Goal: Transaction & Acquisition: Purchase product/service

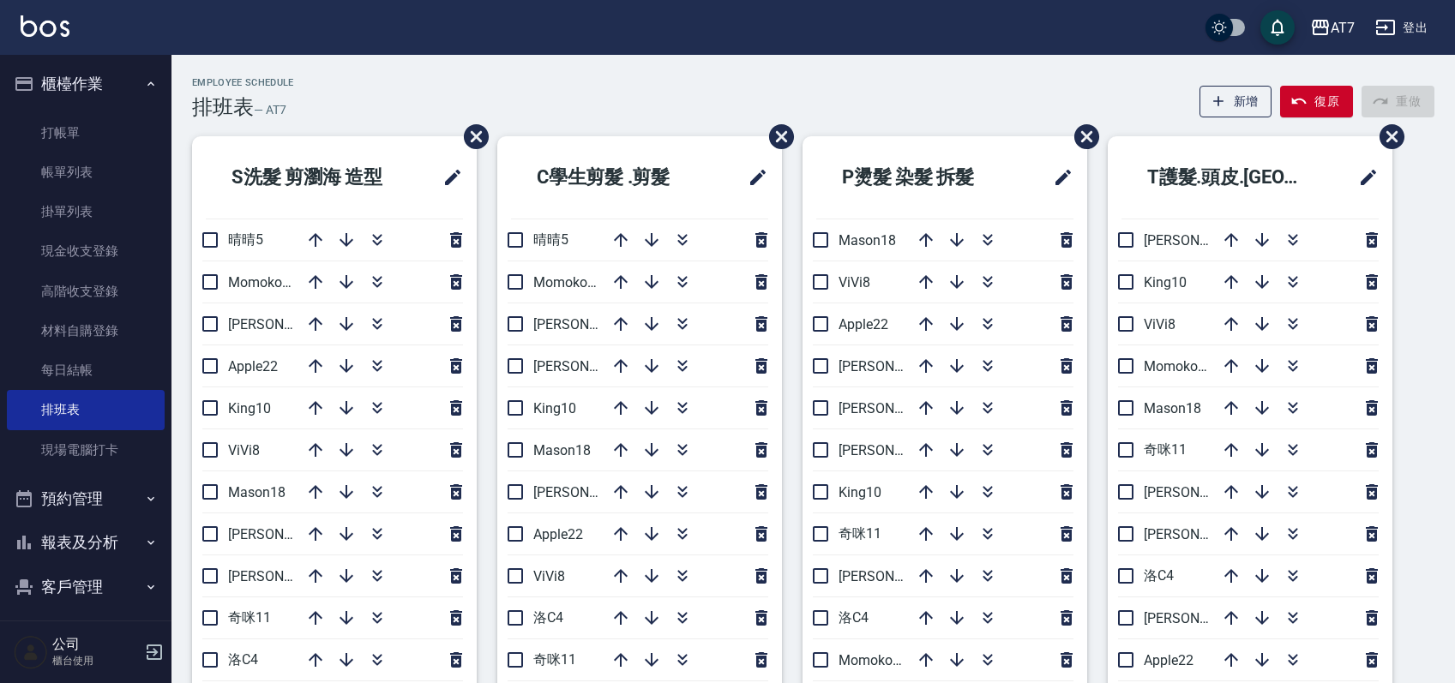
scroll to position [114, 0]
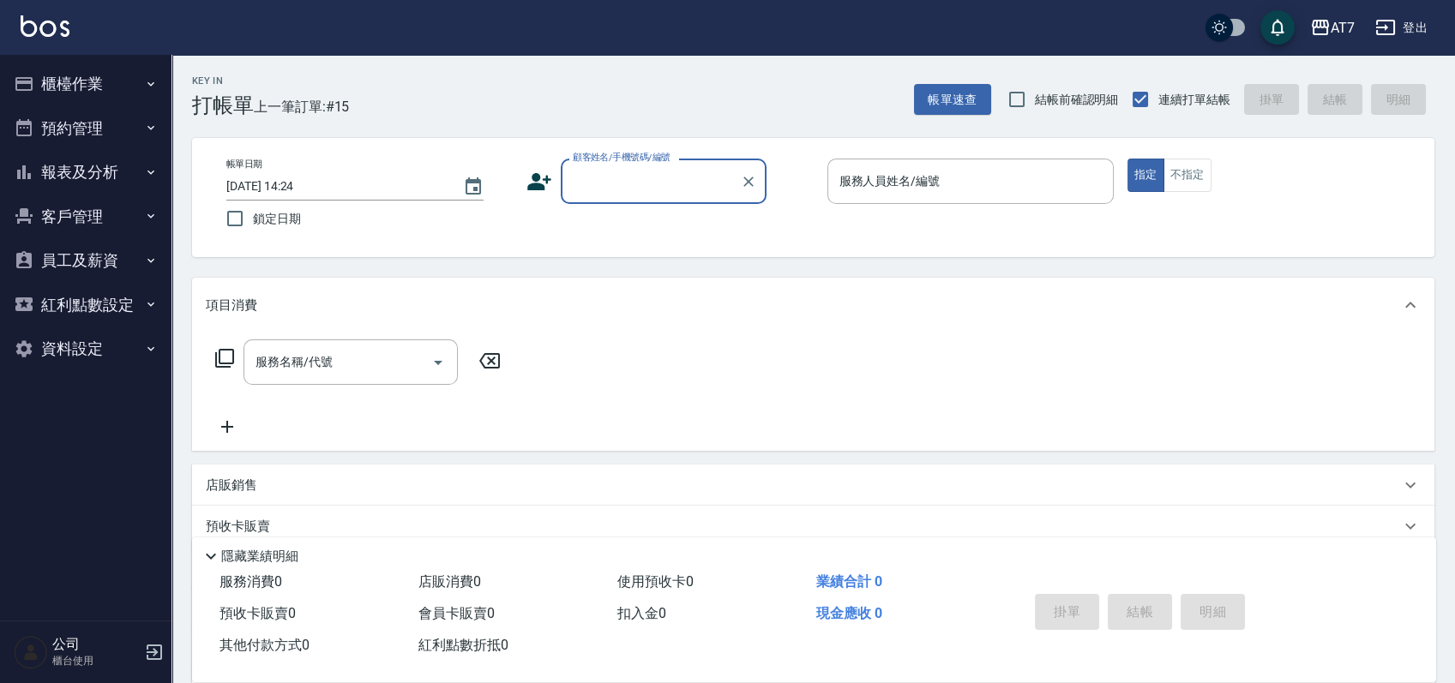
click at [106, 78] on button "櫃檯作業" at bounding box center [86, 84] width 158 height 45
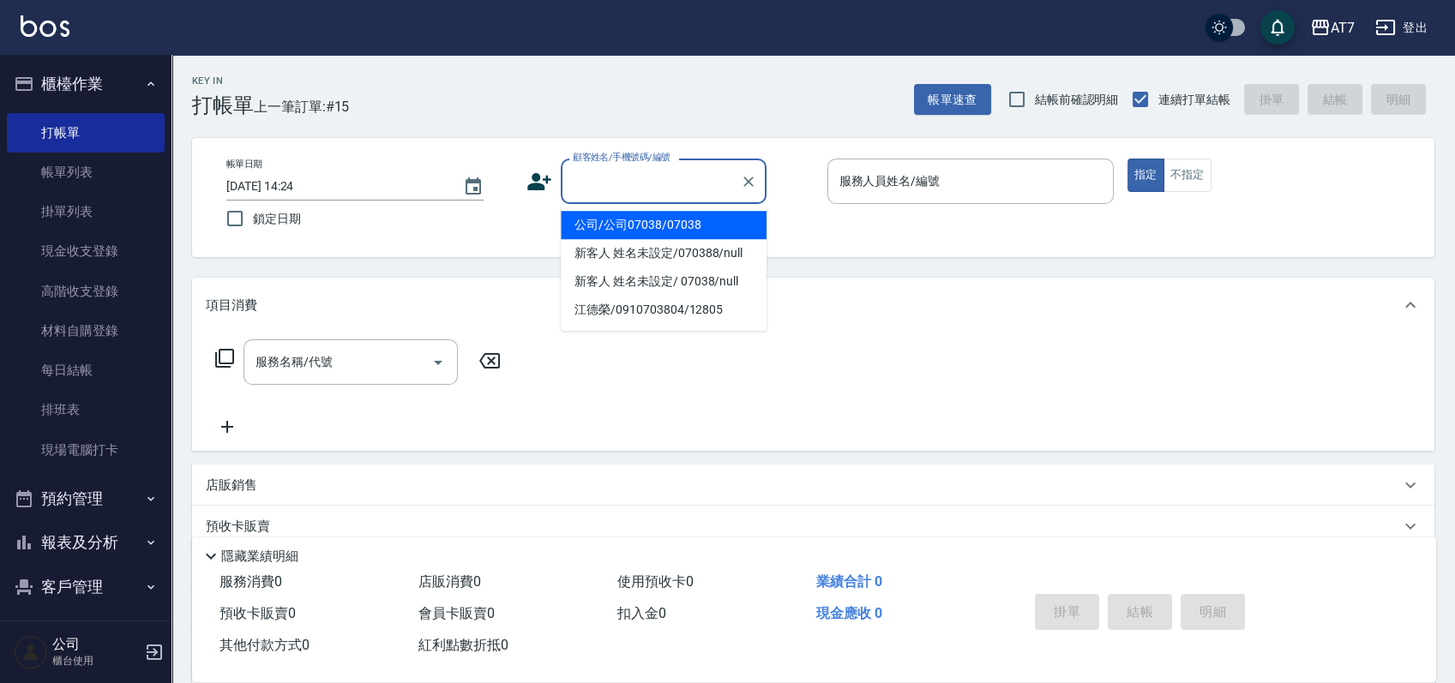
click at [684, 178] on input "顧客姓名/手機號碼/編號" at bounding box center [650, 181] width 165 height 30
type input "15500"
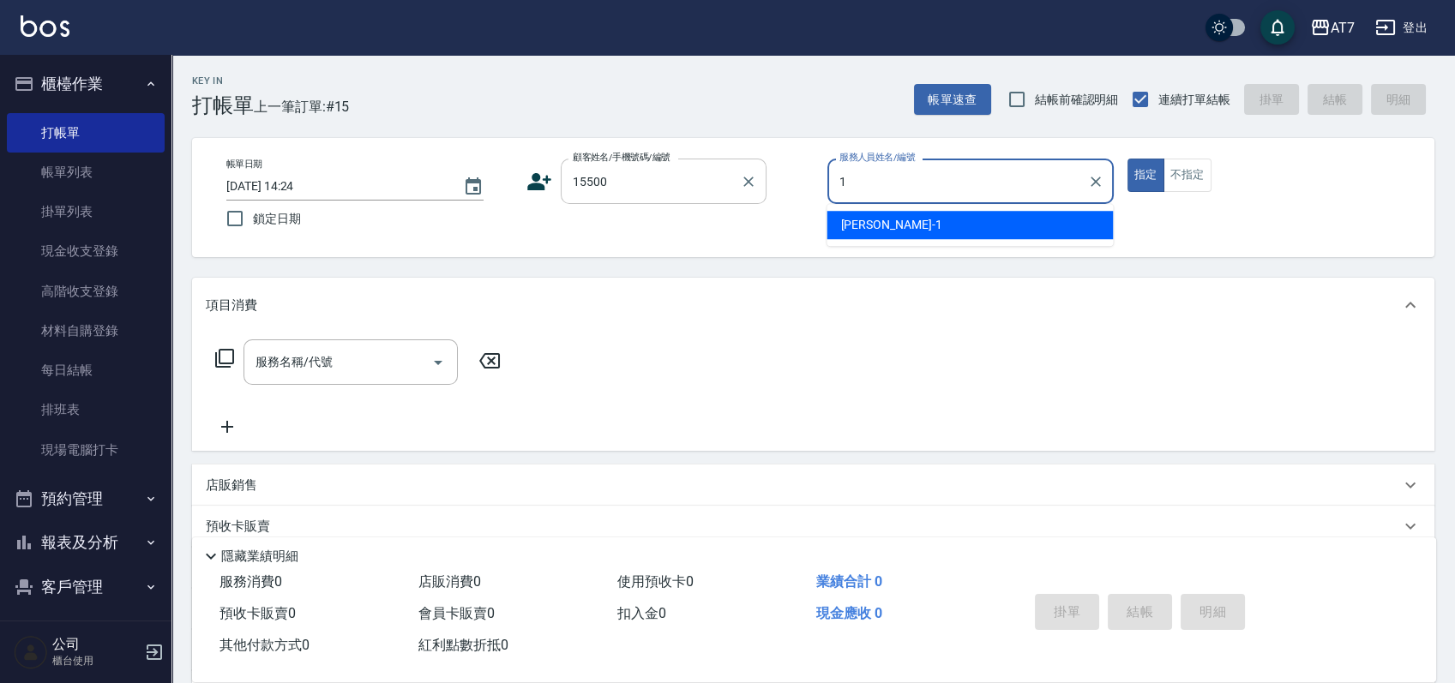
type input "米雪兒-1"
type button "true"
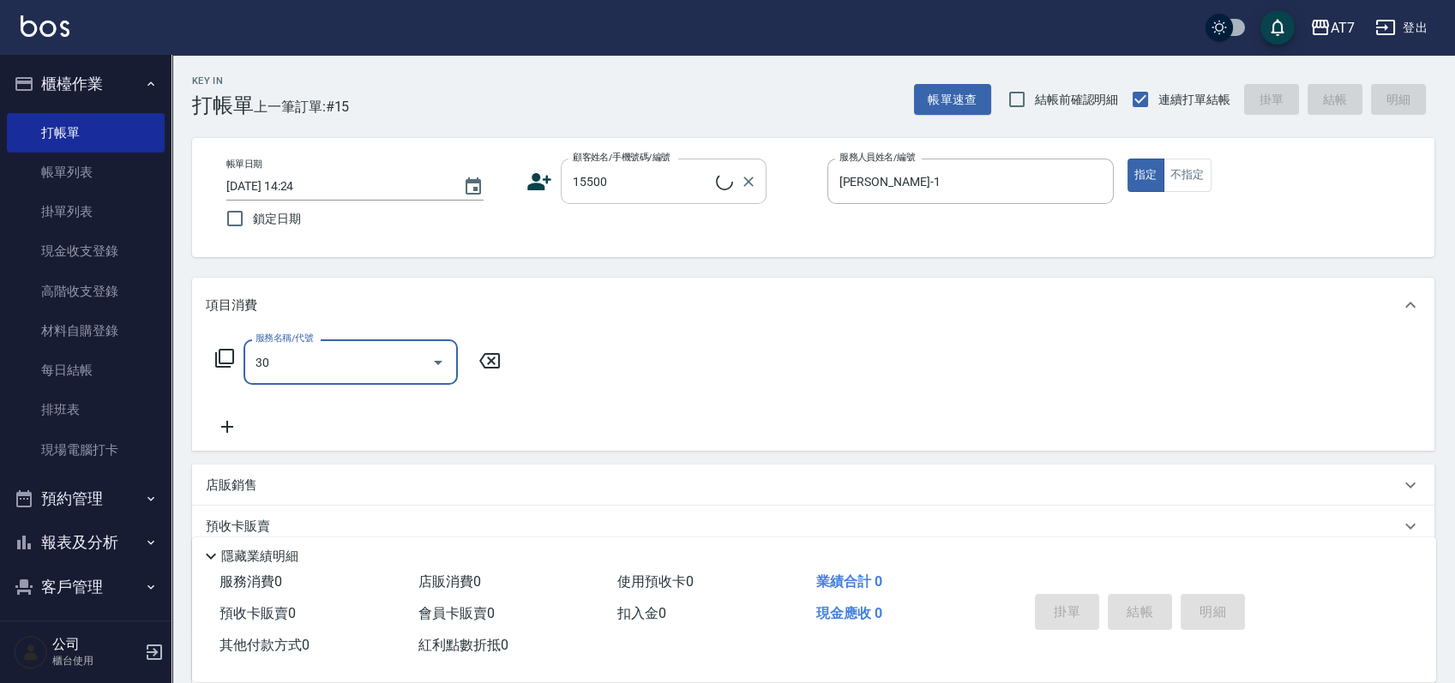
type input "301"
type input "公司/公司15500/15500"
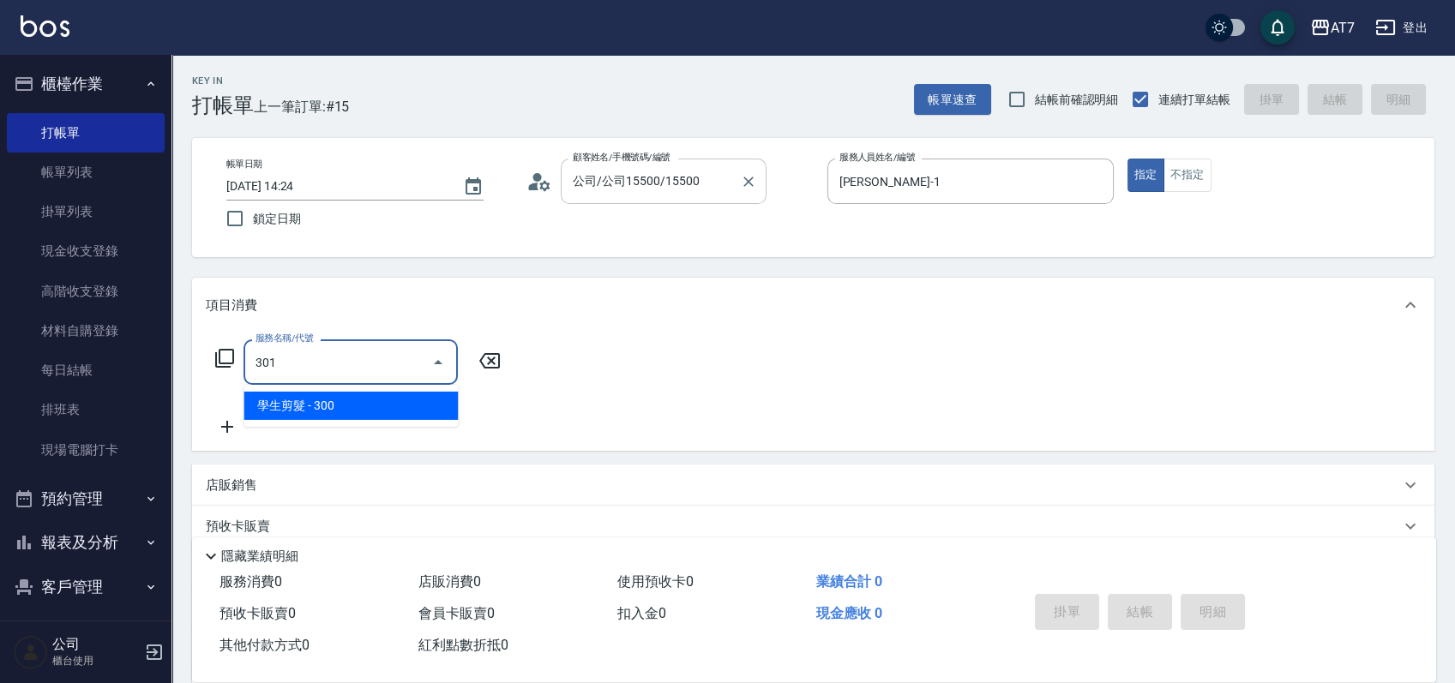
type input "30"
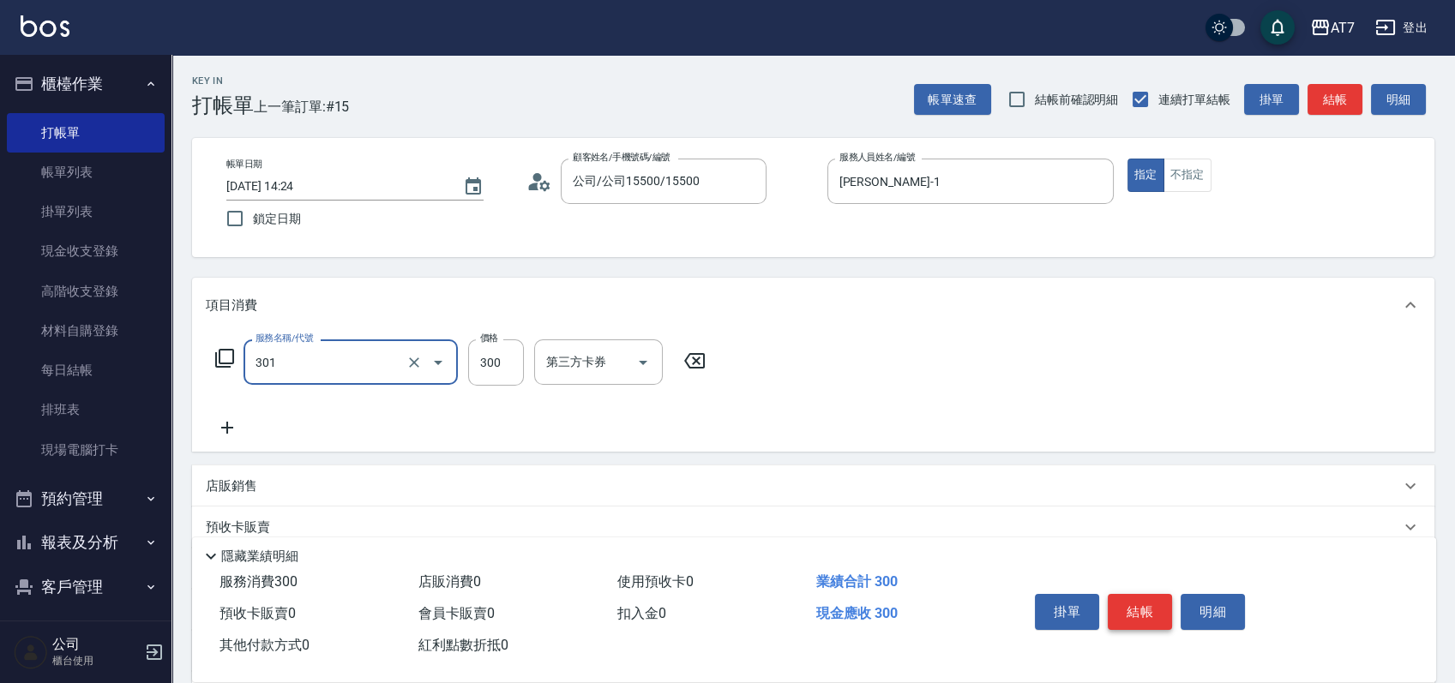
type input "學生剪髮(301)"
drag, startPoint x: 1142, startPoint y: 598, endPoint x: 1158, endPoint y: 604, distance: 17.4
click at [1145, 597] on button "結帳" at bounding box center [1140, 612] width 64 height 36
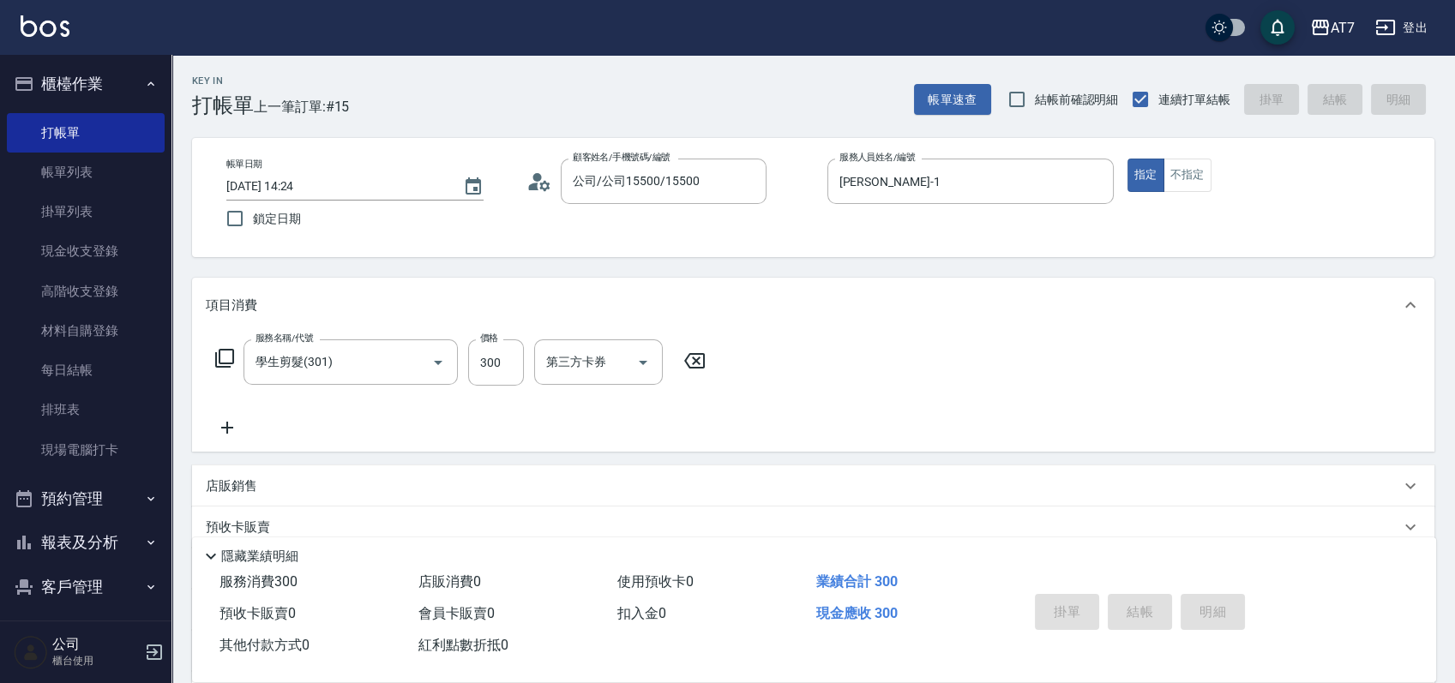
type input "2025/09/12 15:07"
type input "0"
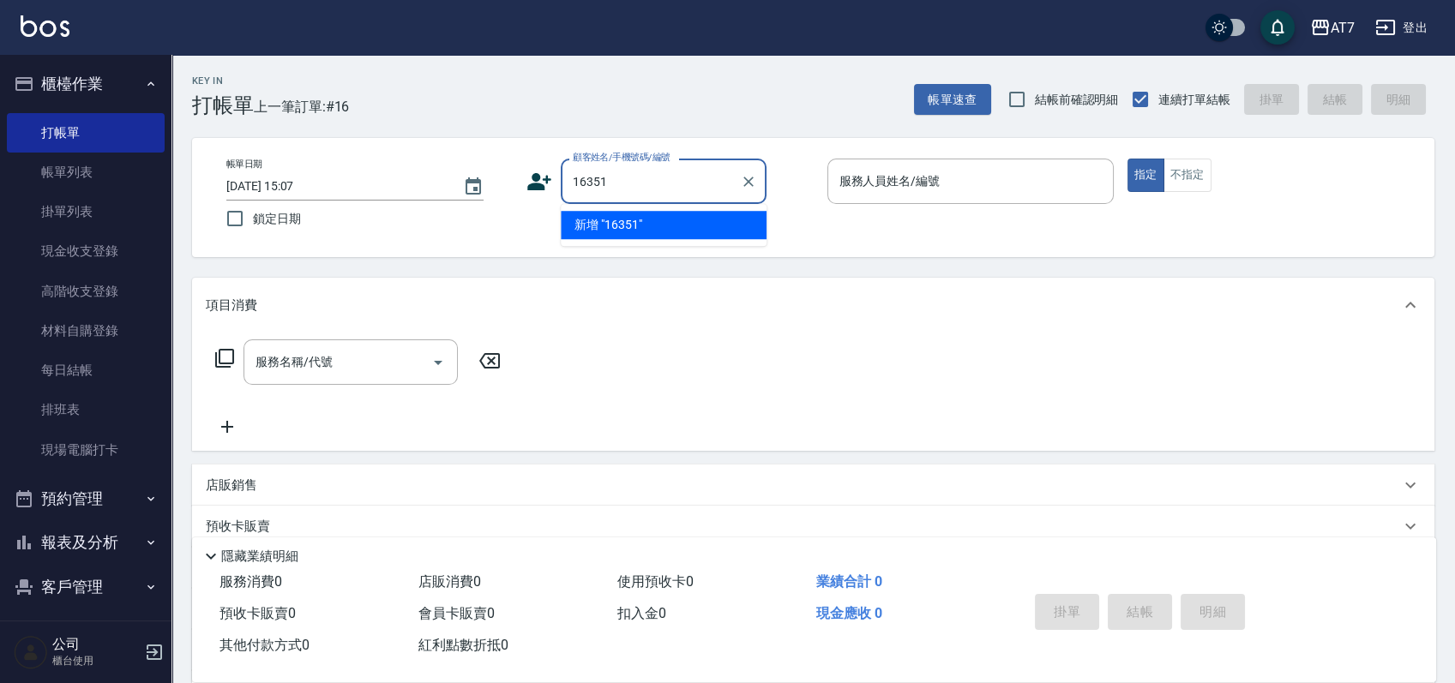
type input "16351"
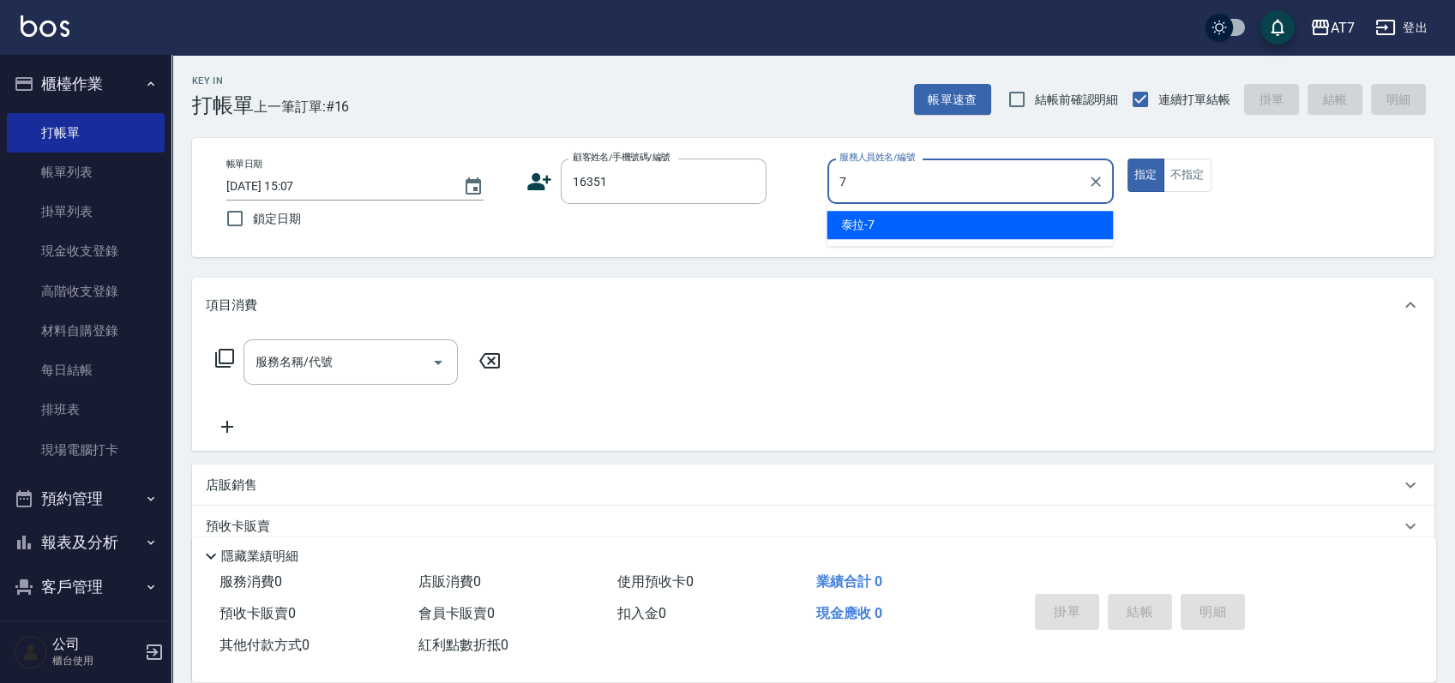
type input "泰拉-7"
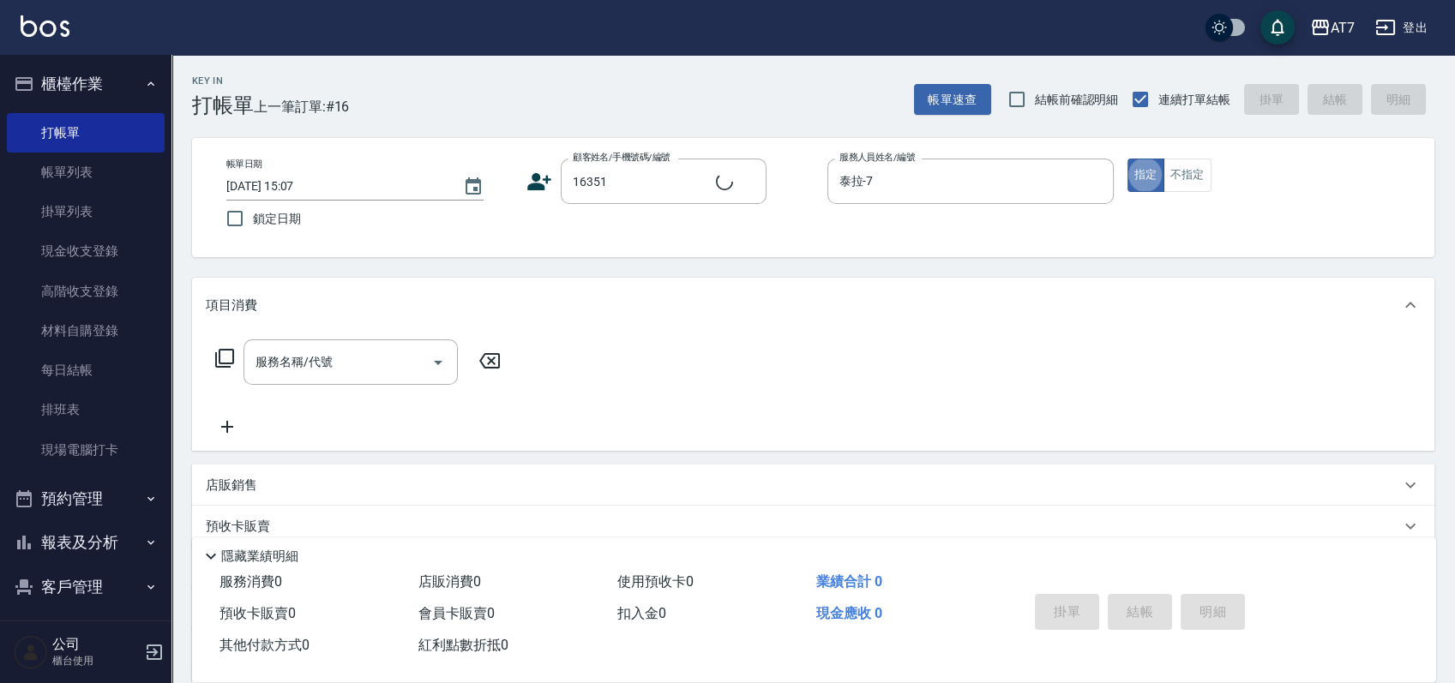
type input "公司/公司16351/16351"
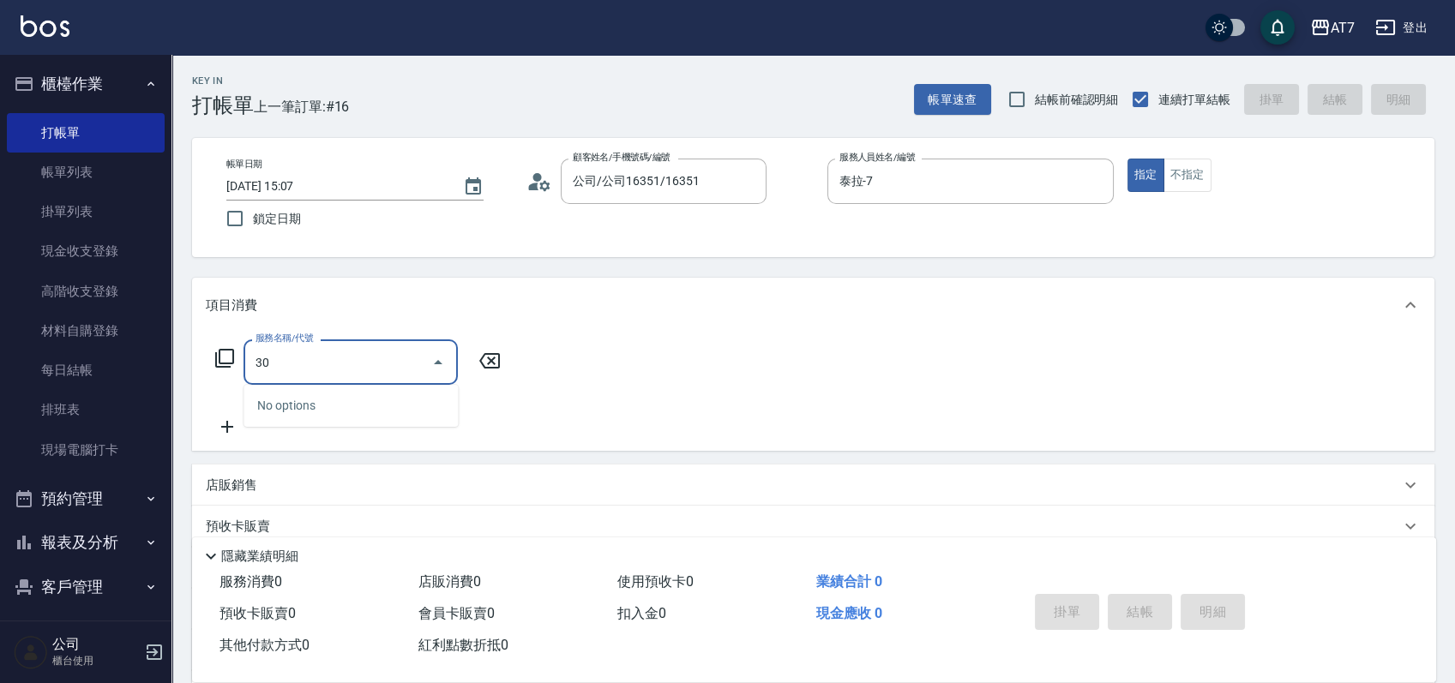
type input "301"
type input "30"
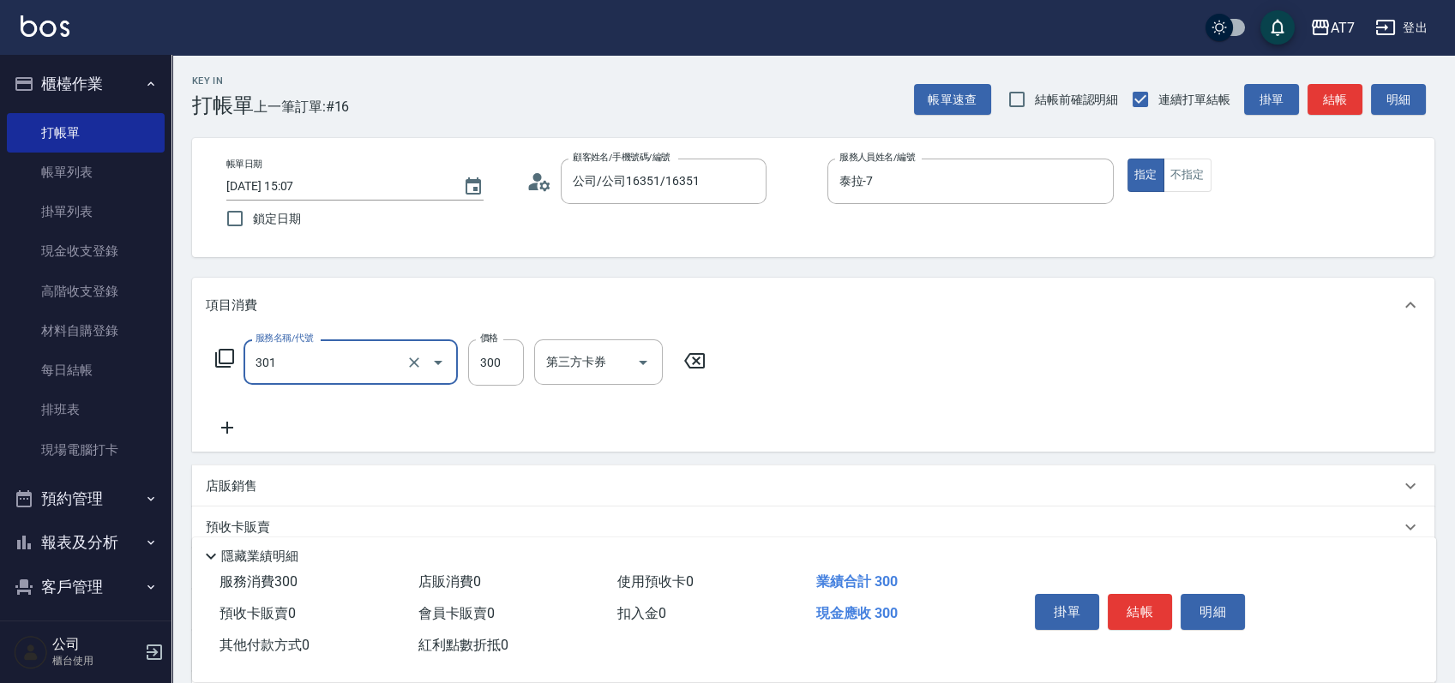
type input "學生剪髮(301)"
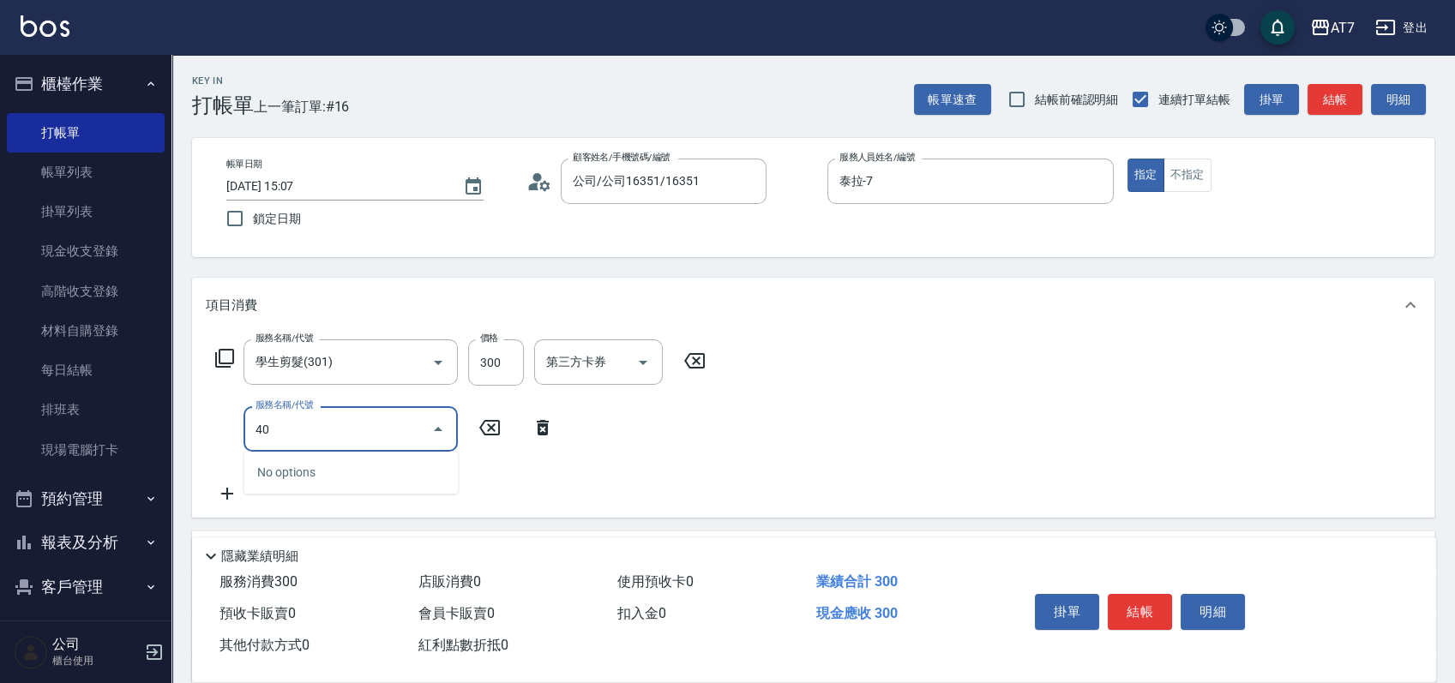
type input "401"
type input "180"
type input "染髮(互助)(401)"
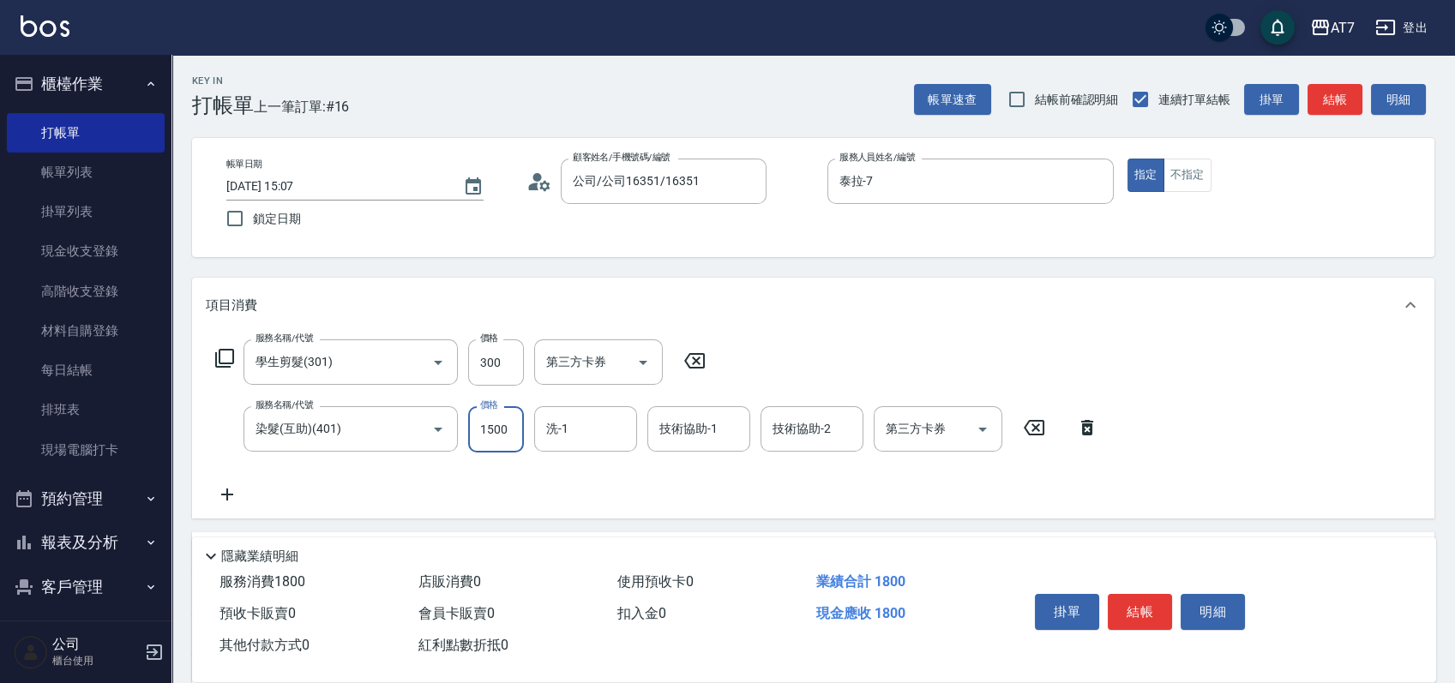
type input "1"
type input "30"
type input "198"
type input "40"
type input "1980"
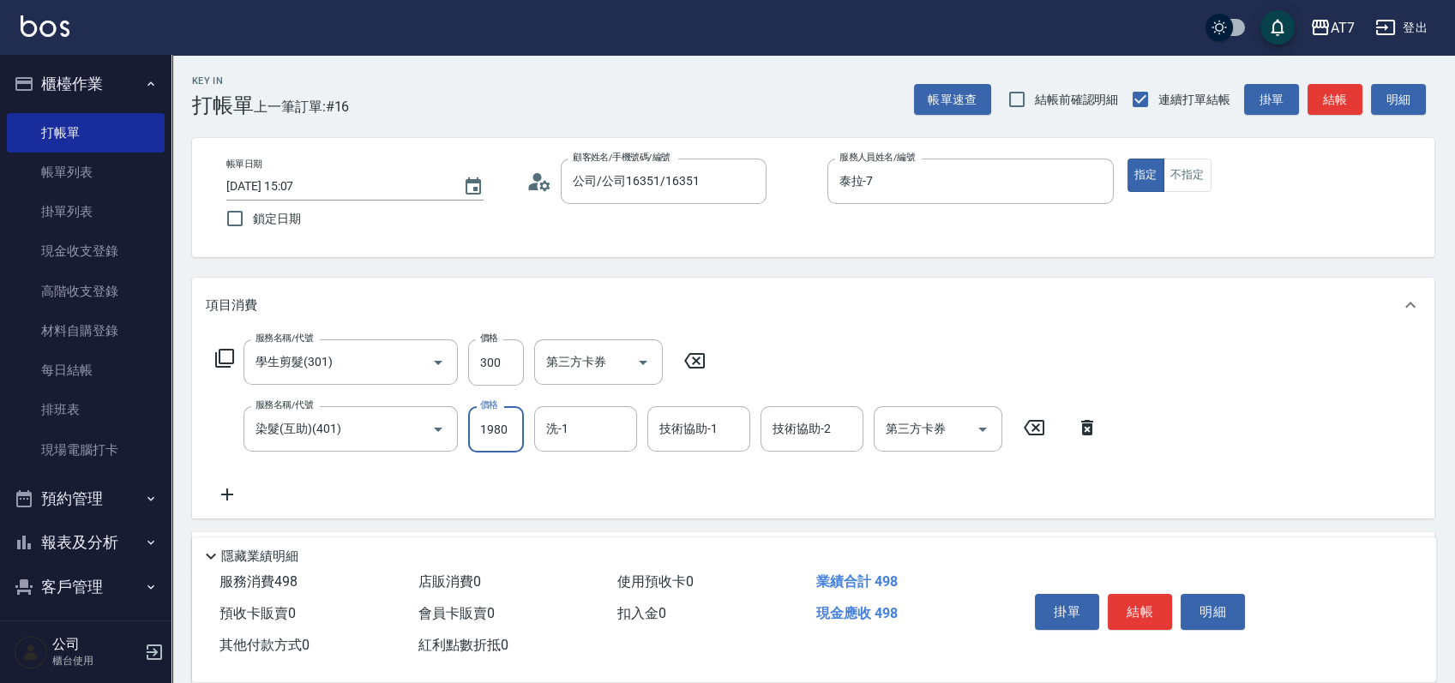
type input "220"
type input "1980"
type input "Ruby-42"
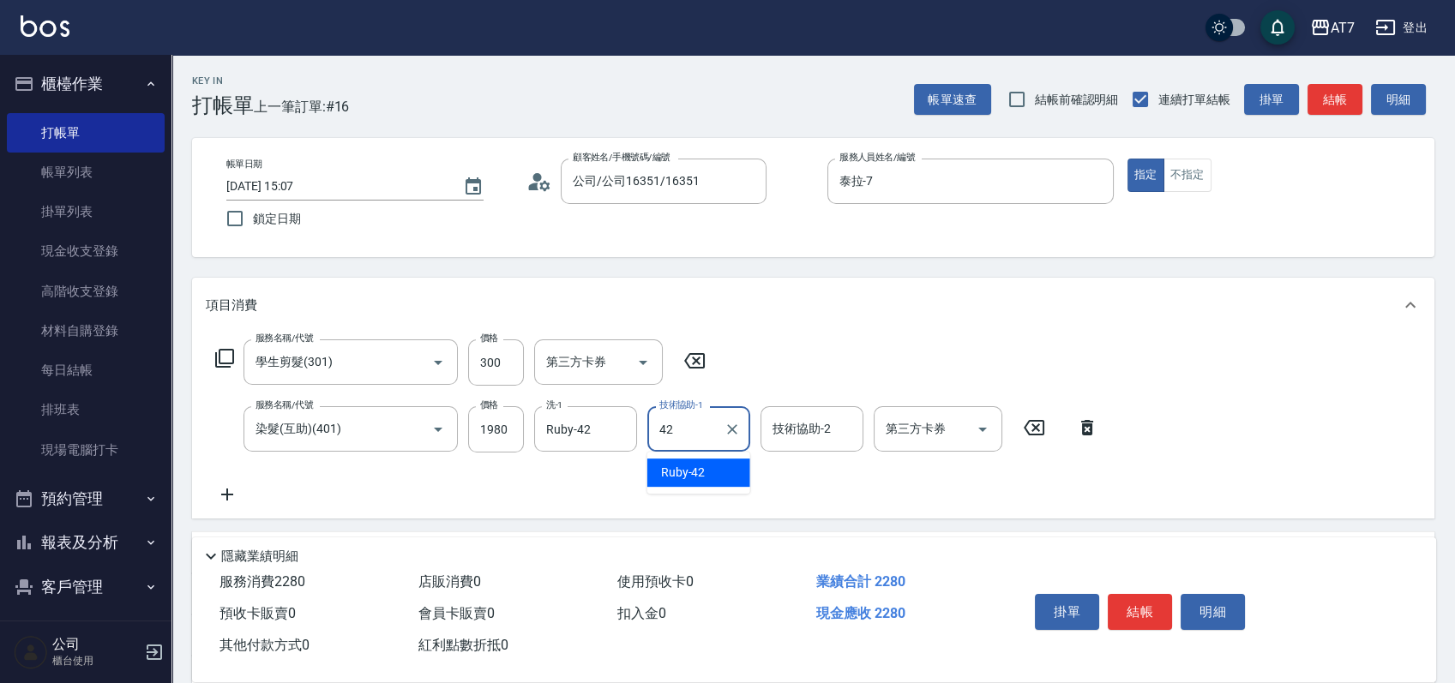
type input "Ruby-42"
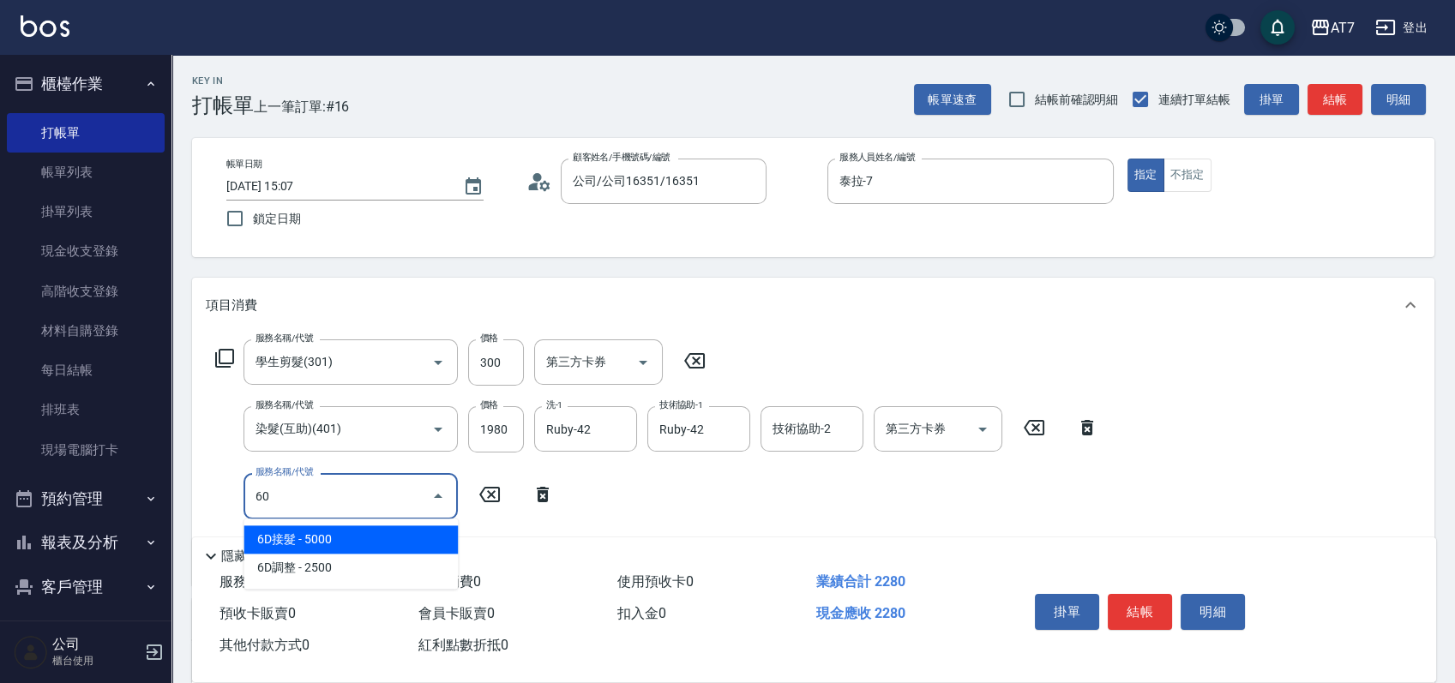
type input "607"
type input "370"
type input "東日玫瑰短（助）(607)"
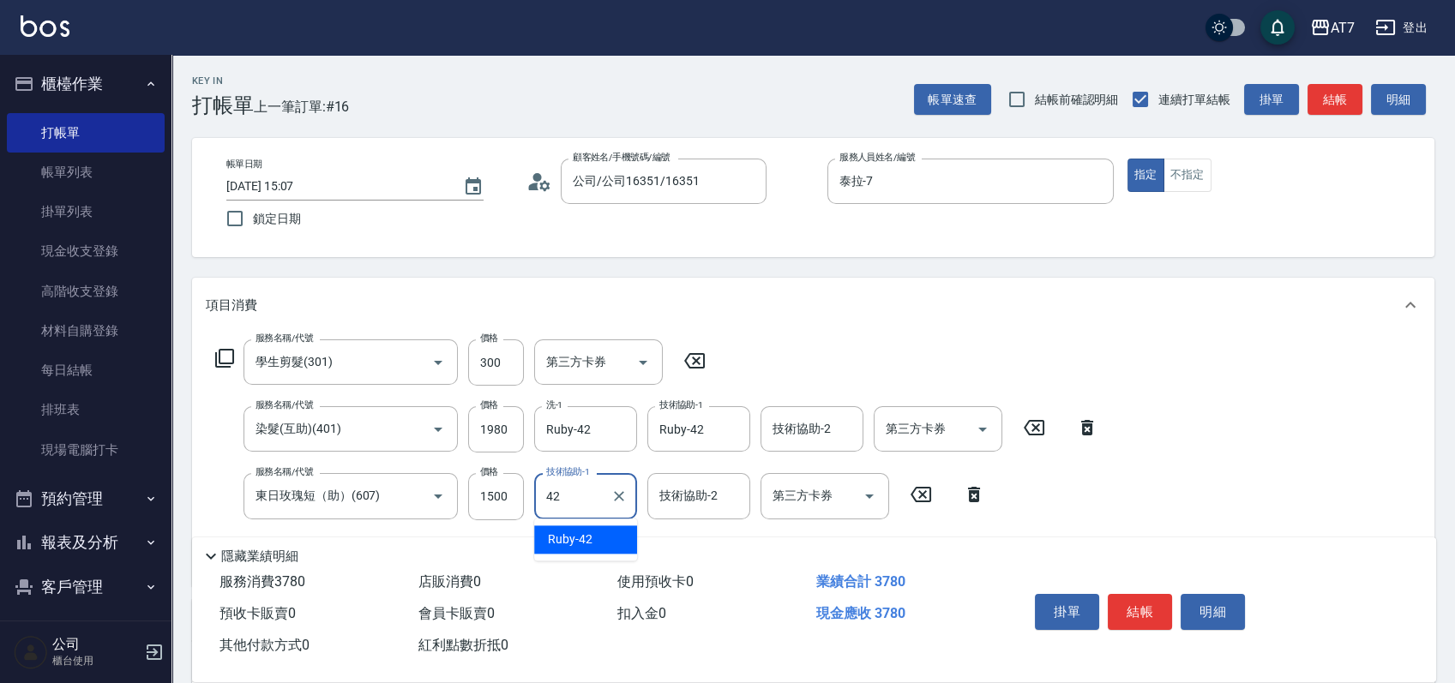
type input "Ruby-42"
click at [494, 433] on input "1980" at bounding box center [496, 429] width 56 height 46
type input "1"
type input "180"
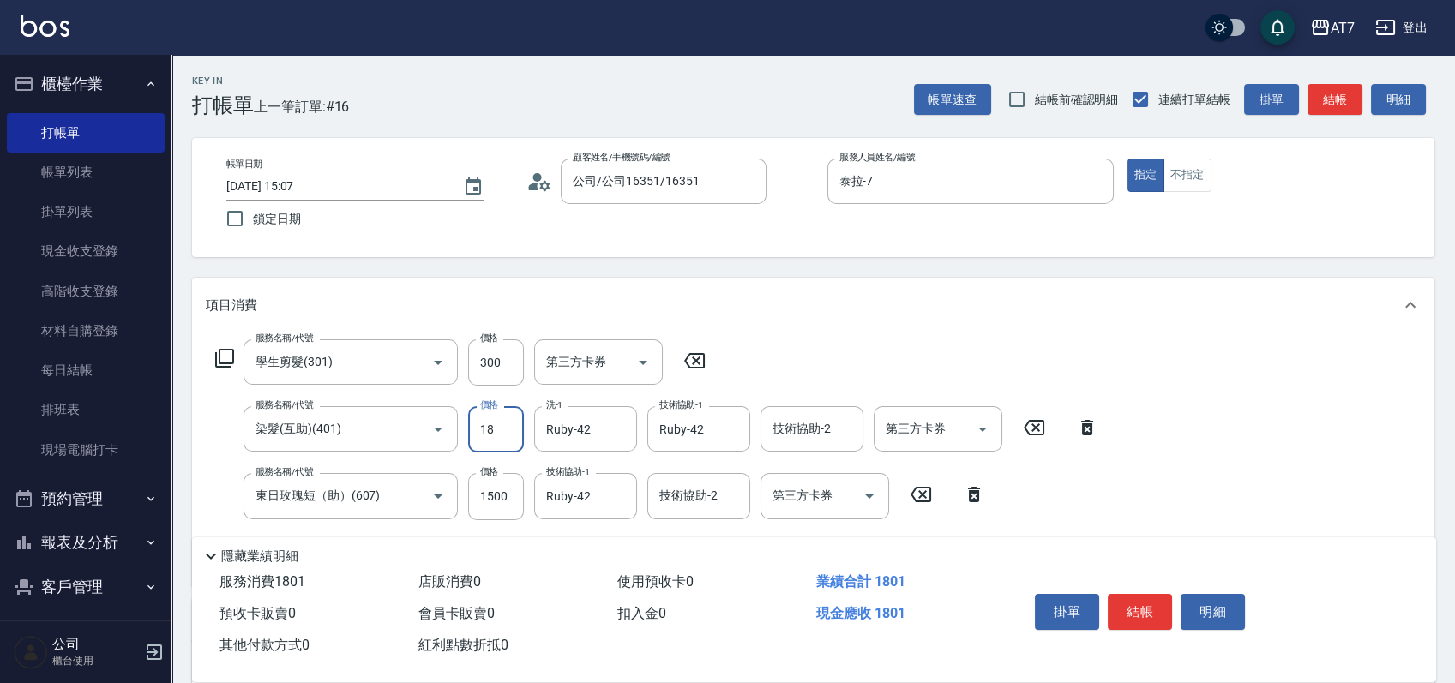
type input "188"
type input "190"
type input "1880"
type input "360"
type input "1880"
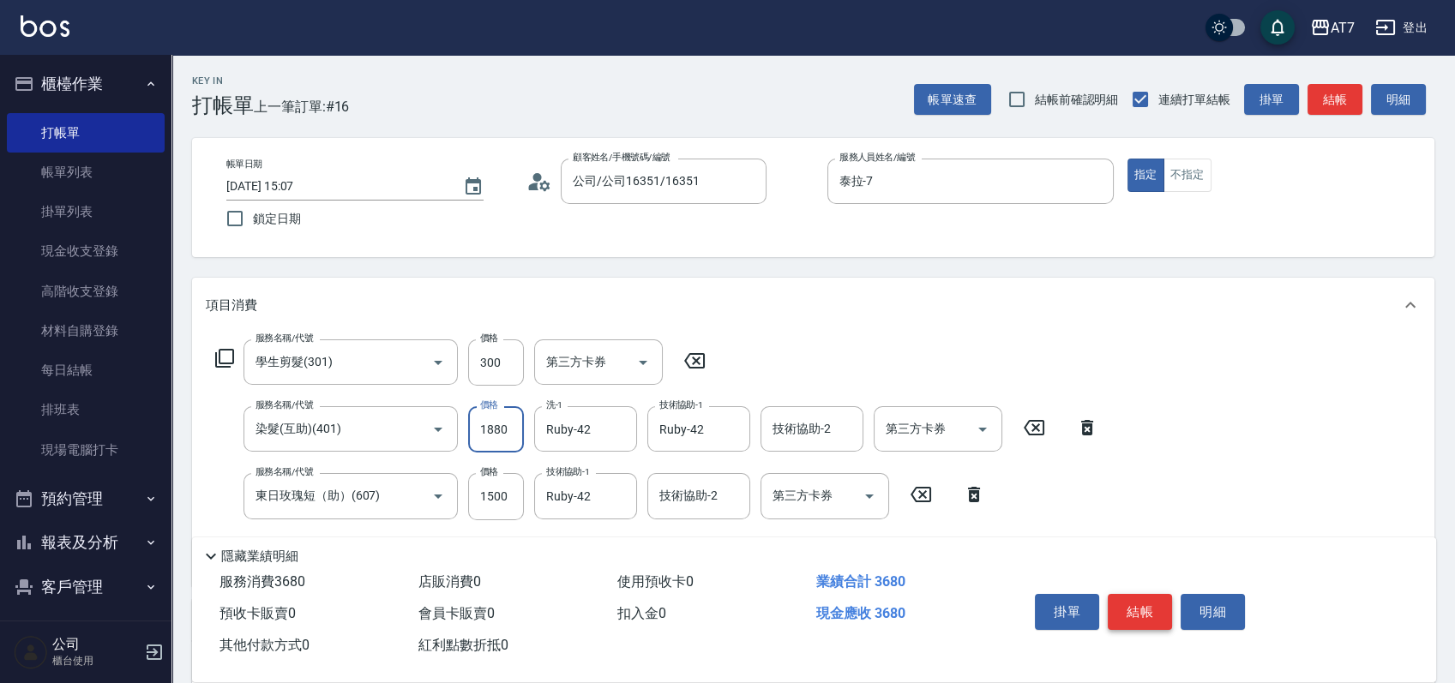
click at [1162, 602] on button "結帳" at bounding box center [1140, 612] width 64 height 36
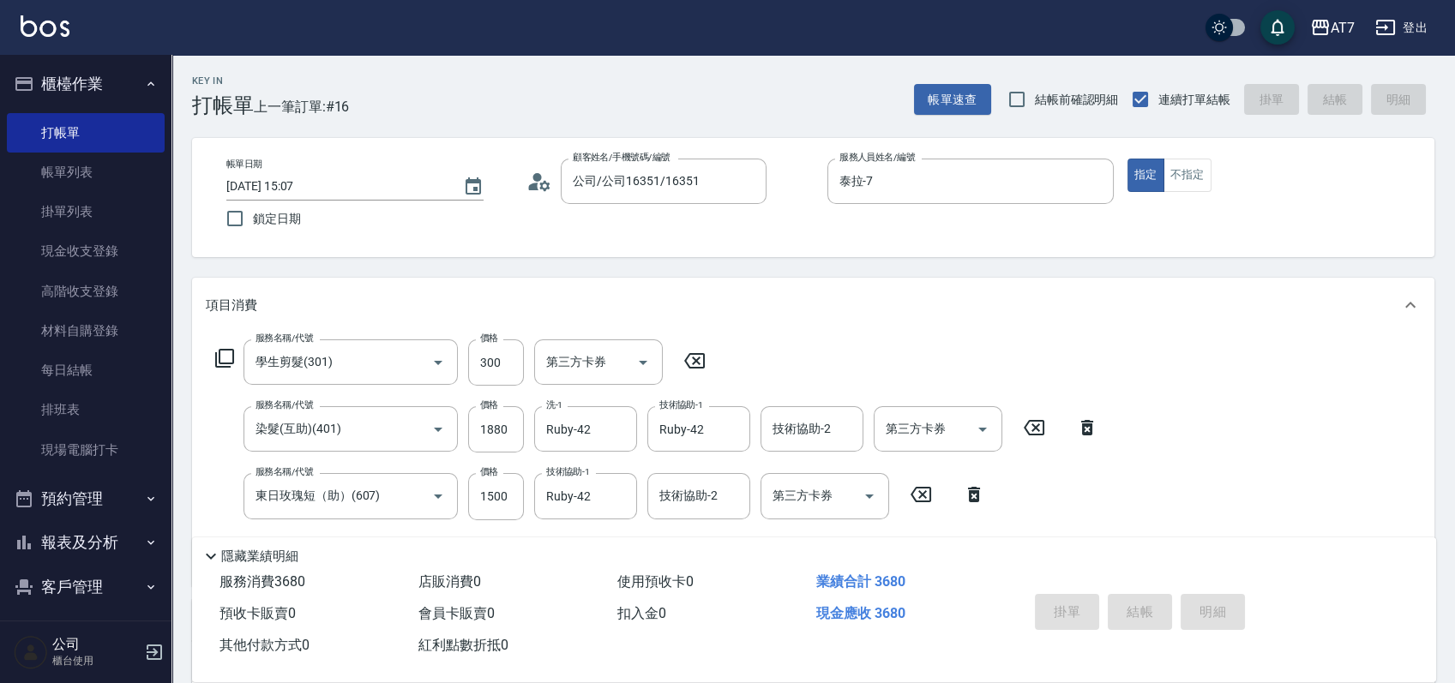
type input "2025/09/12 15:08"
type input "0"
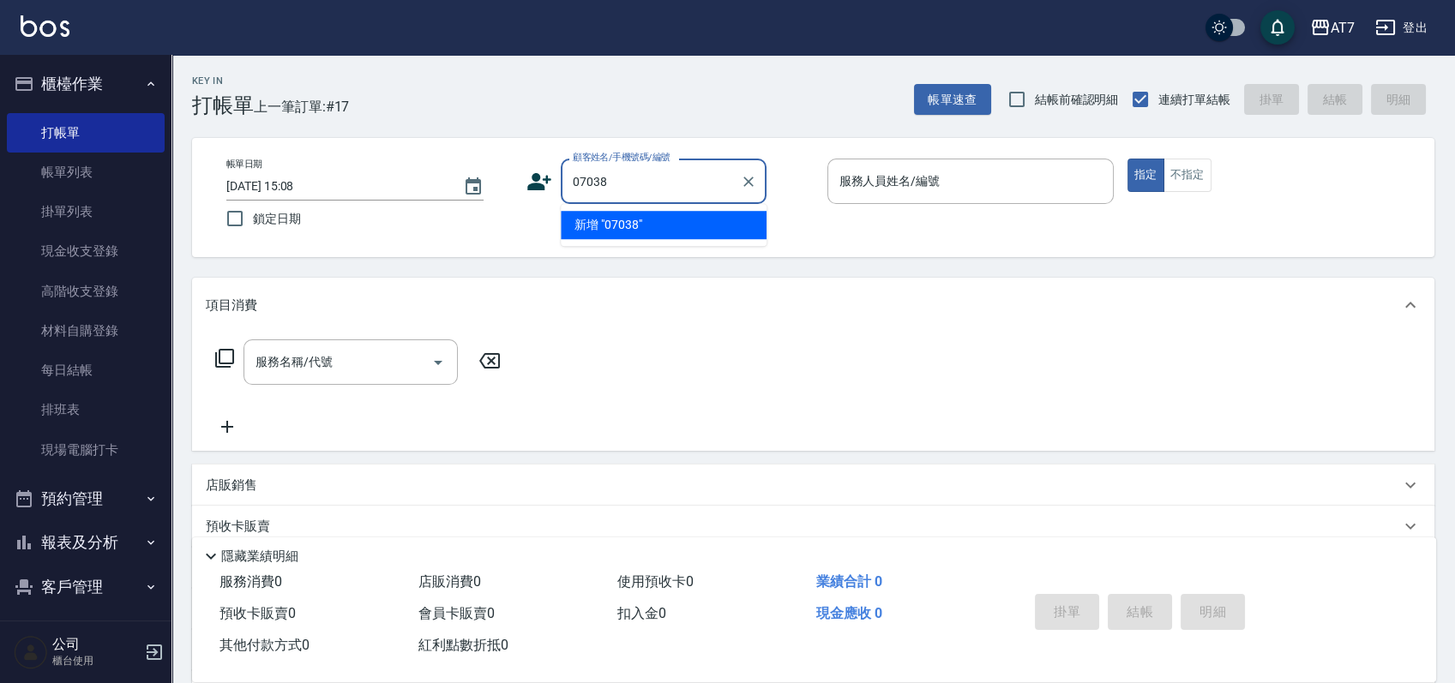
type input "07038"
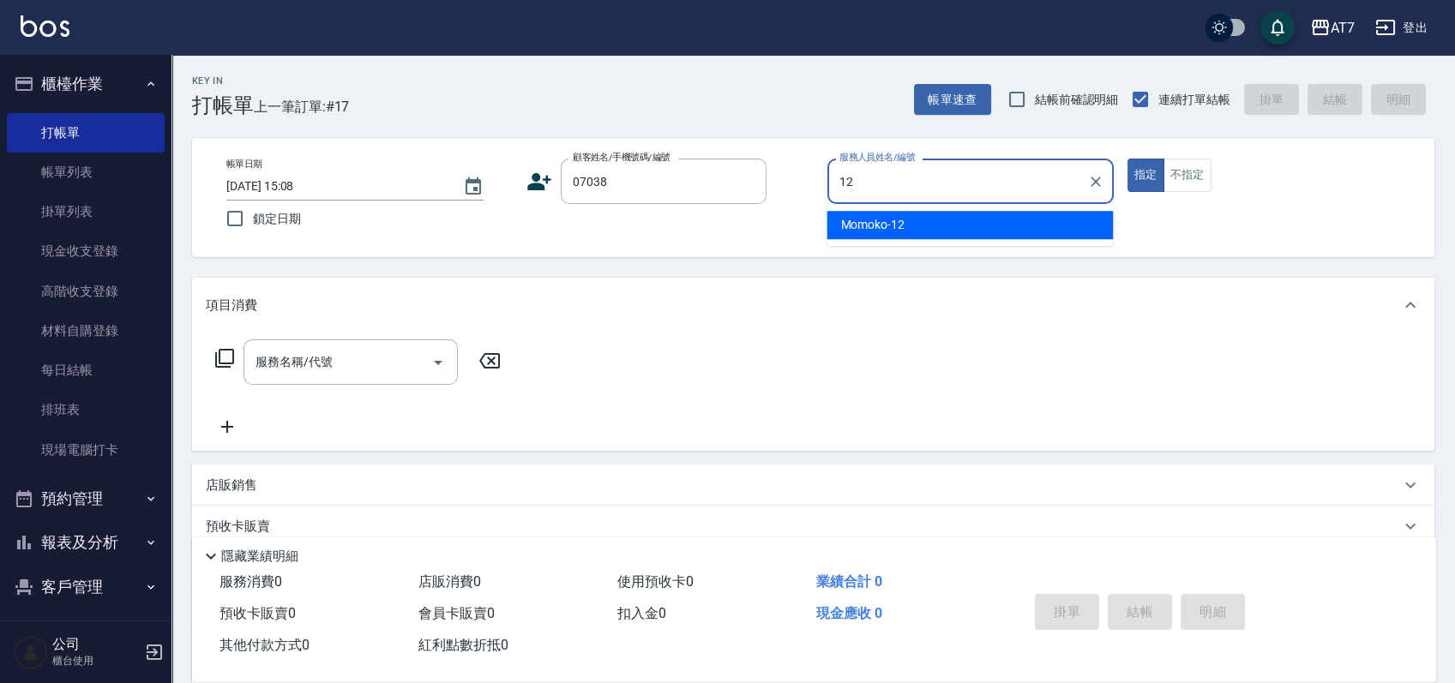
type input "Momoko-12"
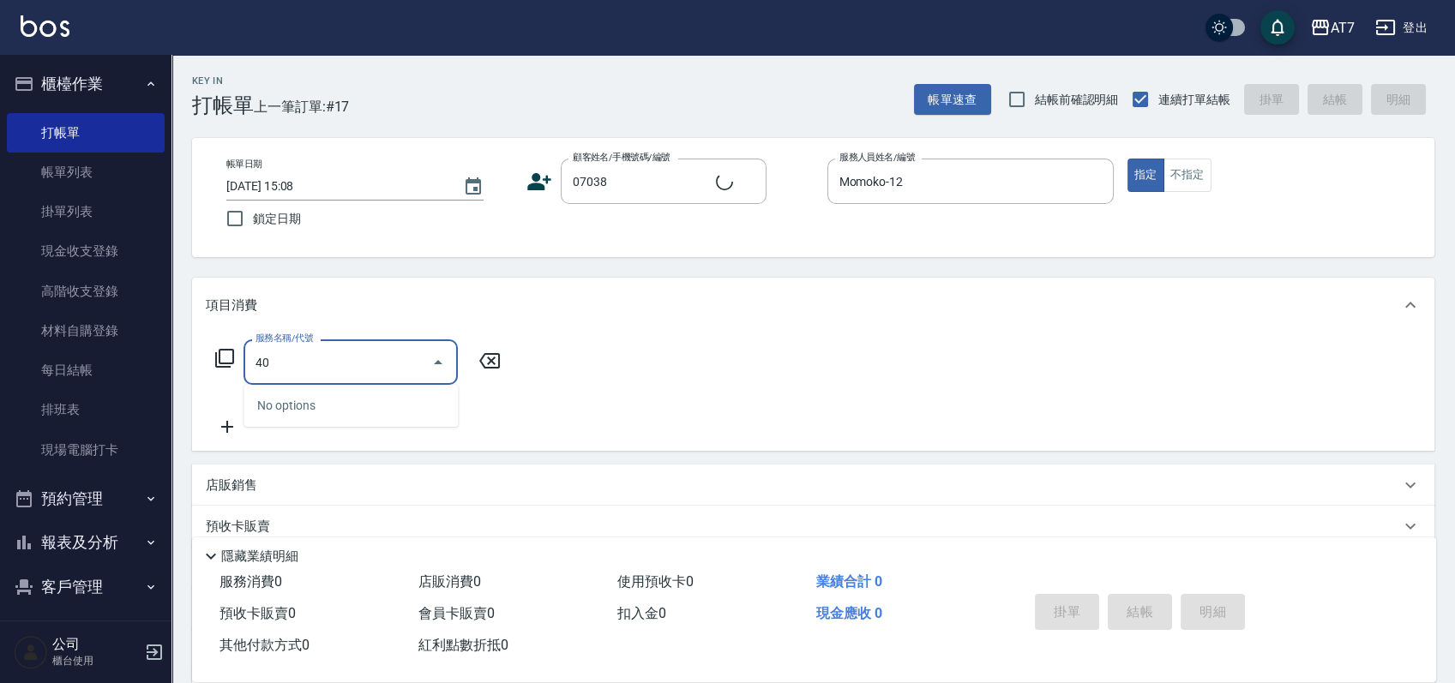
type input "401"
type input "150"
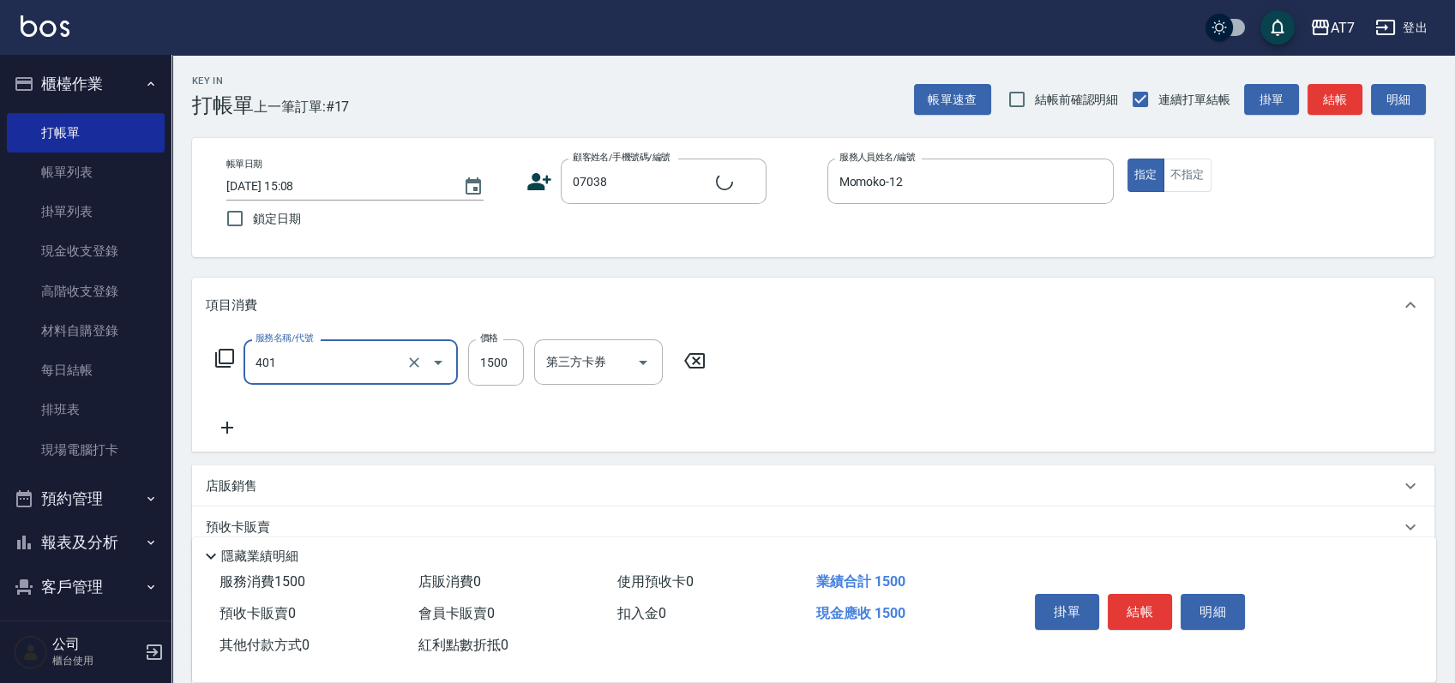
type input "染髮(互助)(401)"
type input "1"
type input "0"
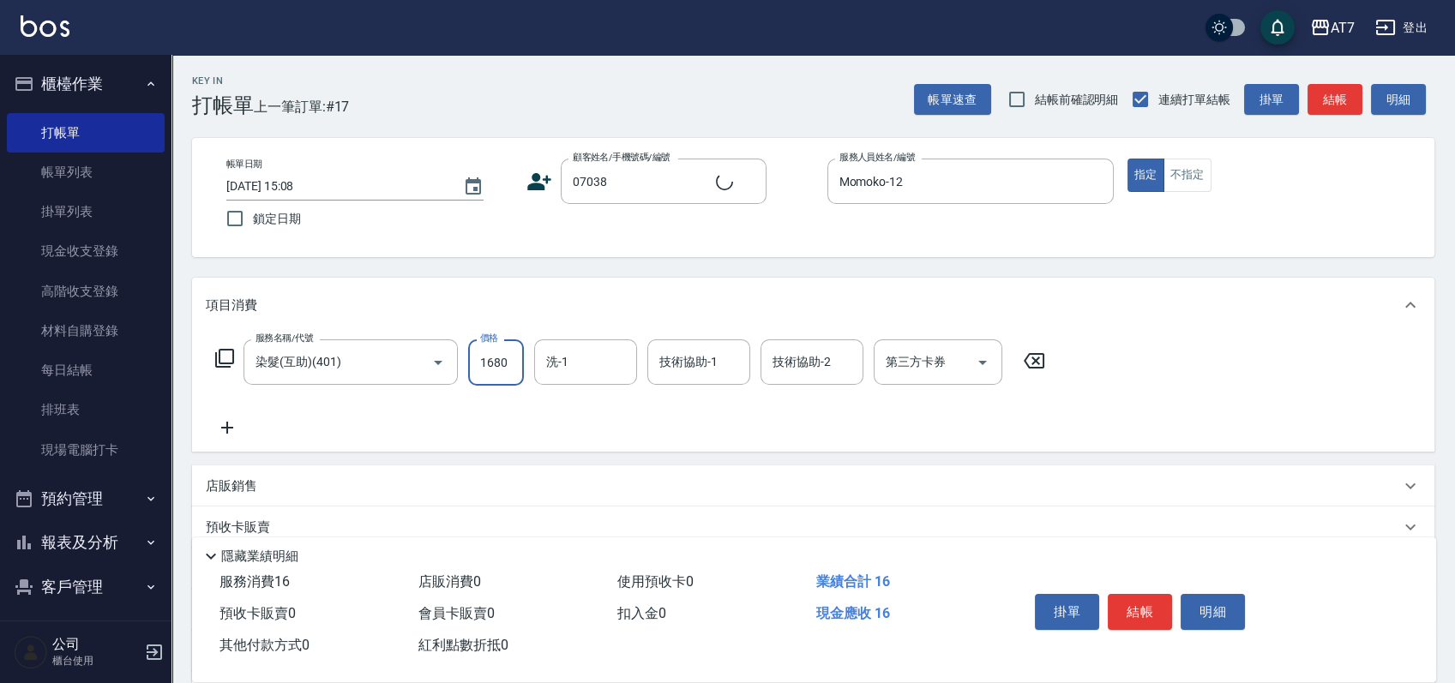
type input "1680"
type input "公司/公司07038/07038"
type input "160"
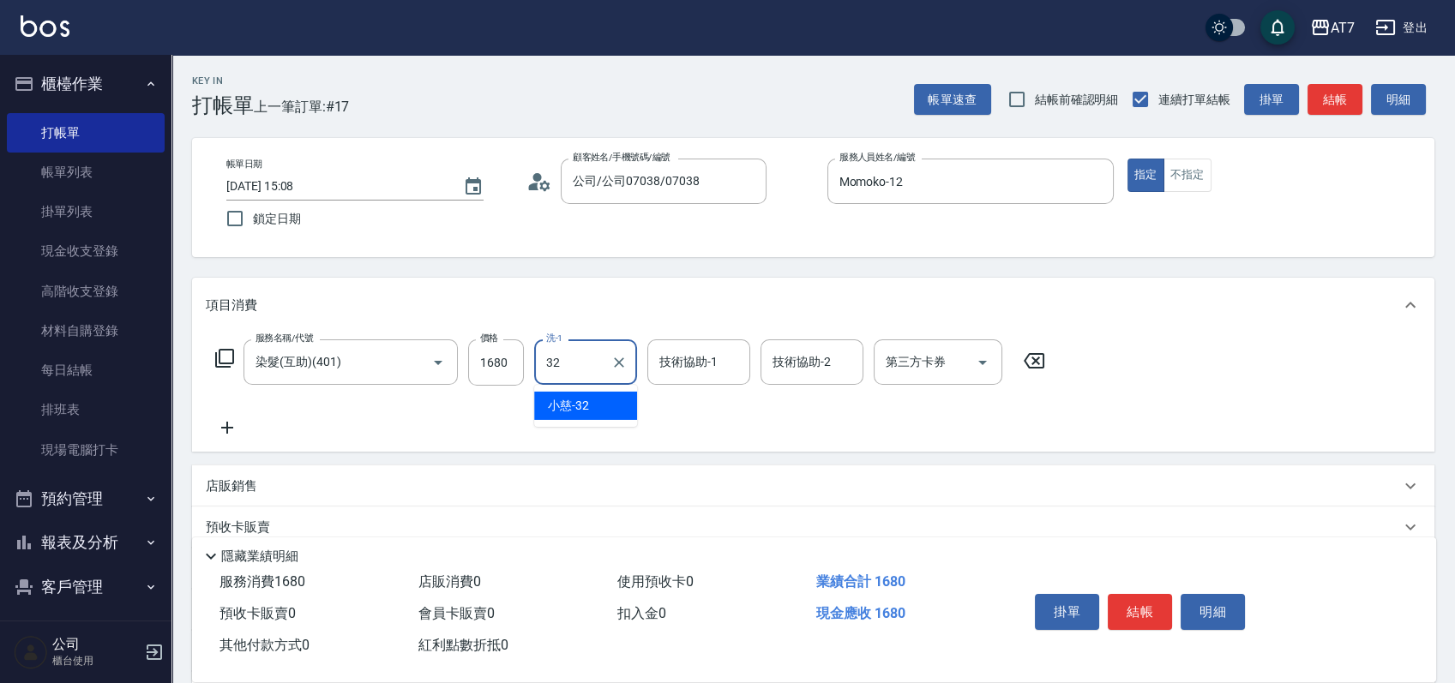
type input "小慈-32"
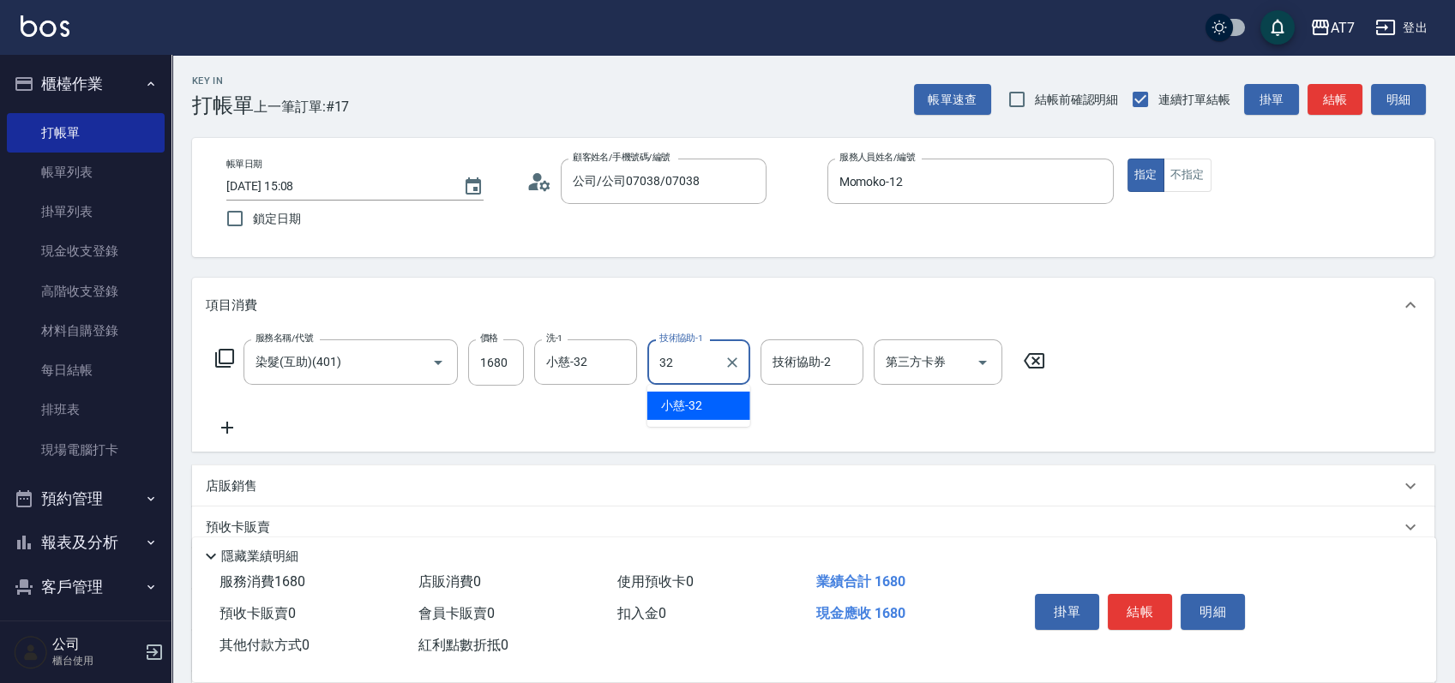
type input "小慈-32"
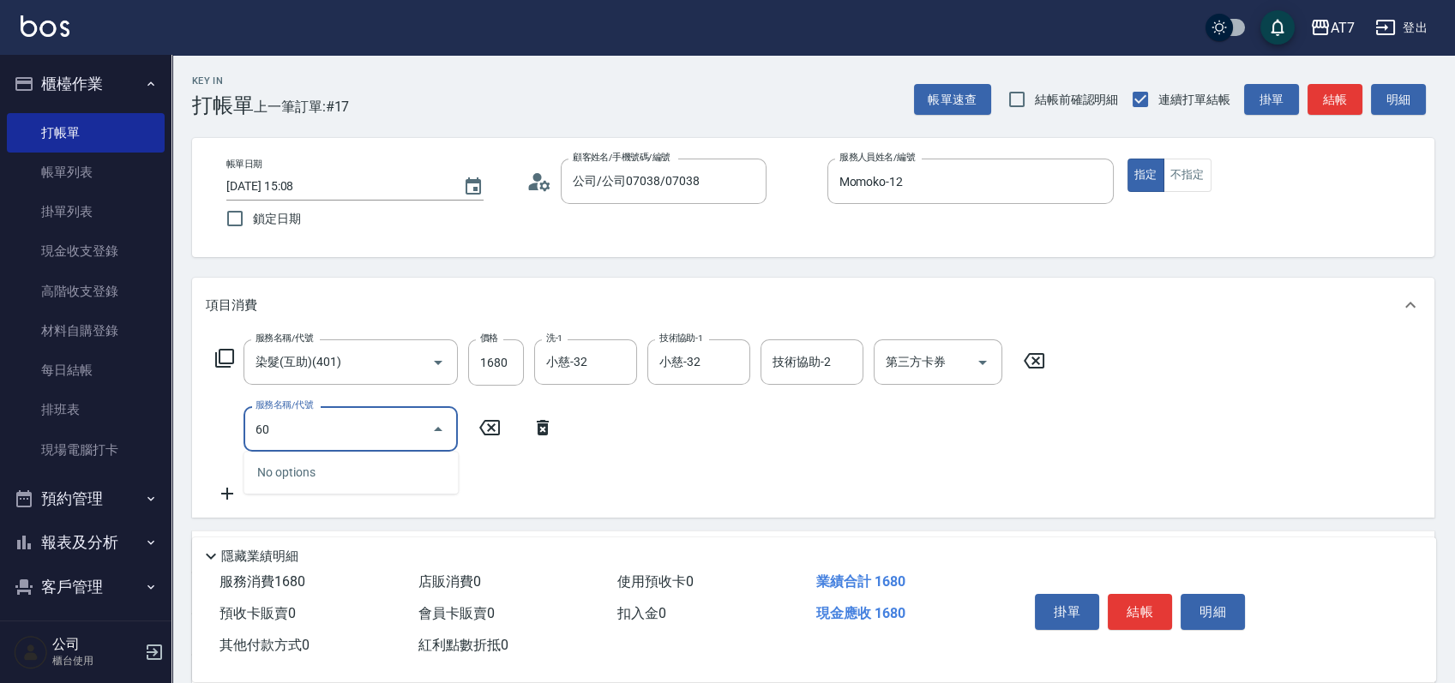
type input "603"
type input "240"
type input "TKO護髮（助(603)"
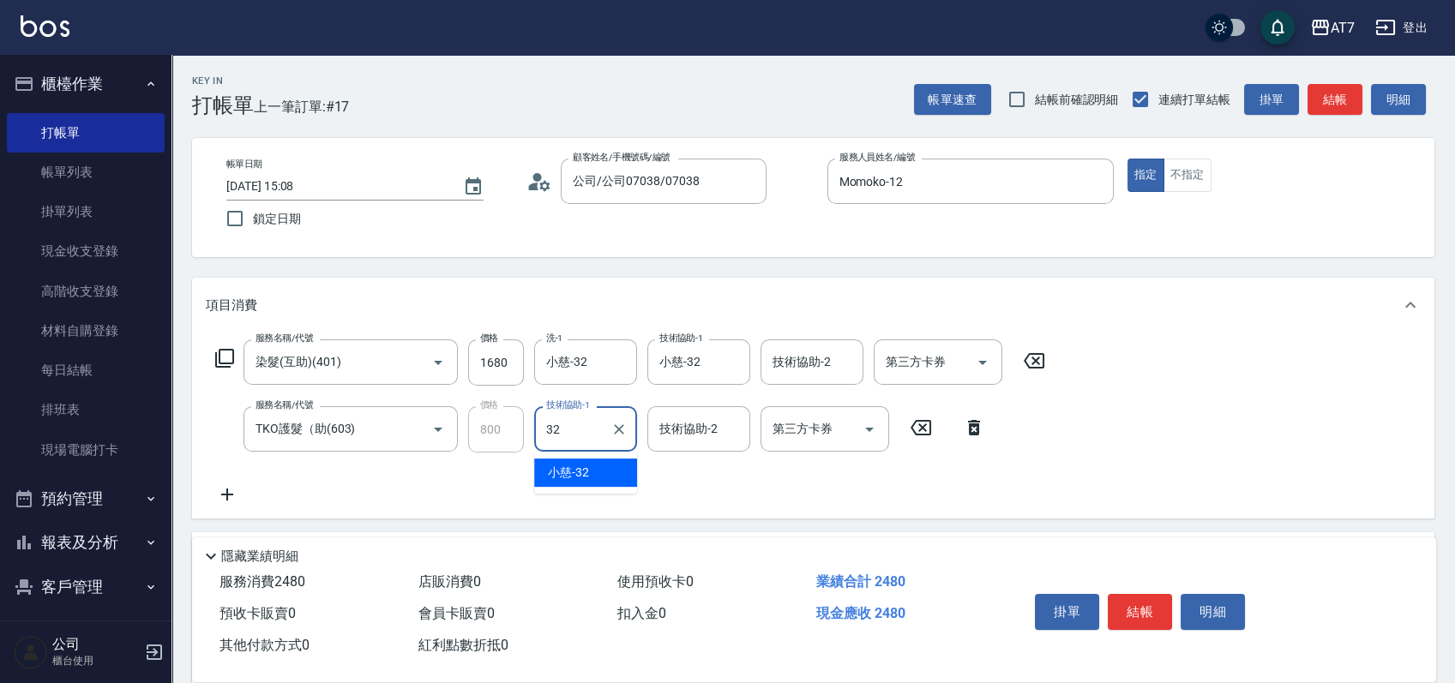
type input "小慈-32"
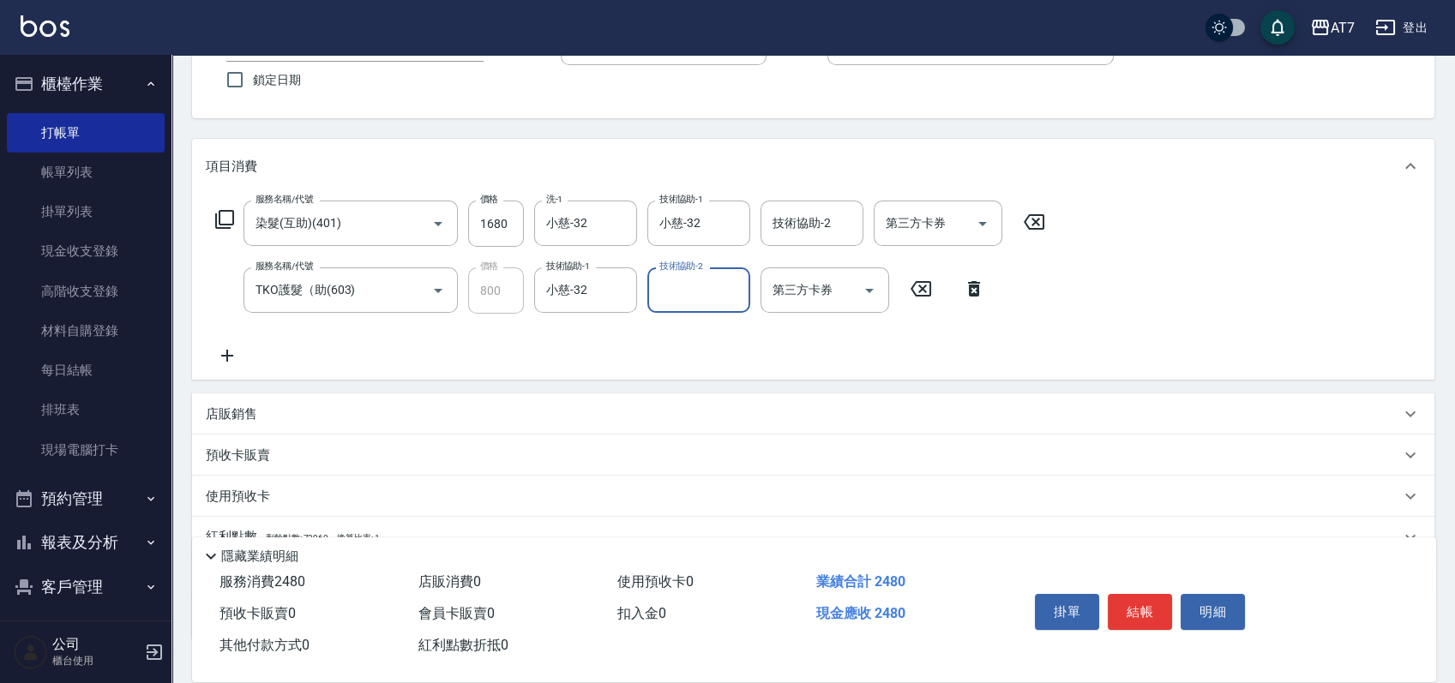
scroll to position [258, 0]
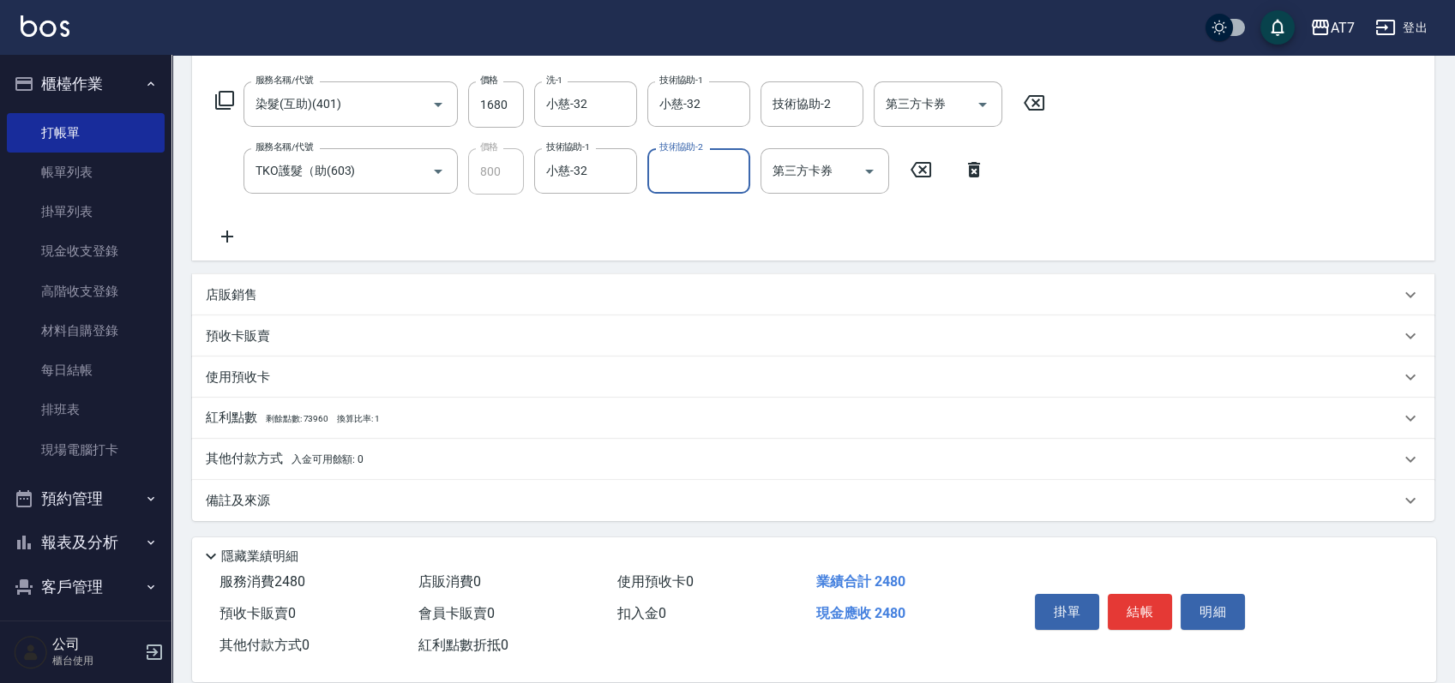
click at [541, 292] on div "店販銷售" at bounding box center [803, 295] width 1194 height 18
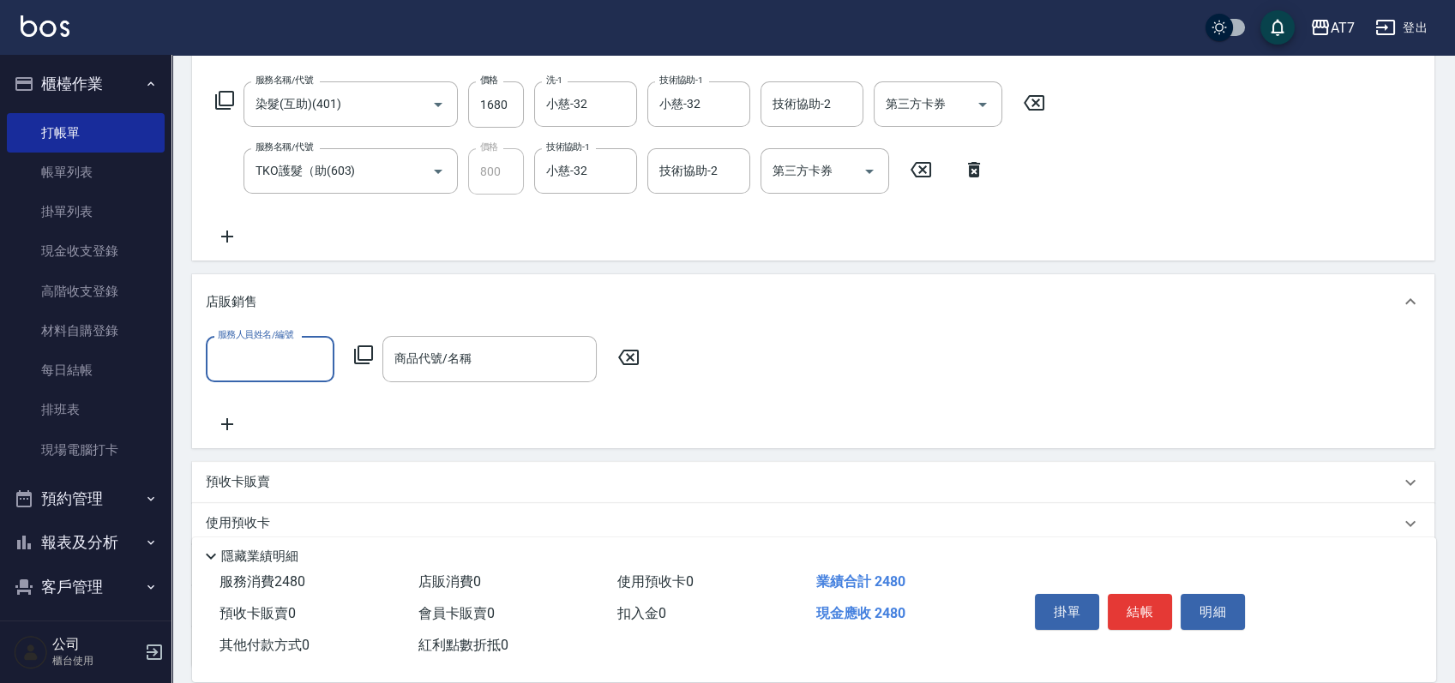
scroll to position [0, 0]
type input "Momoko-12"
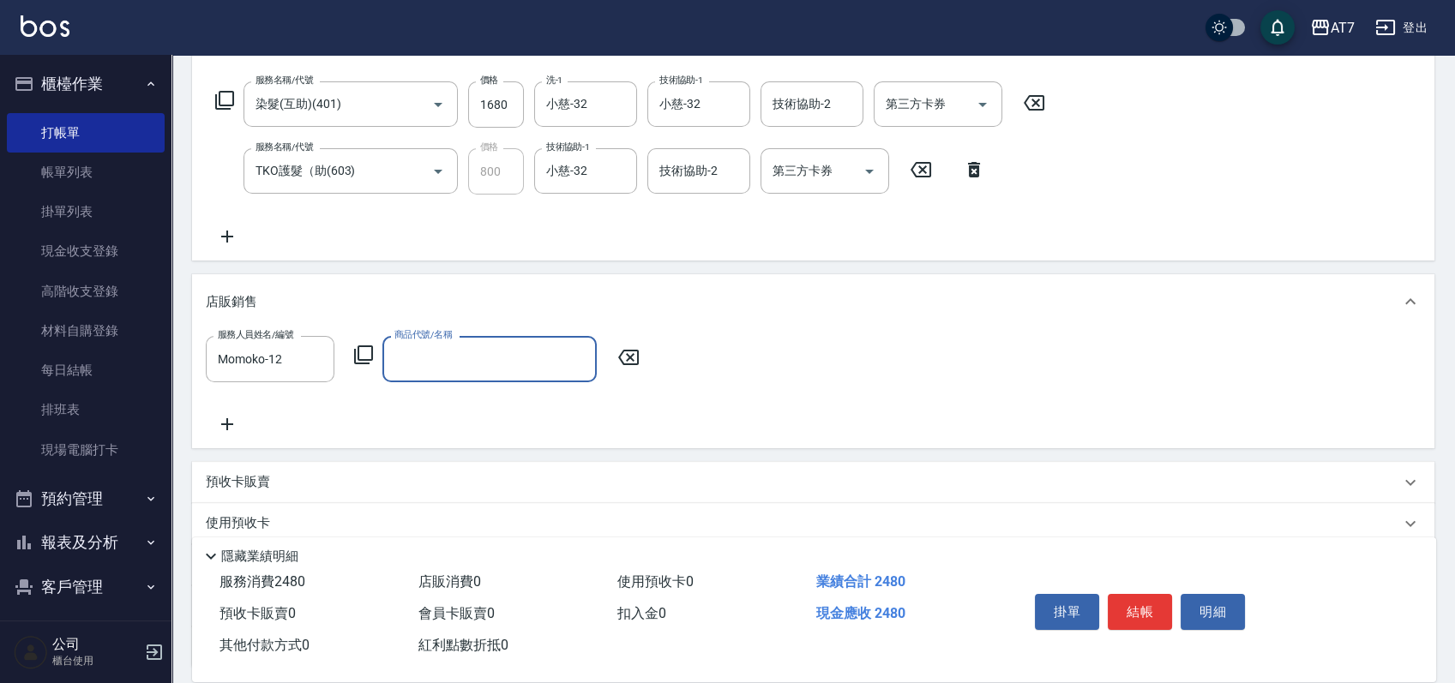
type input "z"
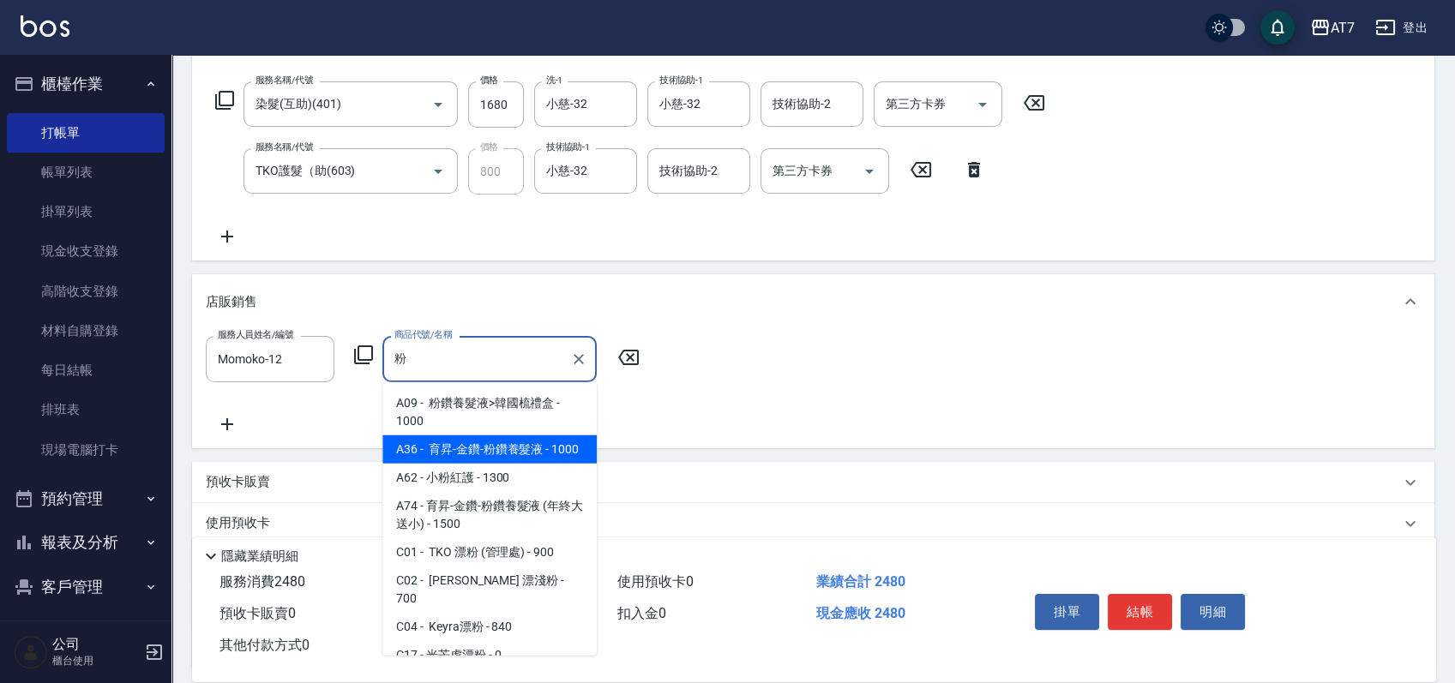
type input "育昇-金鑽-粉鑽養髮液"
type input "340"
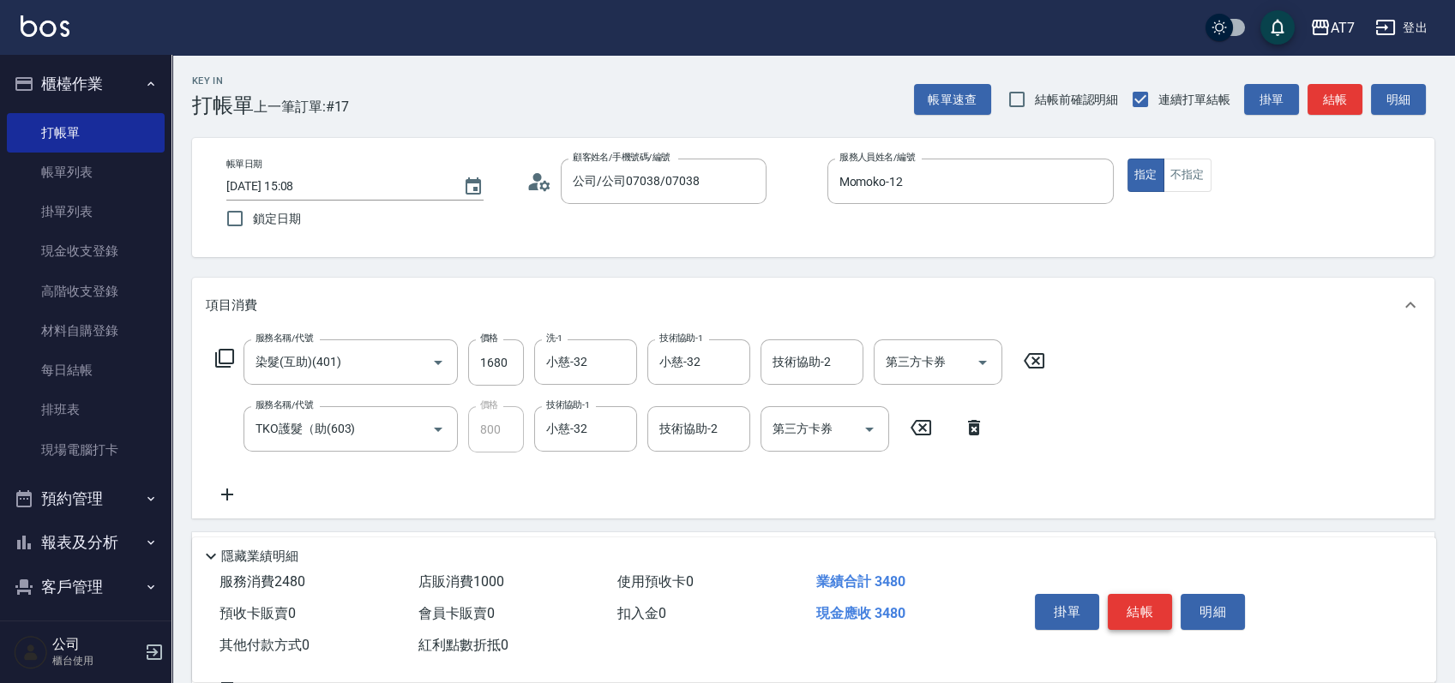
click at [1136, 610] on button "結帳" at bounding box center [1140, 612] width 64 height 36
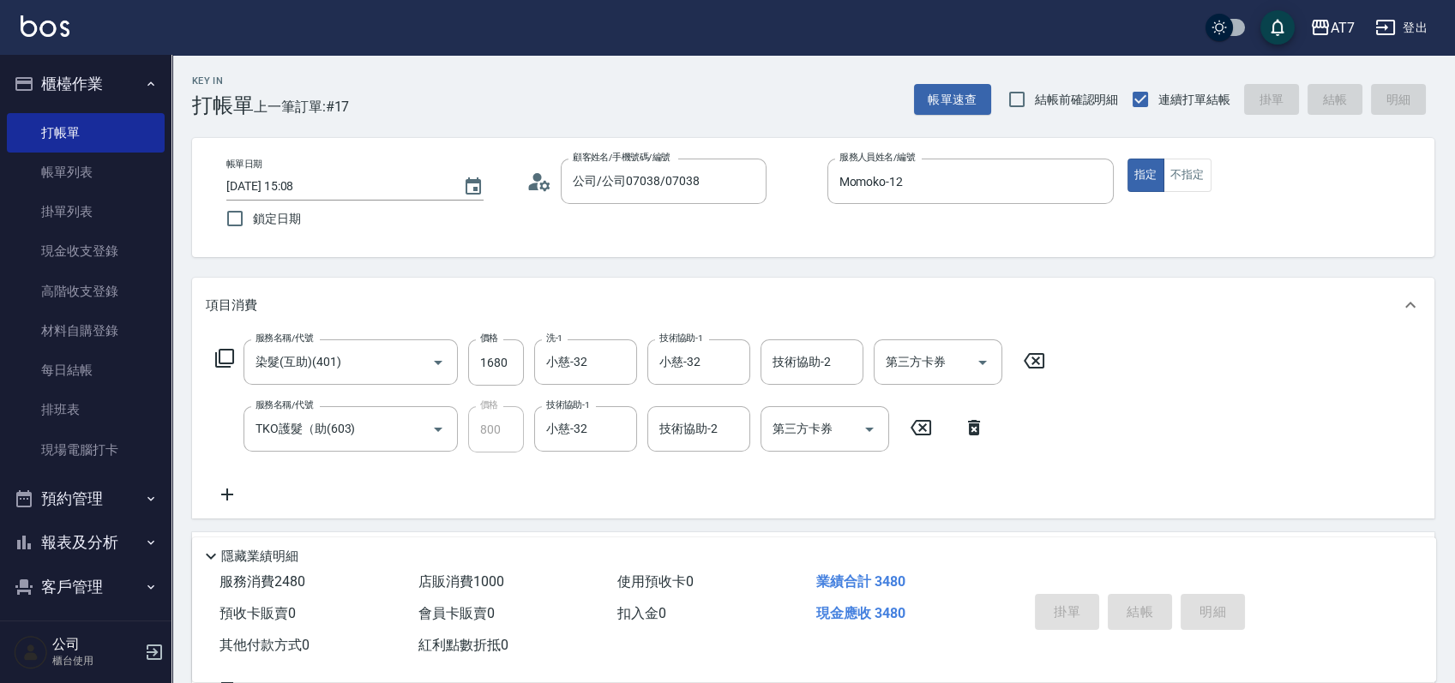
type input "0"
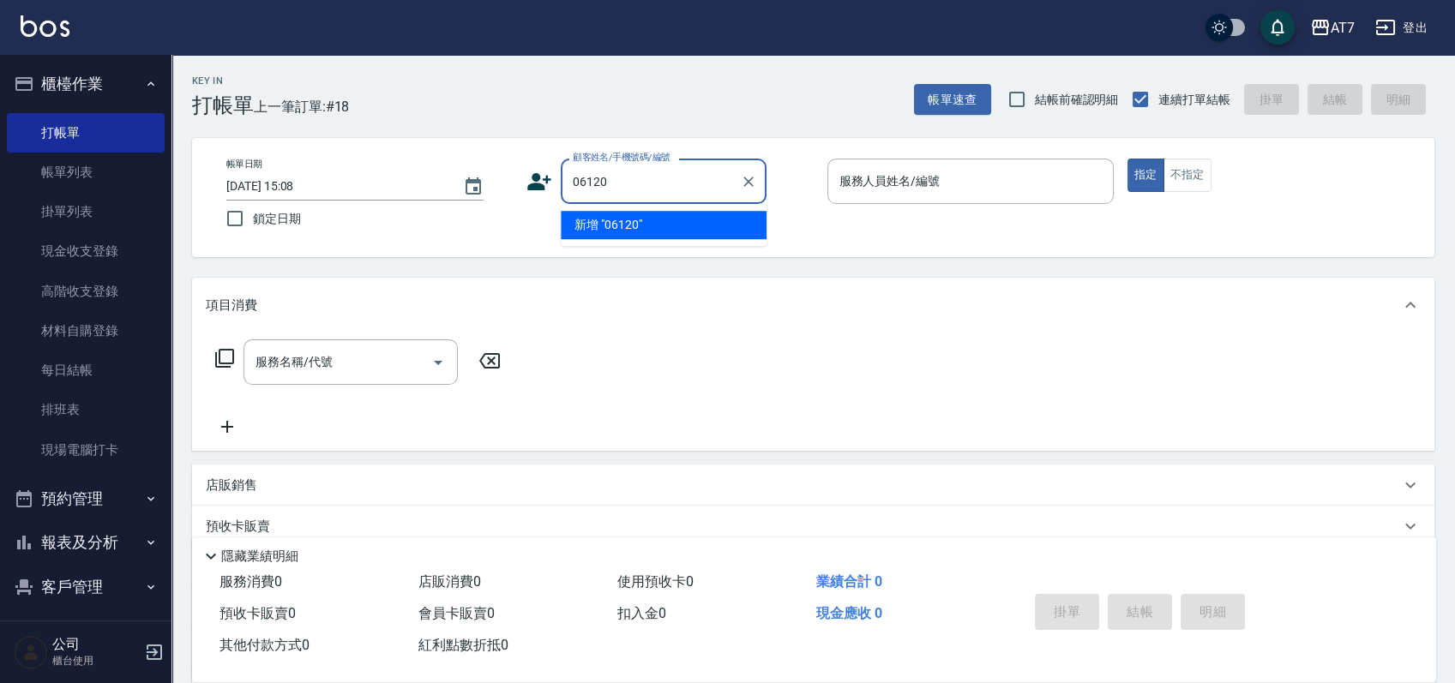
type input "06120"
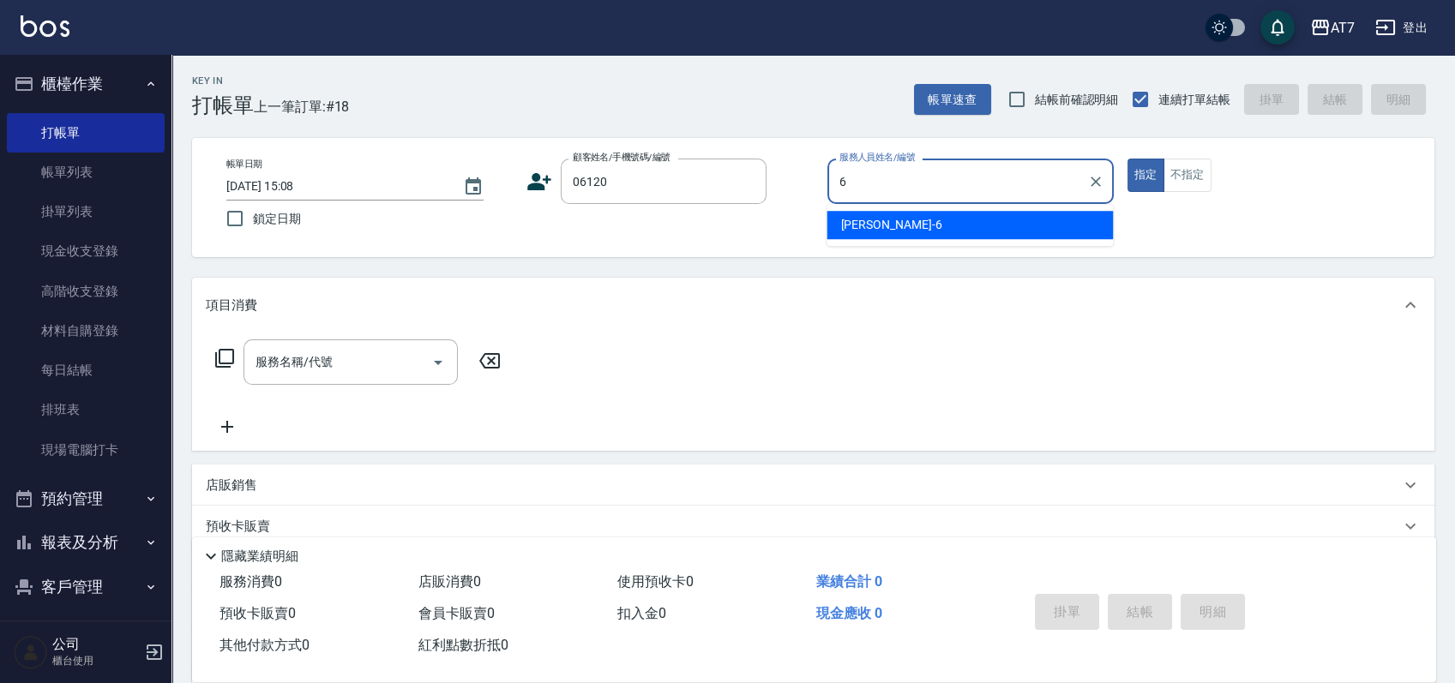
type input "杜莎莎-6"
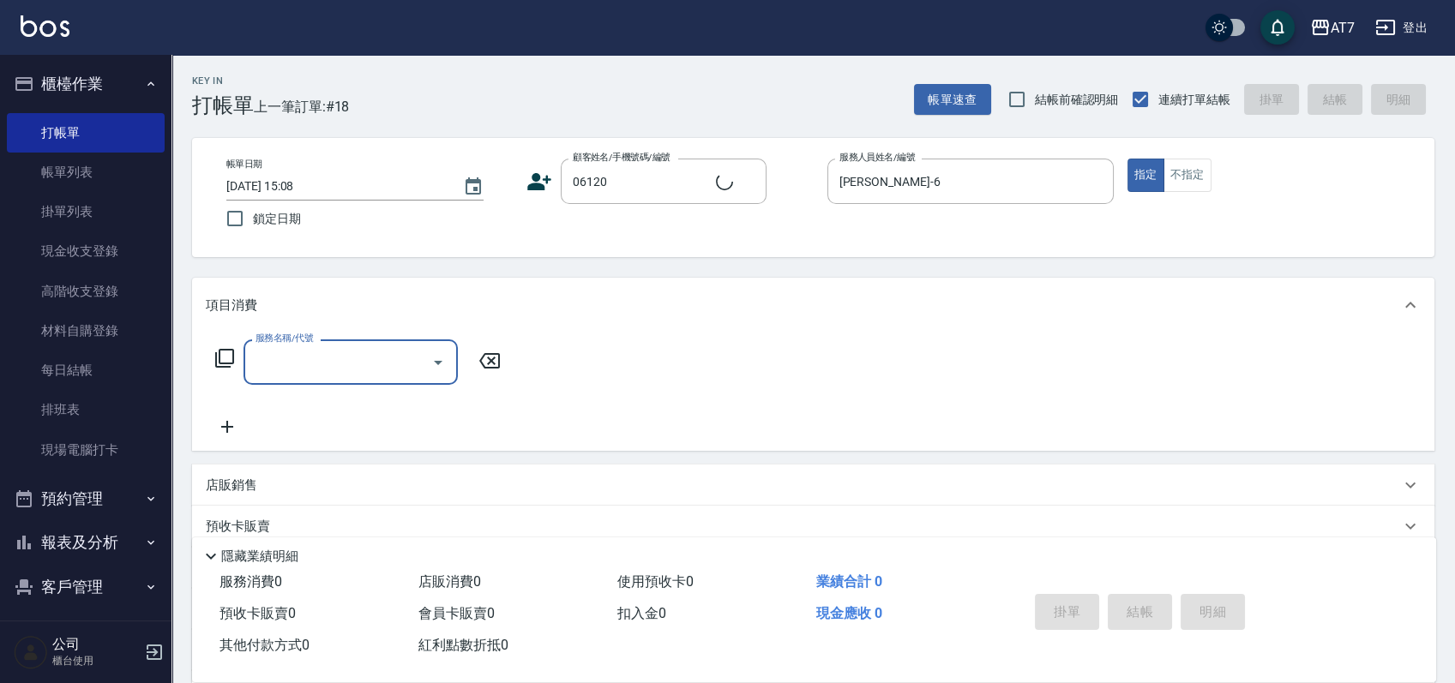
type input "公司單/06120-1/06120"
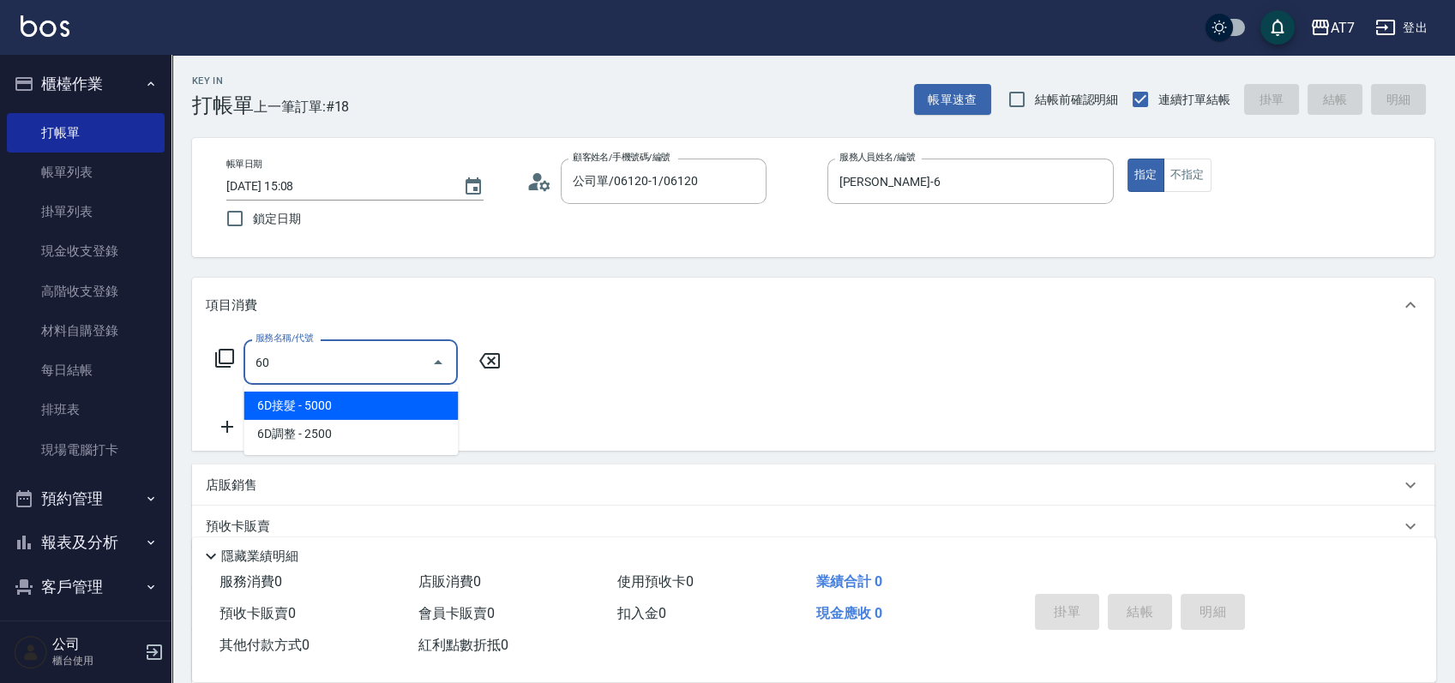
type input "609"
type input "250"
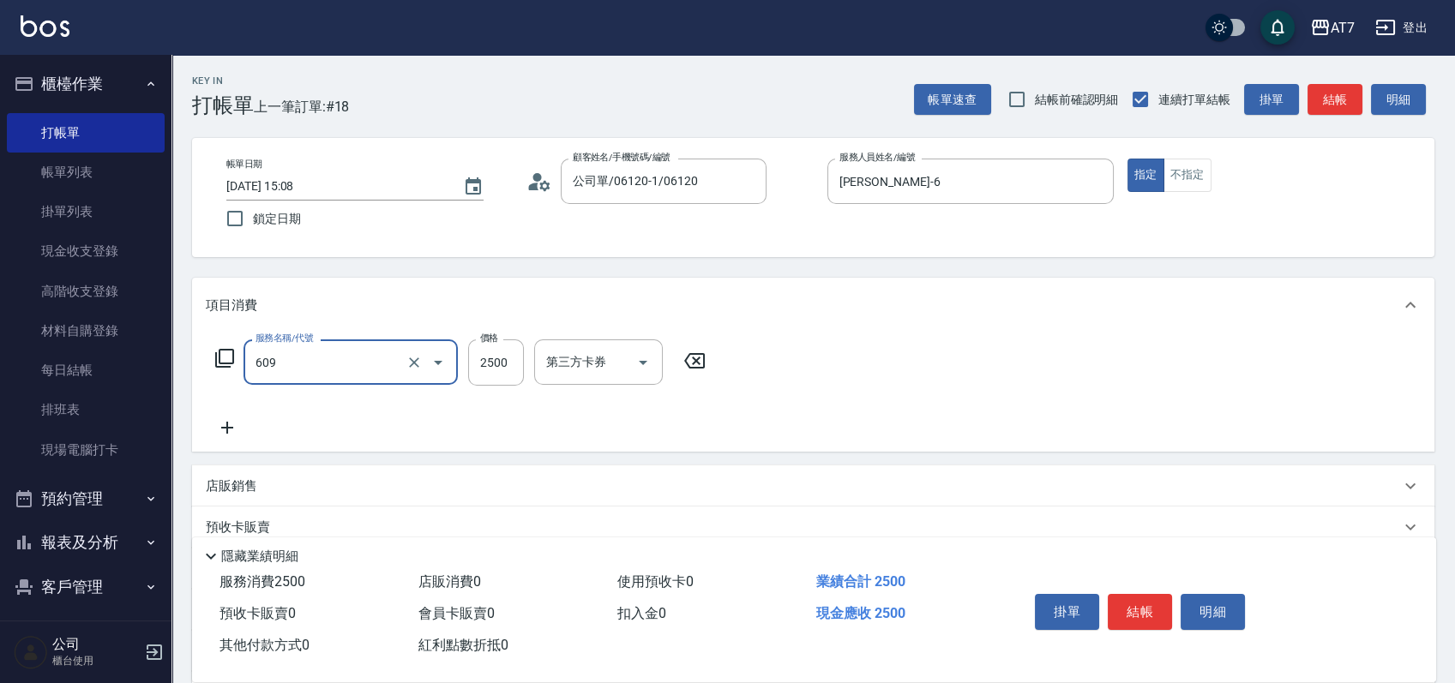
type input "鉑金護髮M（自領(609)"
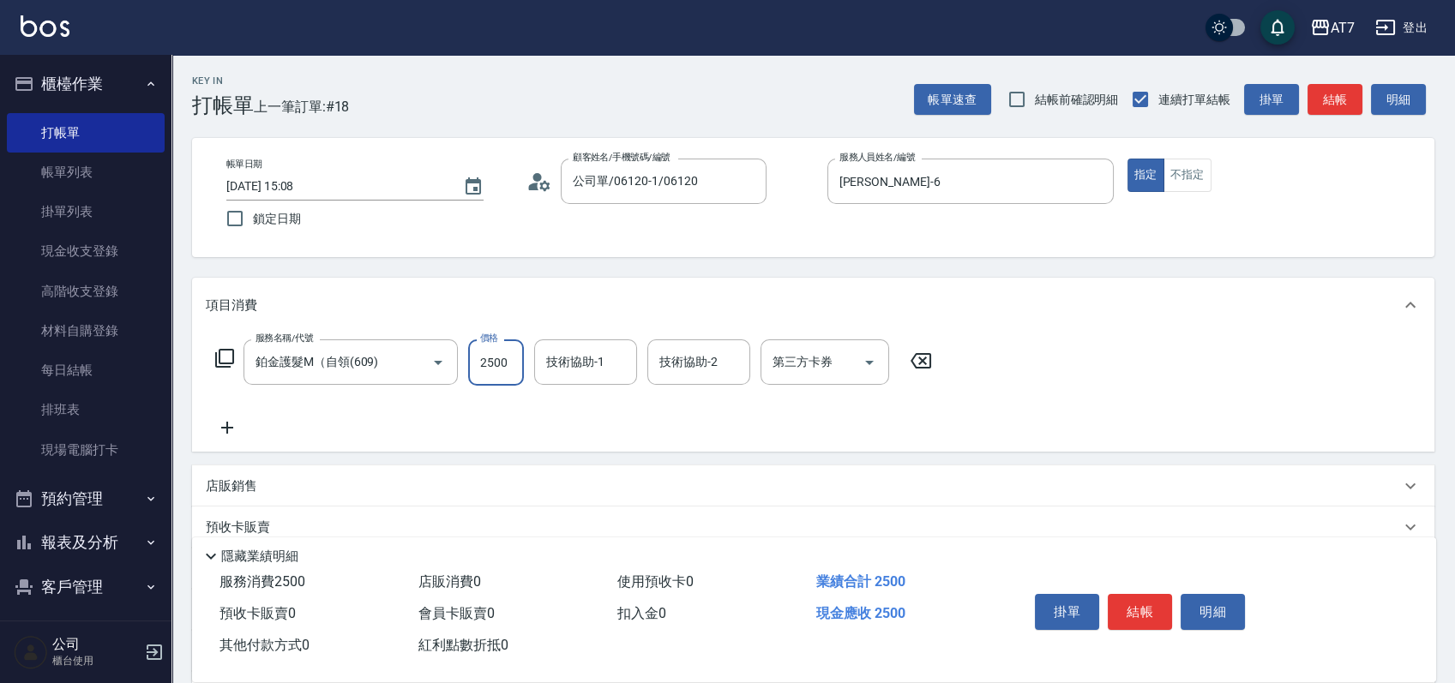
type input "2"
type input "0"
type input "220"
type input "20"
type input "2200"
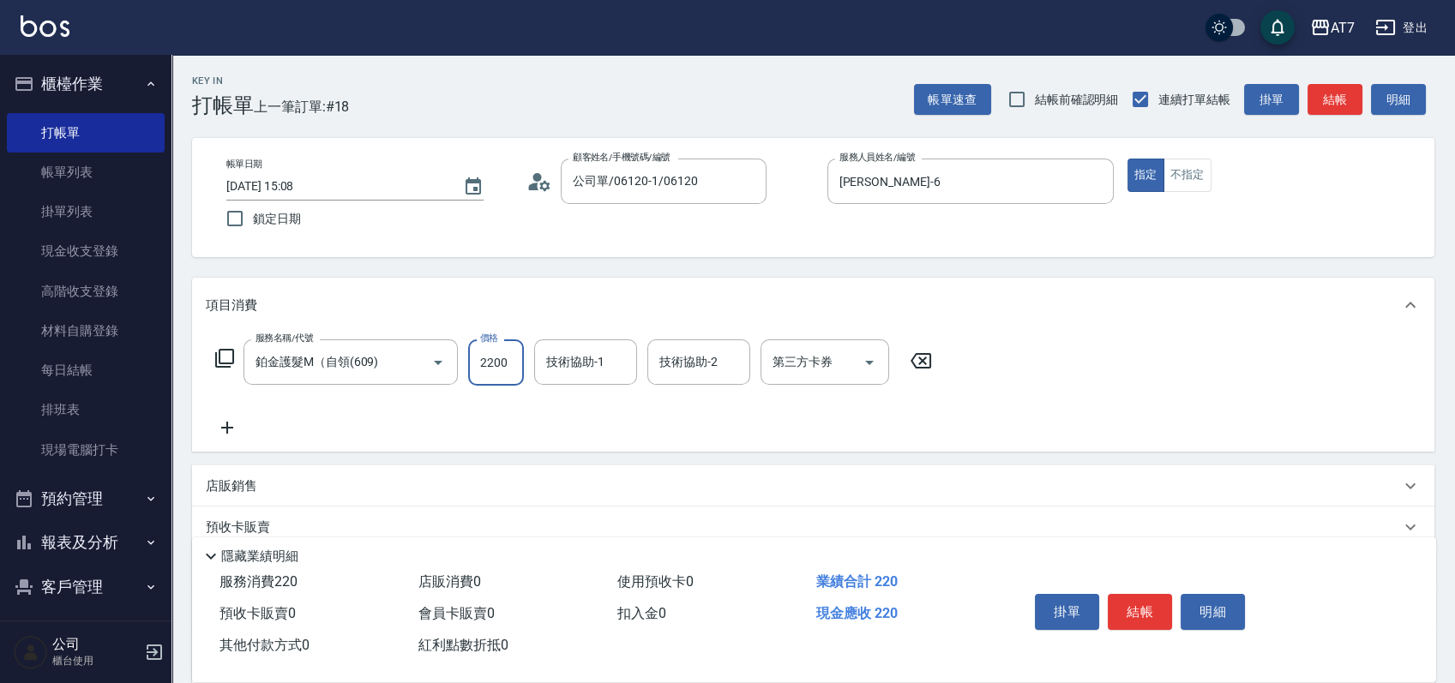
type input "220"
type input "2200"
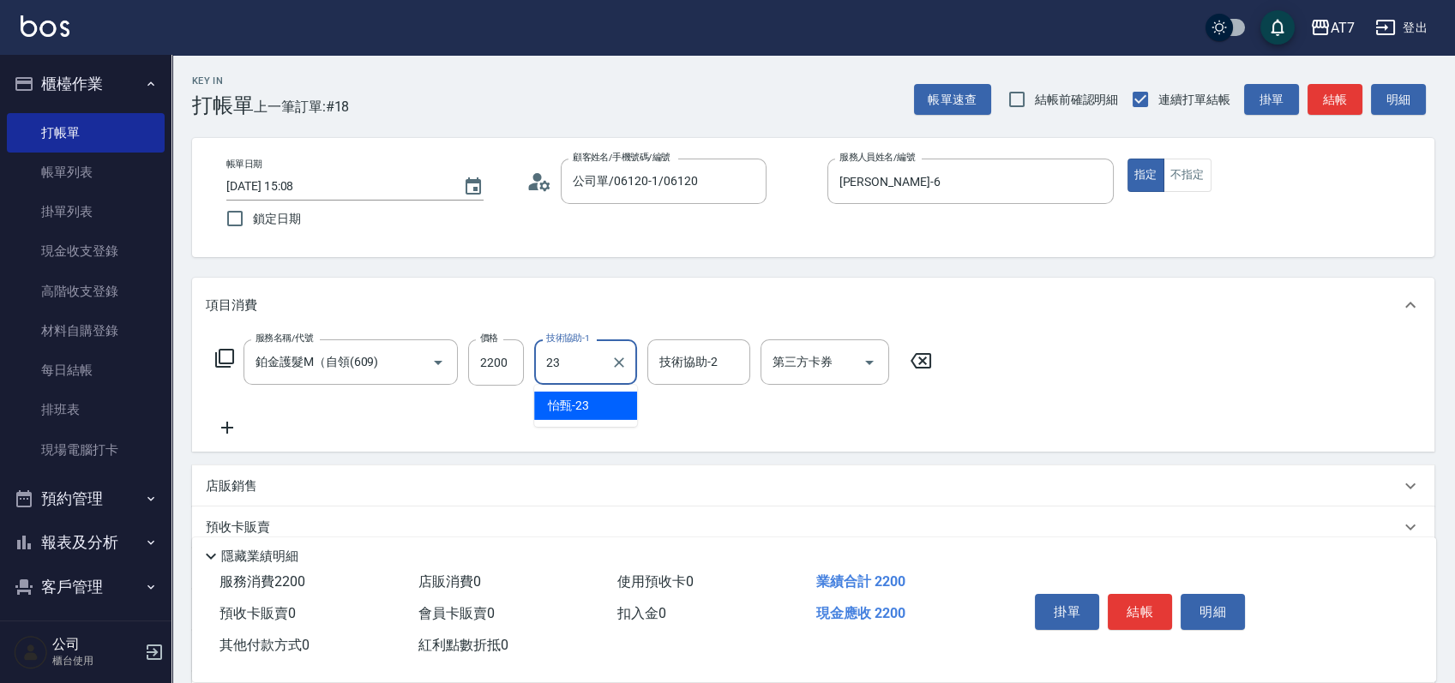
type input "怡甄-23"
click at [984, 476] on div "店販銷售" at bounding box center [813, 486] width 1242 height 41
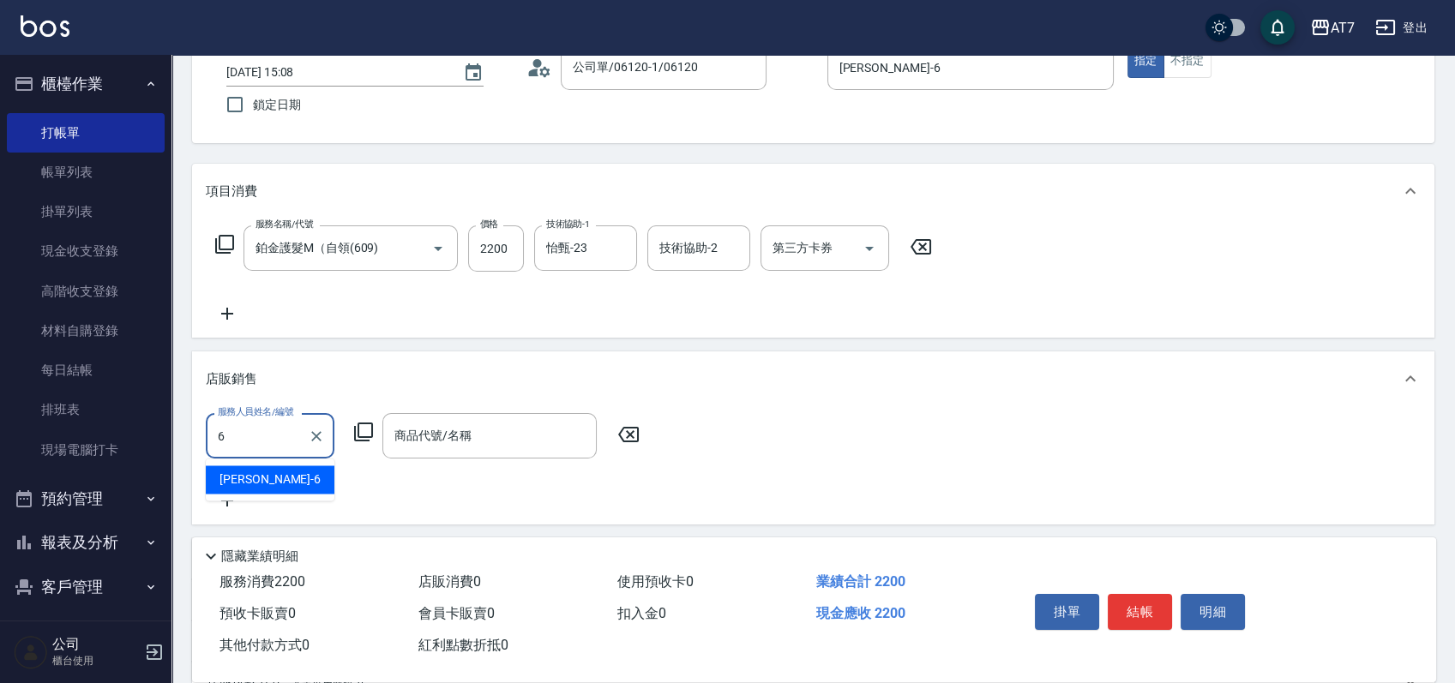
type input "杜莎莎-6"
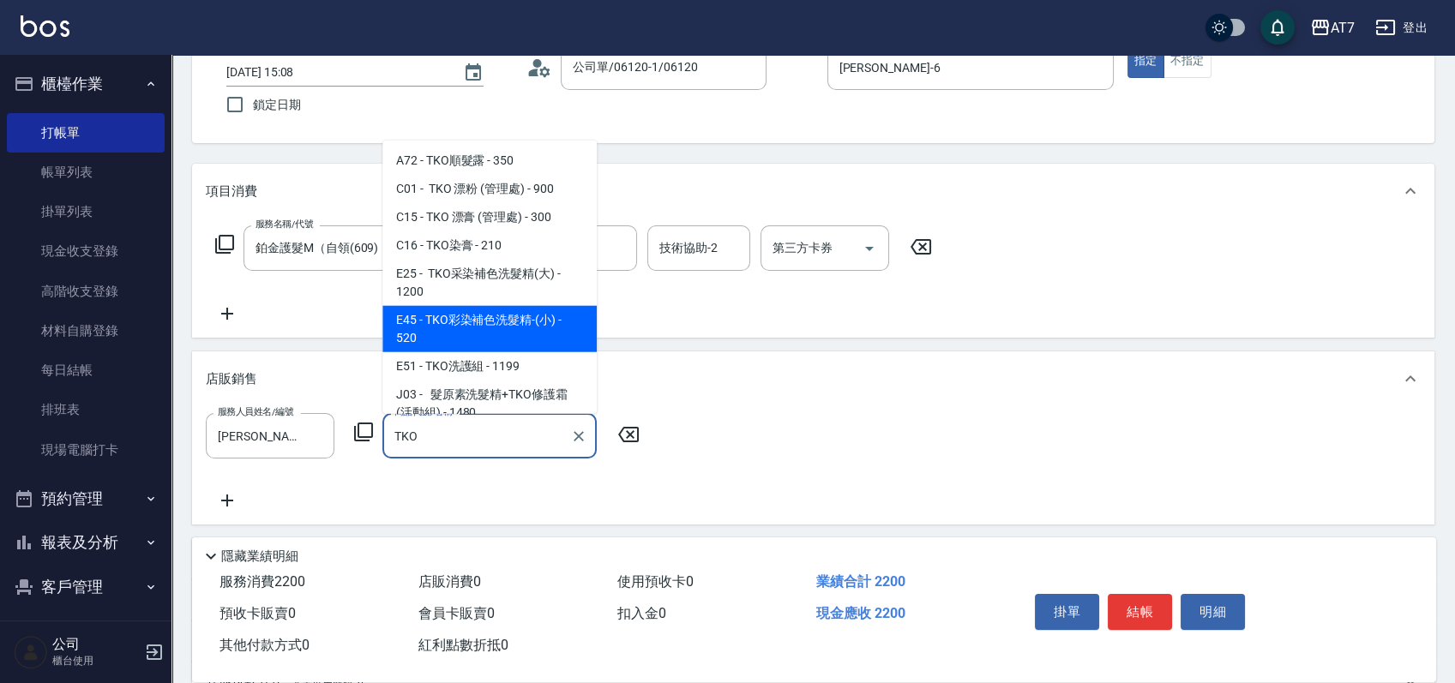
click at [507, 322] on span "E45 - TKO彩染補色洗髮精-(小) - 520" at bounding box center [489, 329] width 214 height 46
type input "TKO彩染補色洗髮精-(小)"
type input "270"
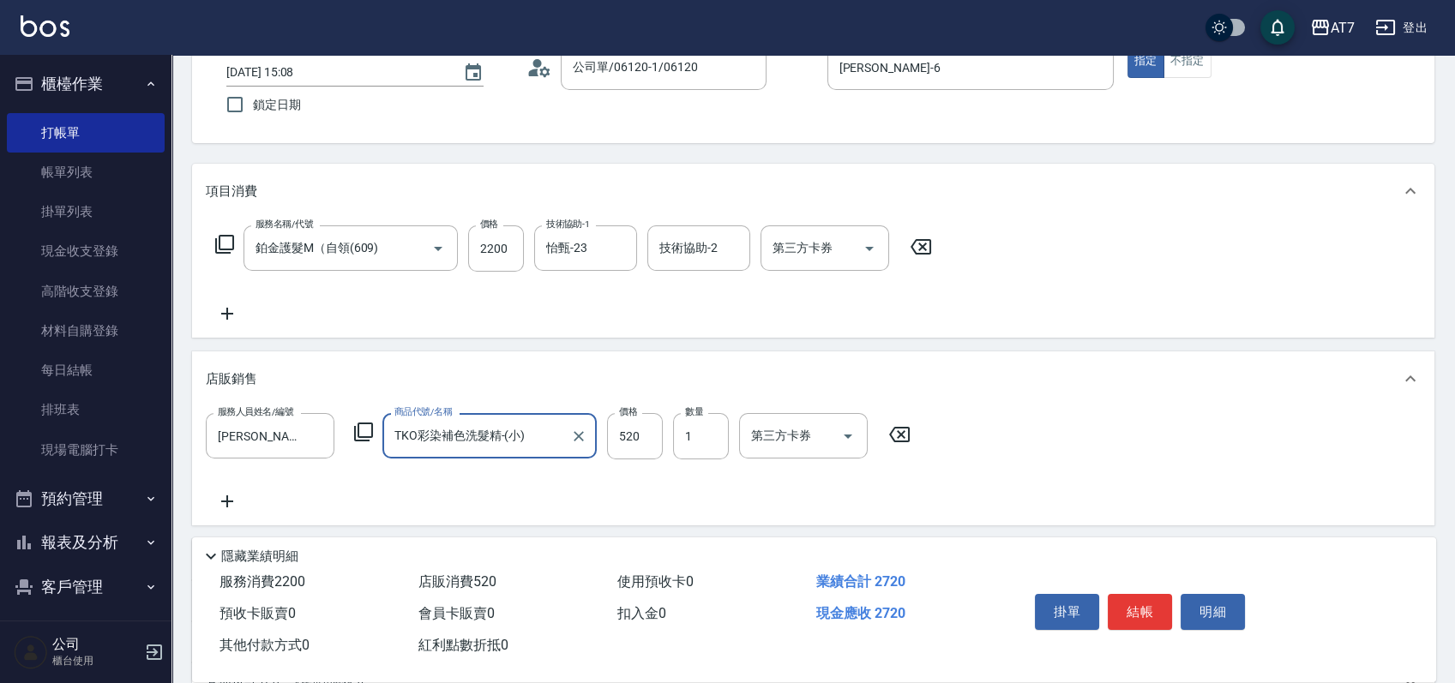
type input "TKO彩染補色洗髮精-(小)"
type input "4"
type input "220"
type input "450"
type input "260"
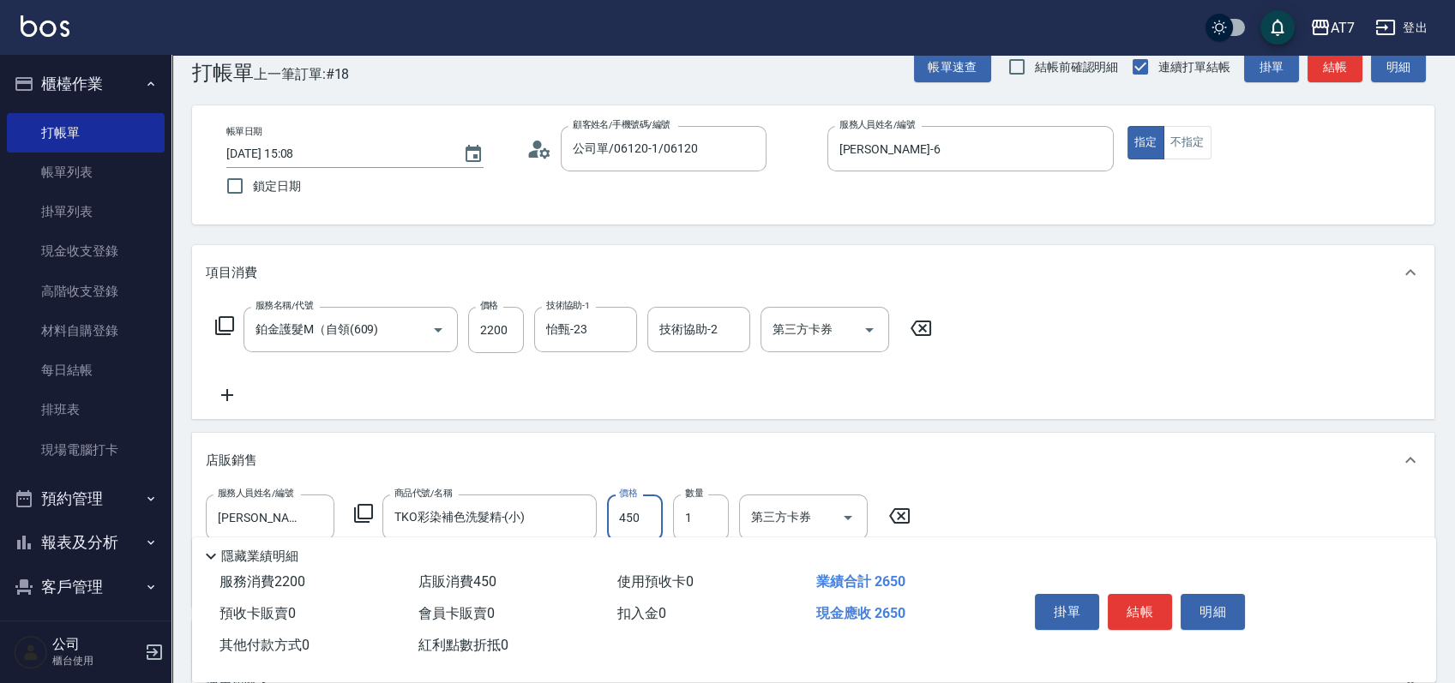
scroll to position [0, 0]
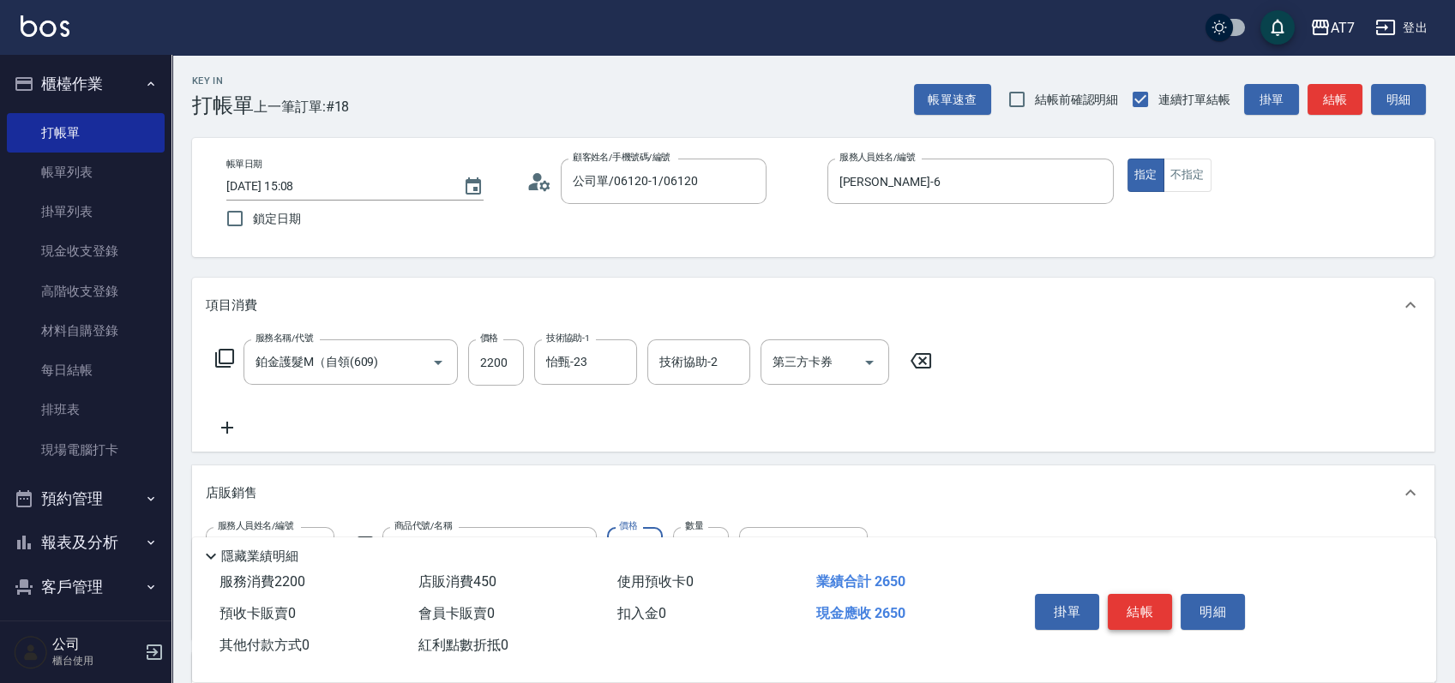
type input "450"
click at [1151, 607] on button "結帳" at bounding box center [1140, 612] width 64 height 36
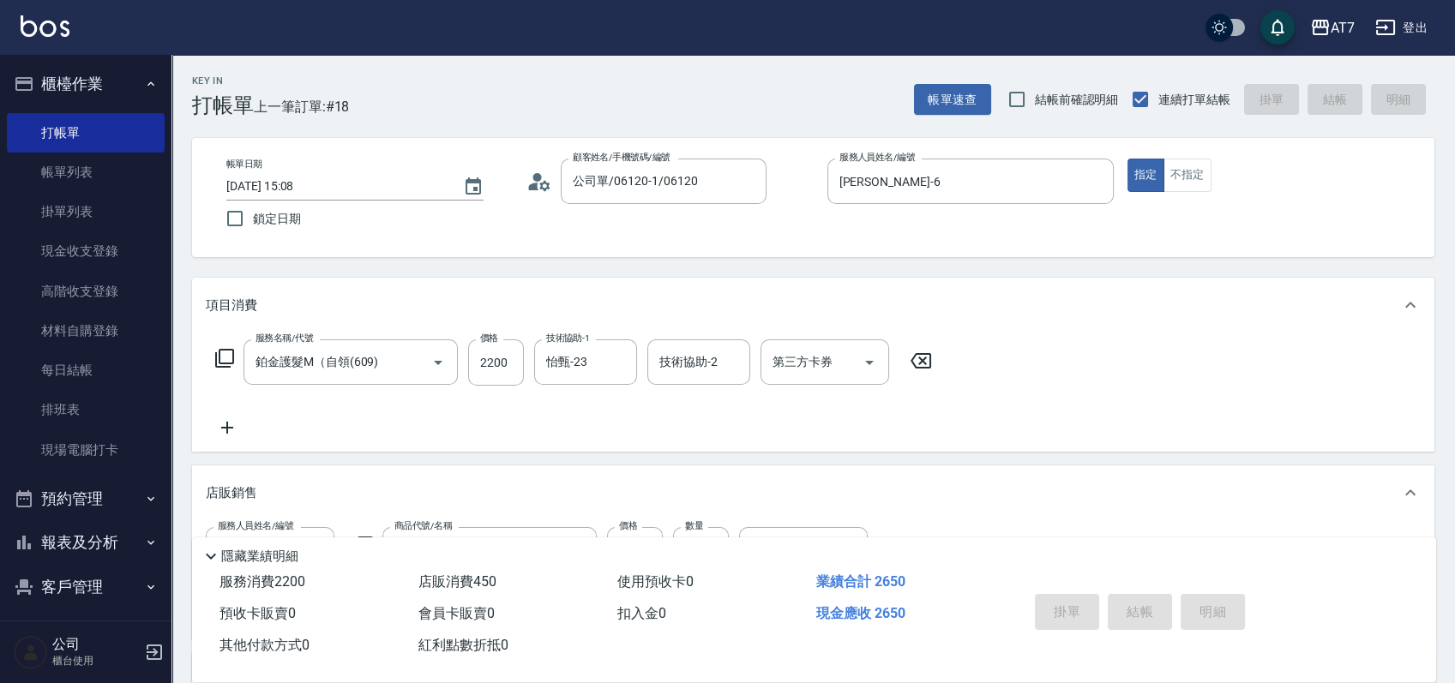
type input "0"
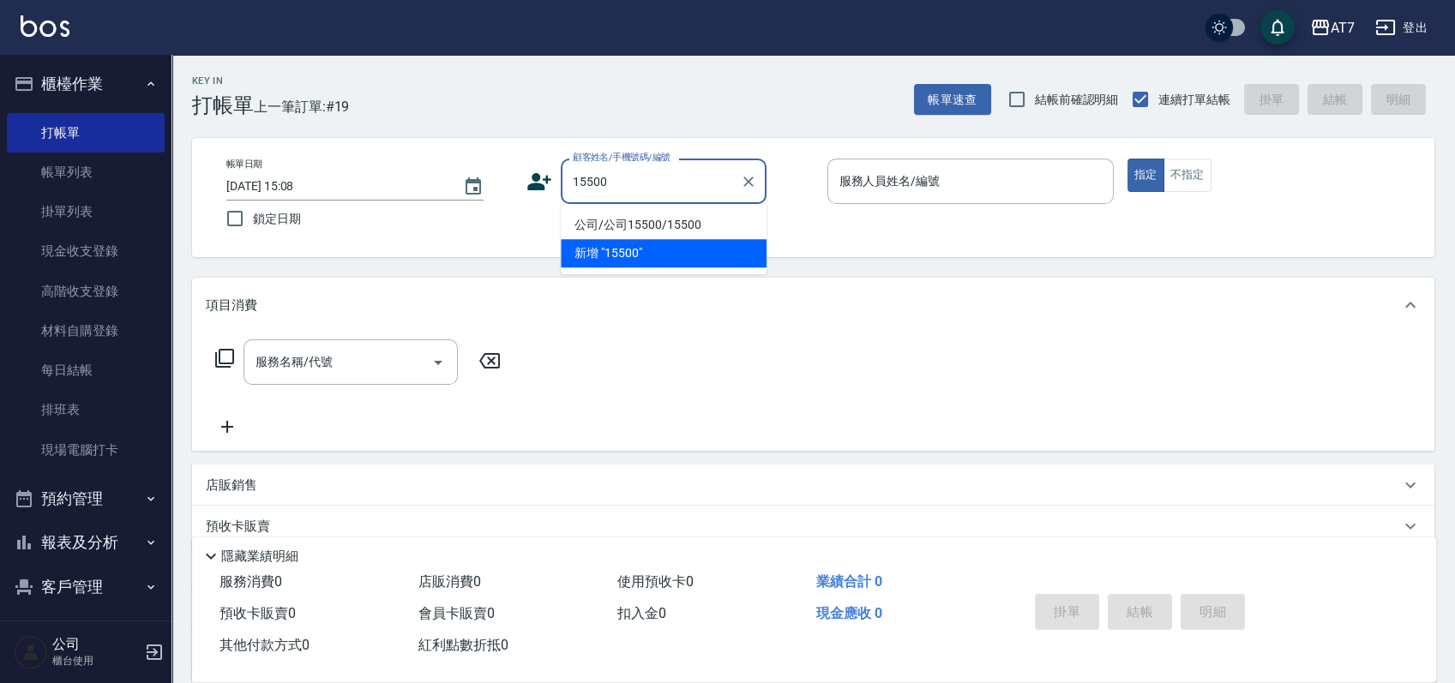
type input "15500"
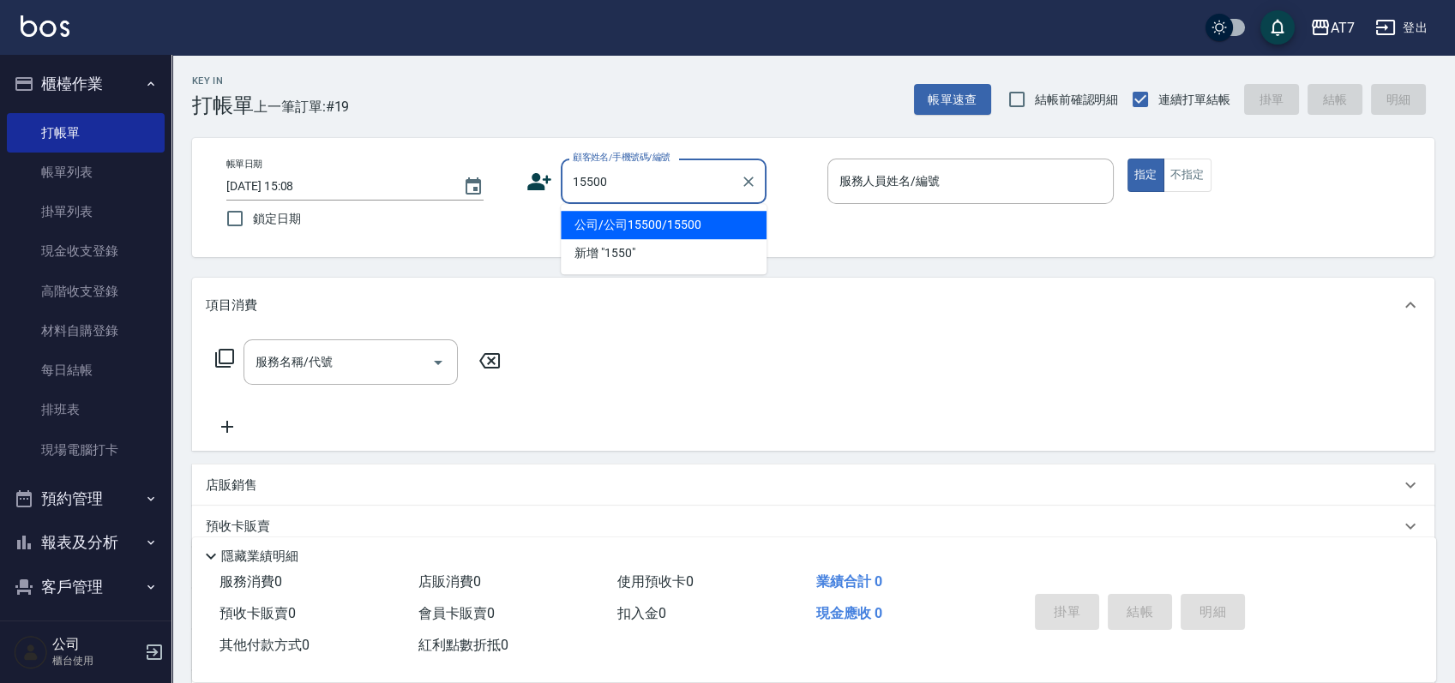
type input "15500"
type input "2"
type input "公司/公司15500/15500"
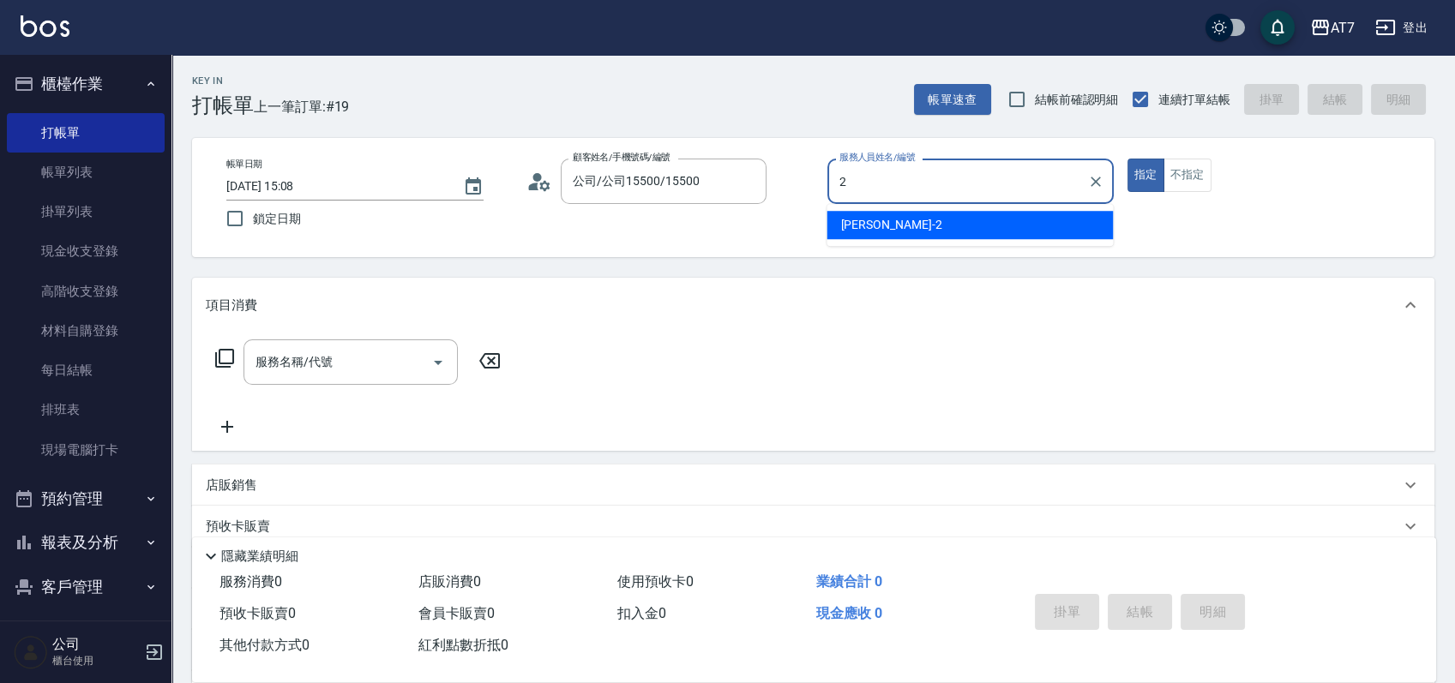
type input "伊蕾-2"
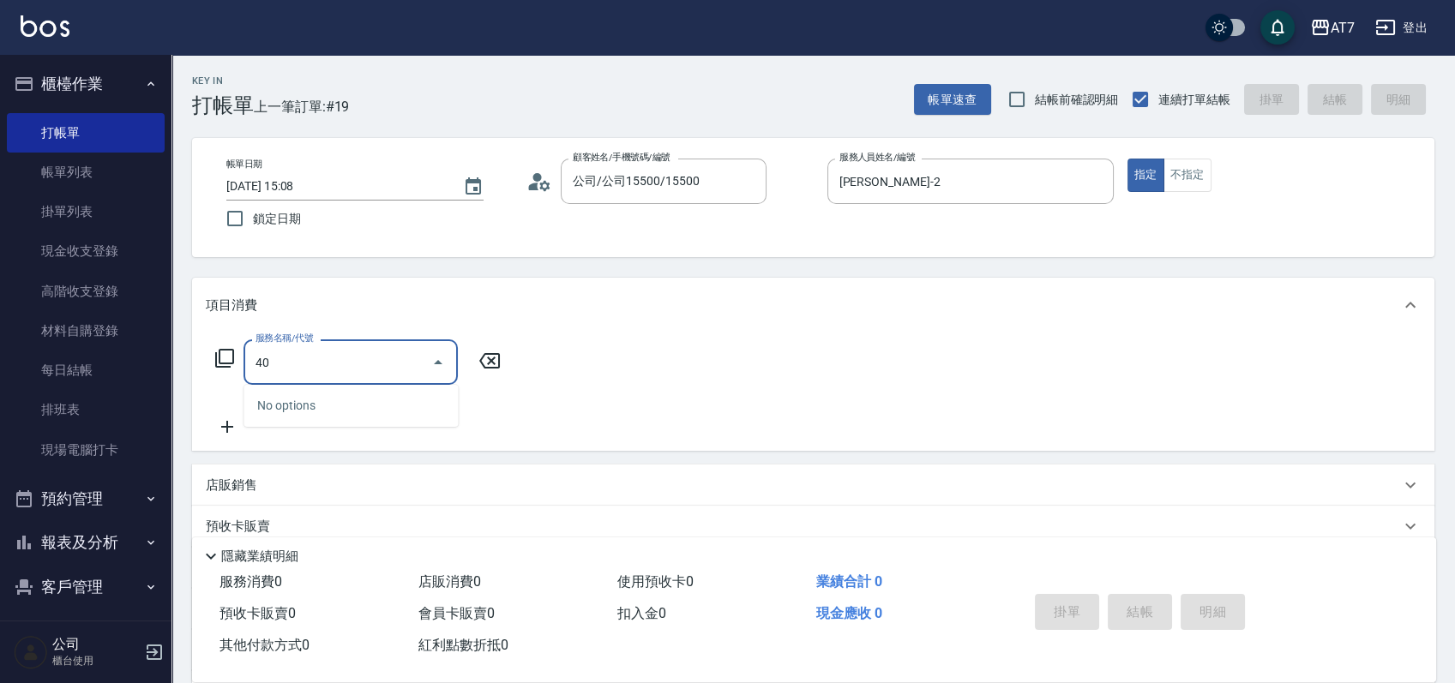
type input "400"
type input "150"
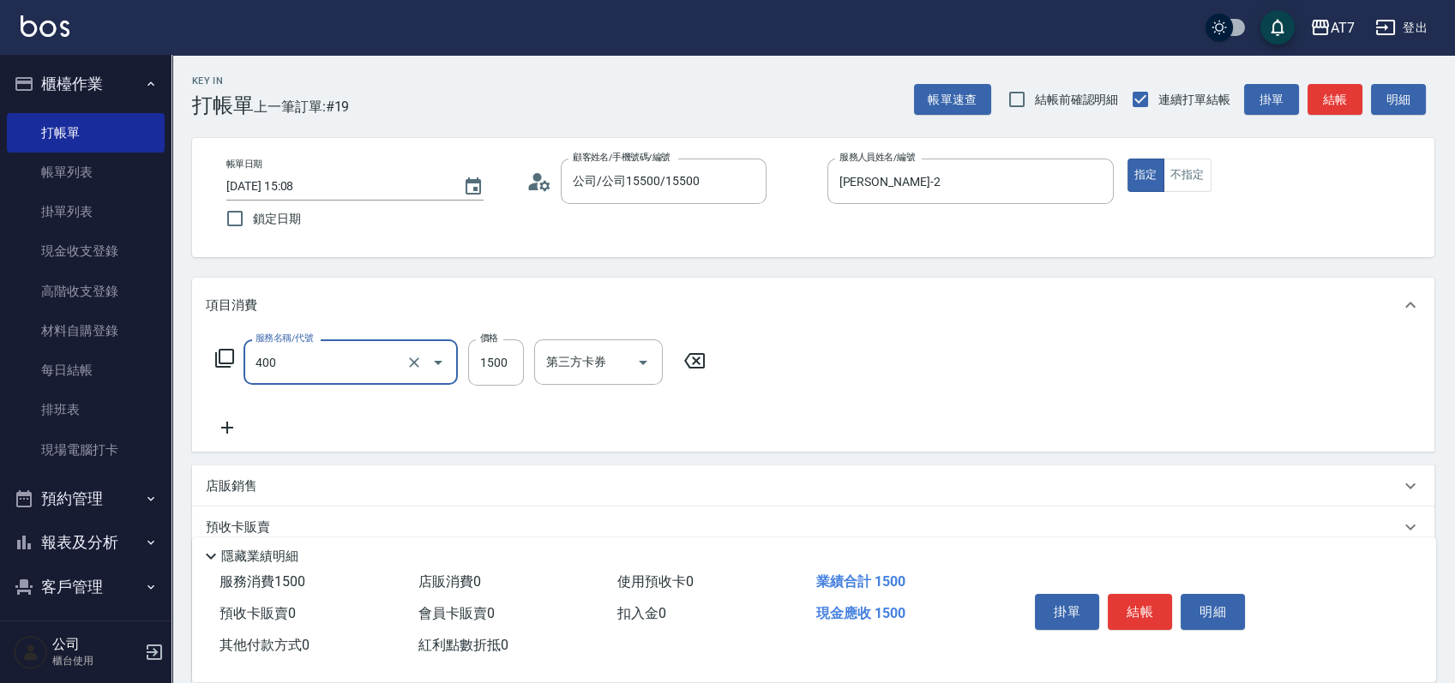
type input "染髮(400)"
type input "0"
type input "268"
type input "20"
type input "2680"
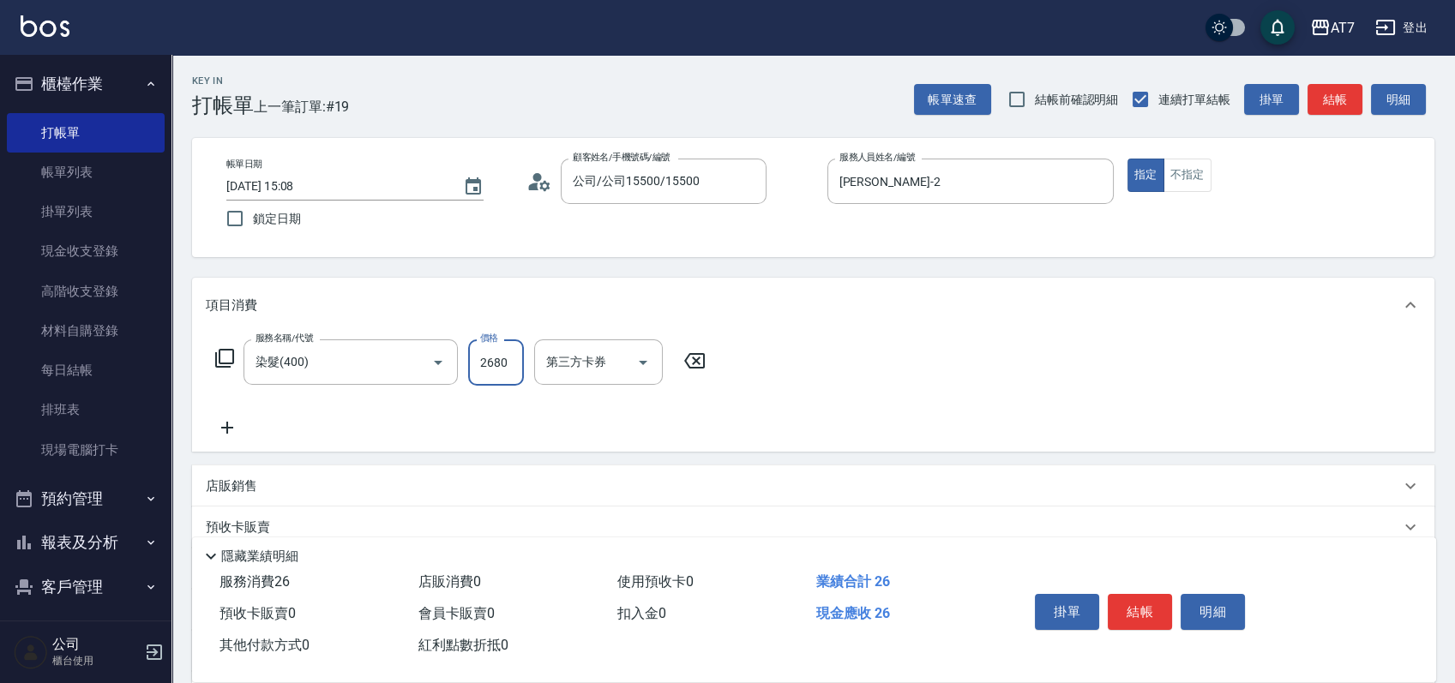
type input "260"
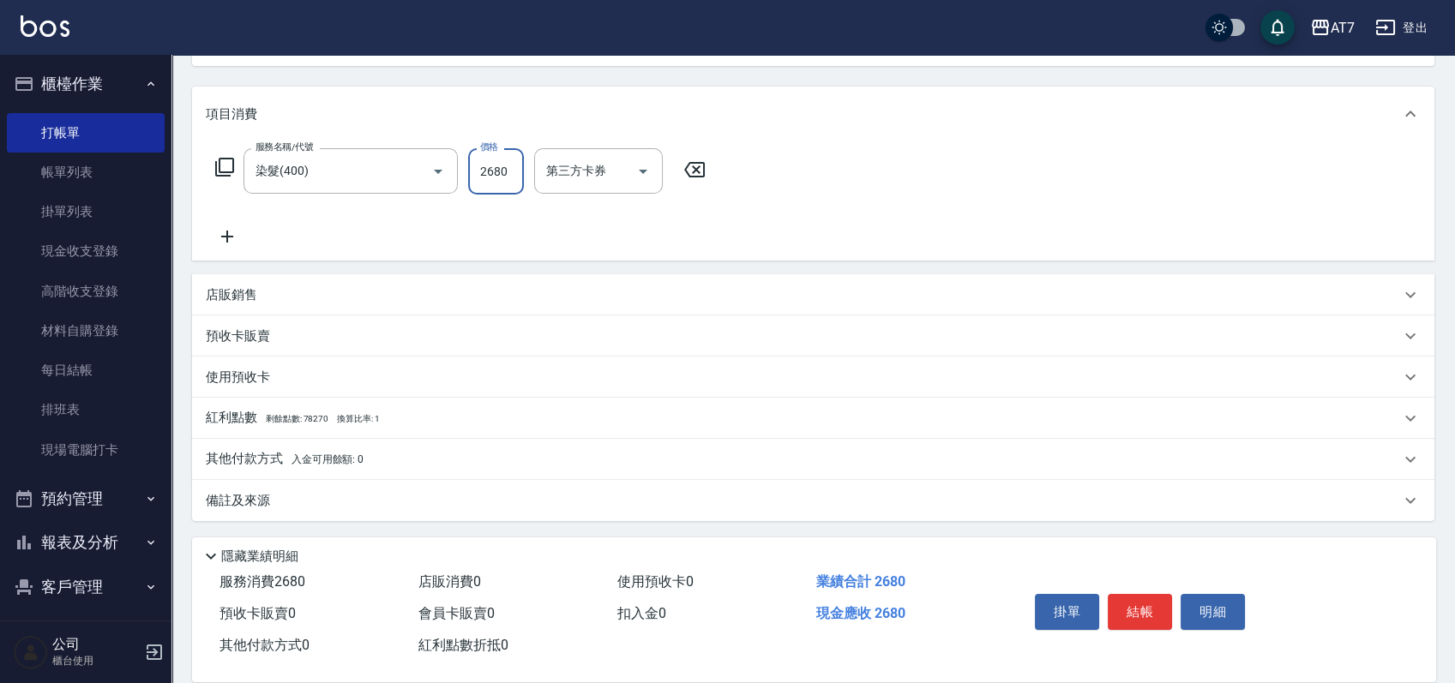
type input "2680"
click at [604, 300] on div "店販銷售" at bounding box center [803, 295] width 1194 height 18
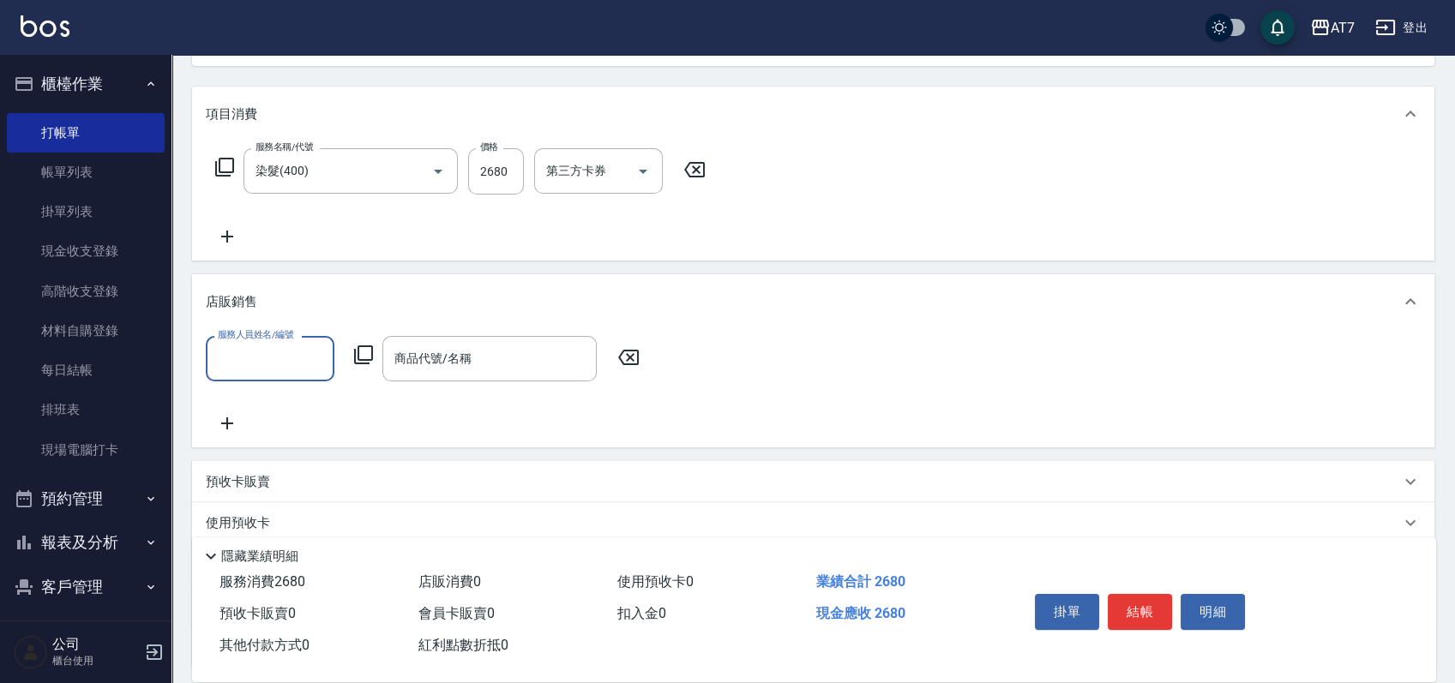
scroll to position [0, 0]
click at [1230, 289] on div "店販銷售" at bounding box center [813, 301] width 1242 height 55
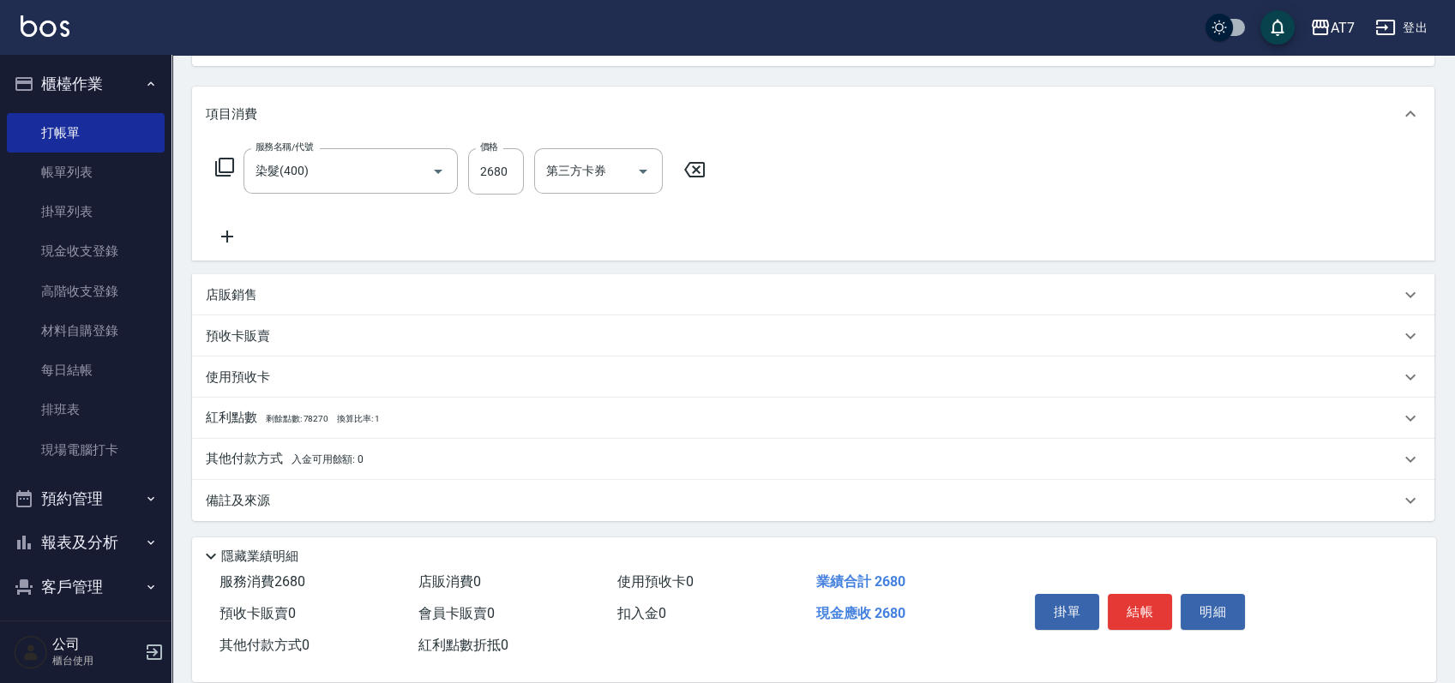
click at [417, 456] on div "其他付款方式 入金可用餘額: 0" at bounding box center [803, 459] width 1194 height 19
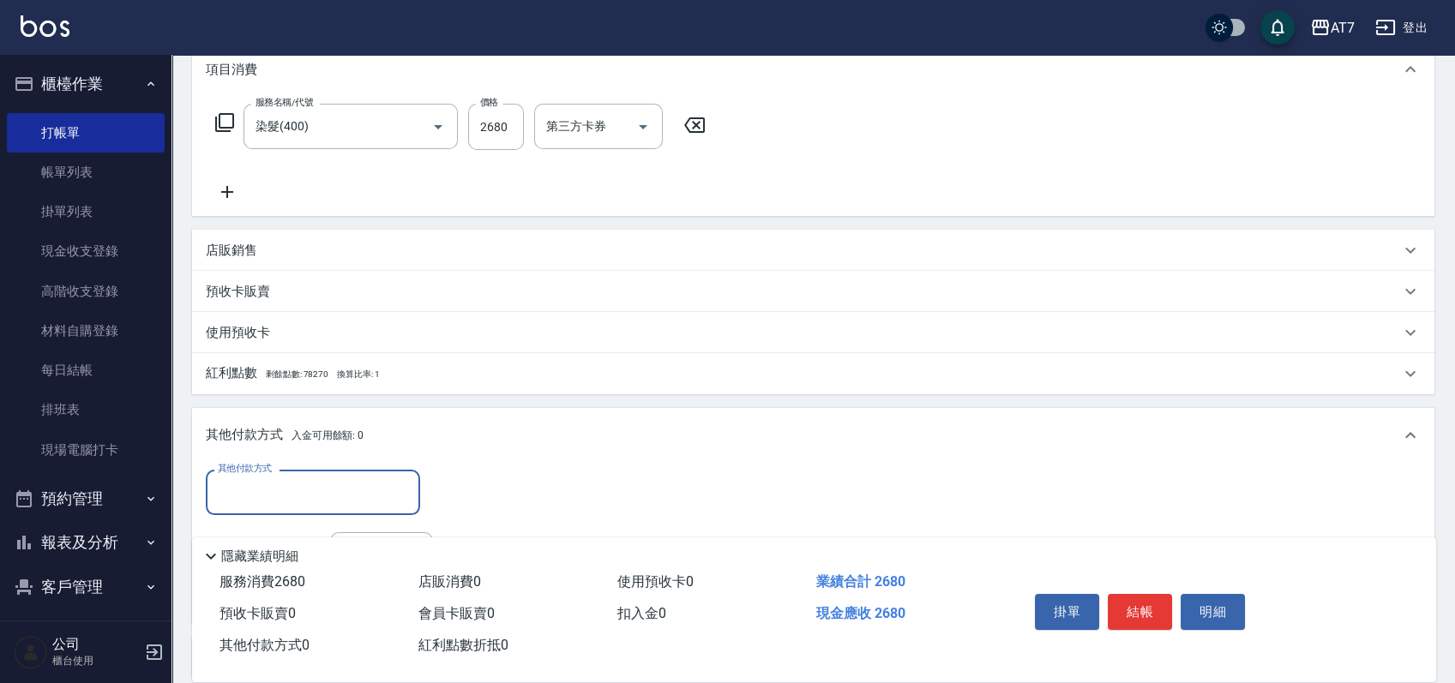
scroll to position [305, 0]
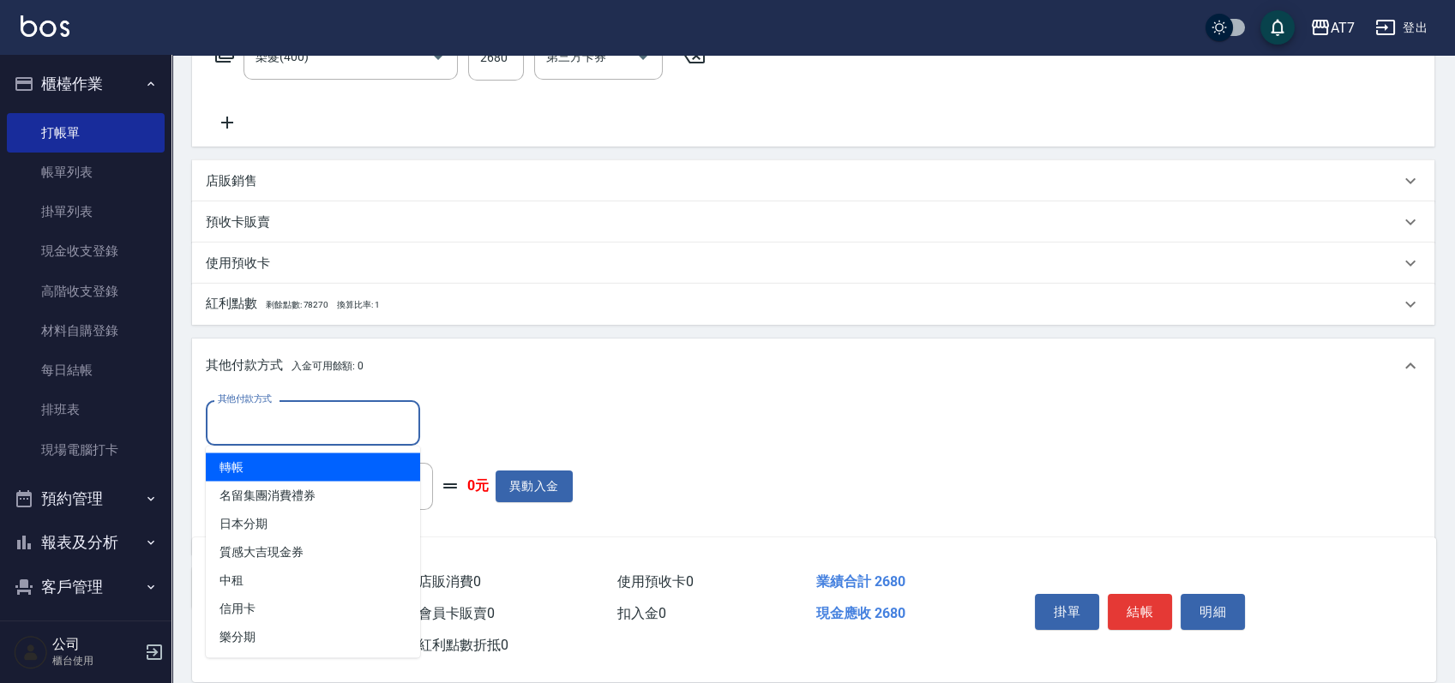
click at [308, 409] on input "其他付款方式" at bounding box center [312, 423] width 199 height 30
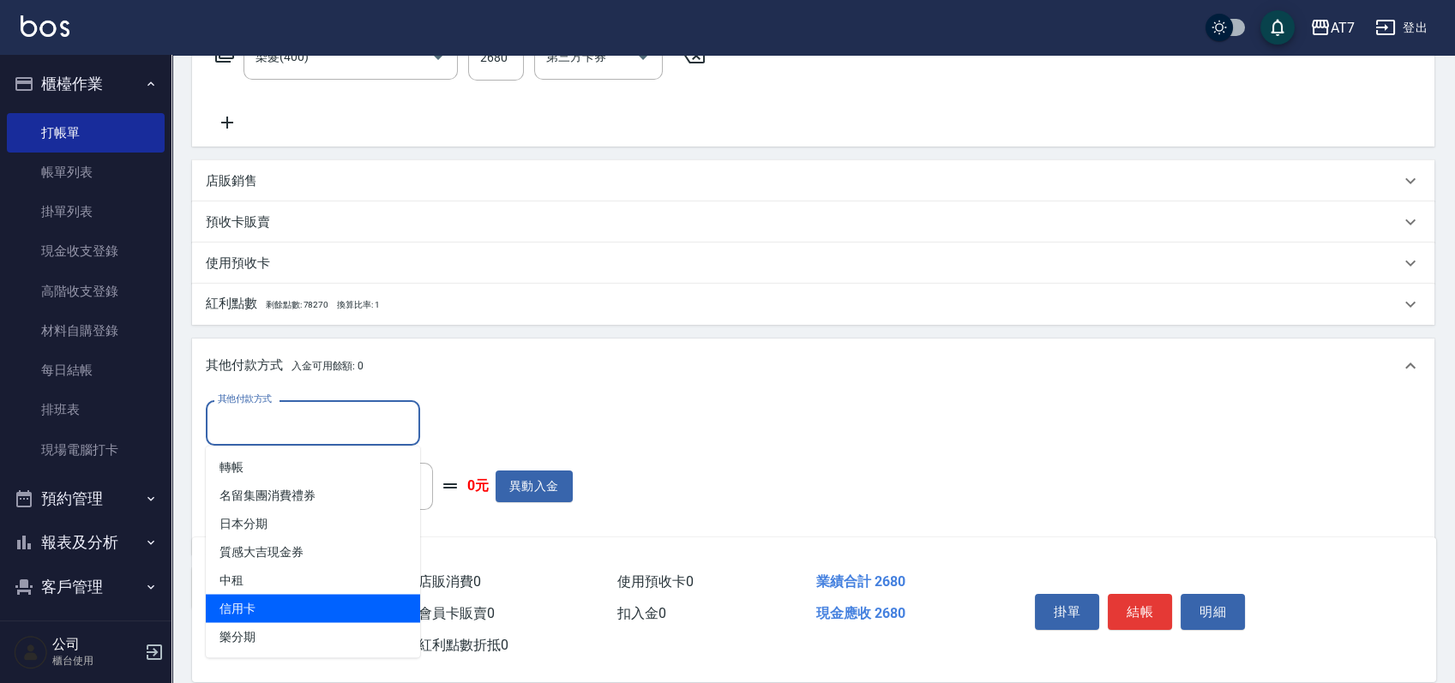
click at [270, 609] on span "信用卡" at bounding box center [313, 608] width 214 height 28
type input "信用卡"
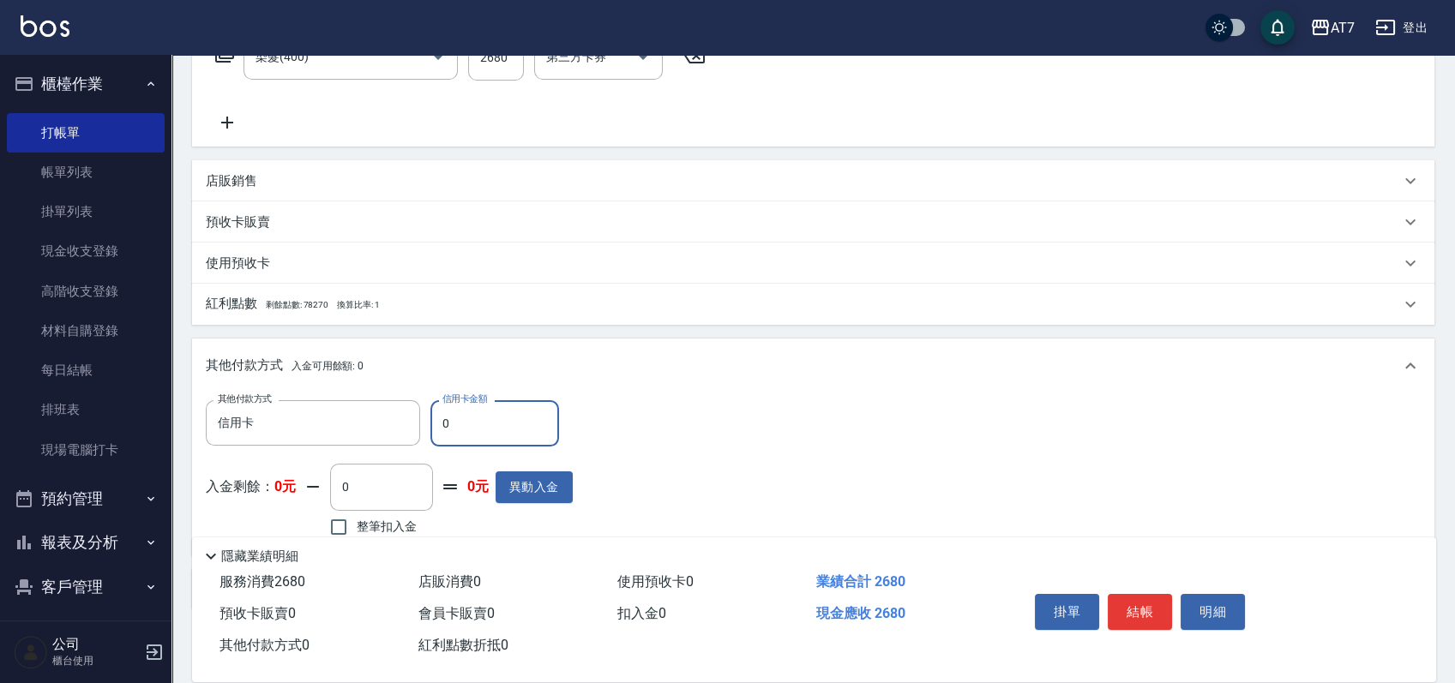
click at [438, 433] on input "0" at bounding box center [494, 423] width 129 height 46
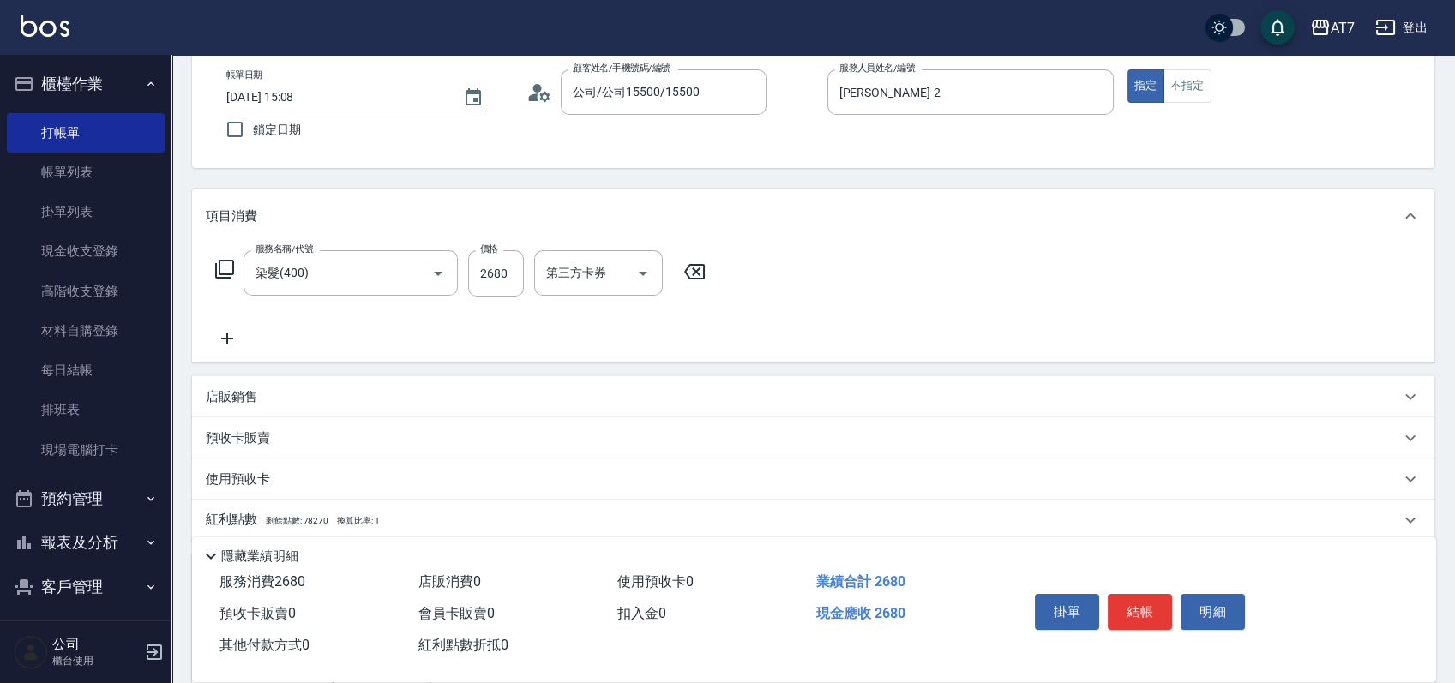
scroll to position [76, 0]
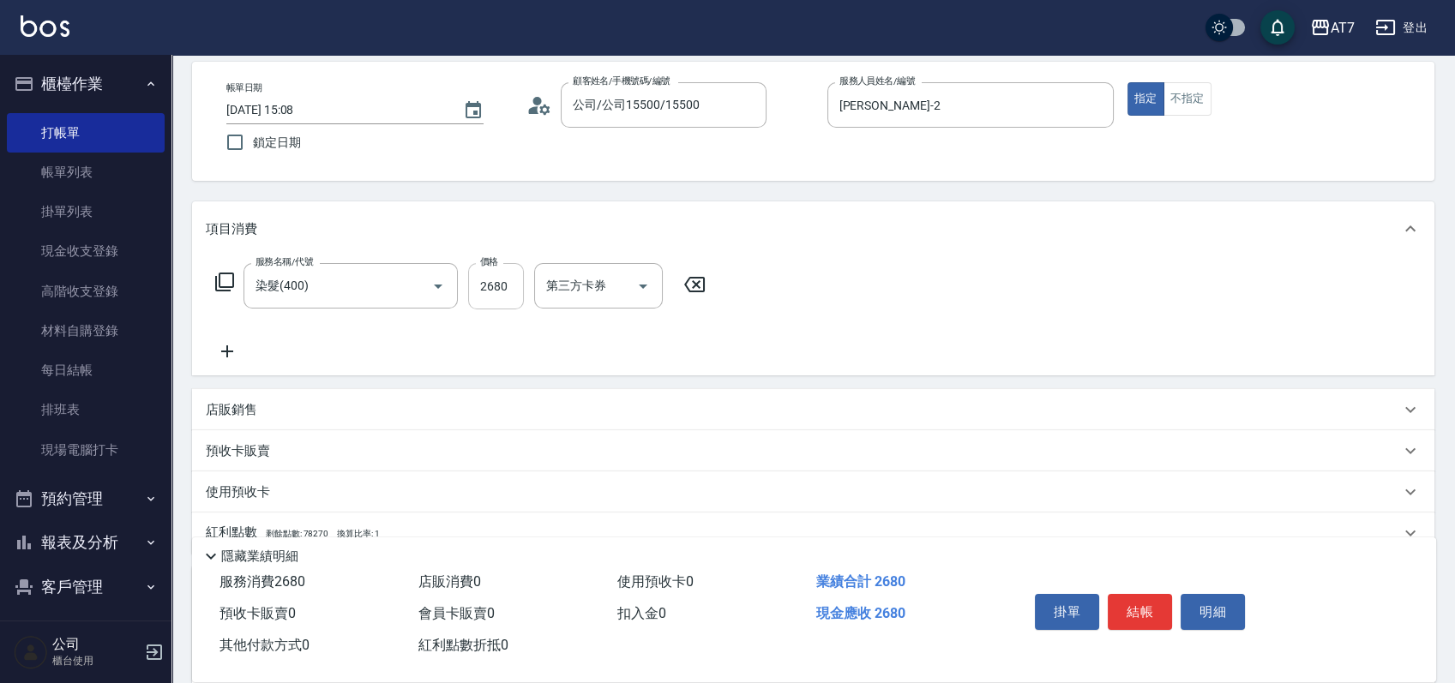
click at [495, 287] on input "2680" at bounding box center [496, 286] width 56 height 46
type input "2"
type input "0"
type input "265"
type input "20"
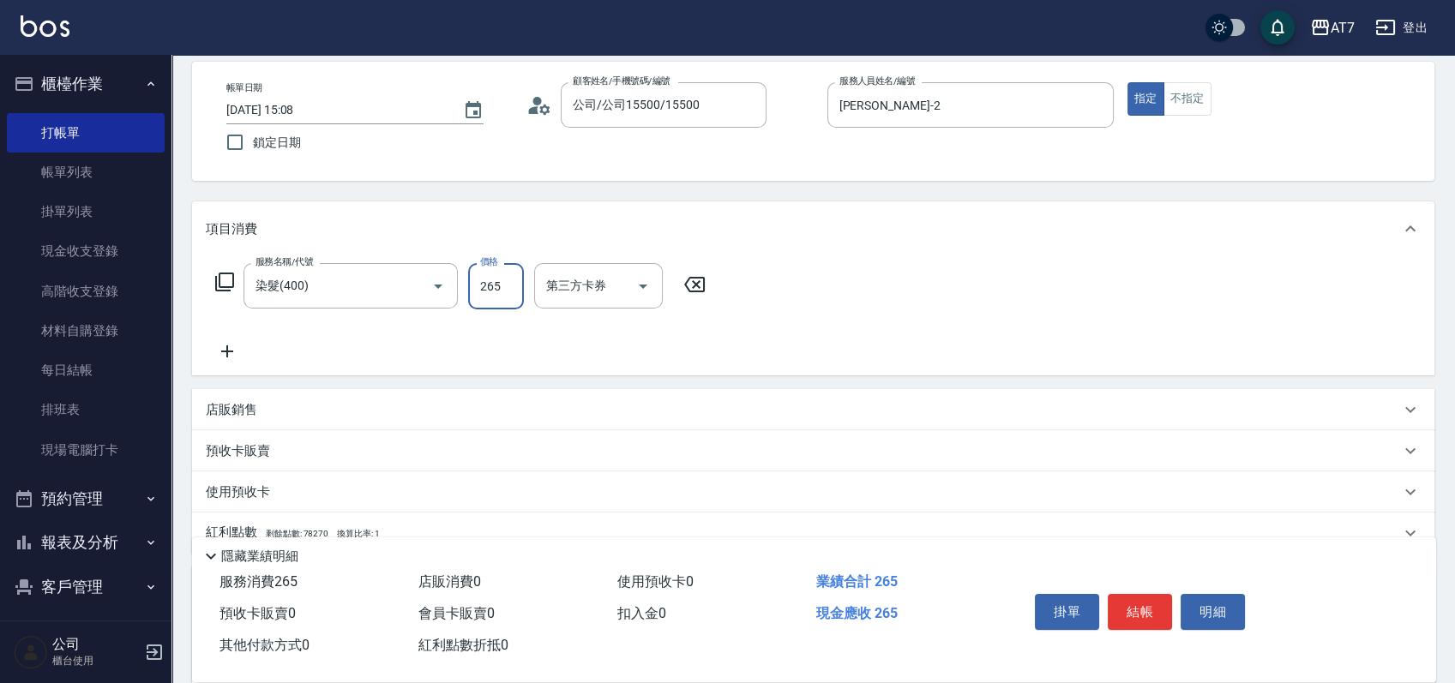
type input "2650"
type input "260"
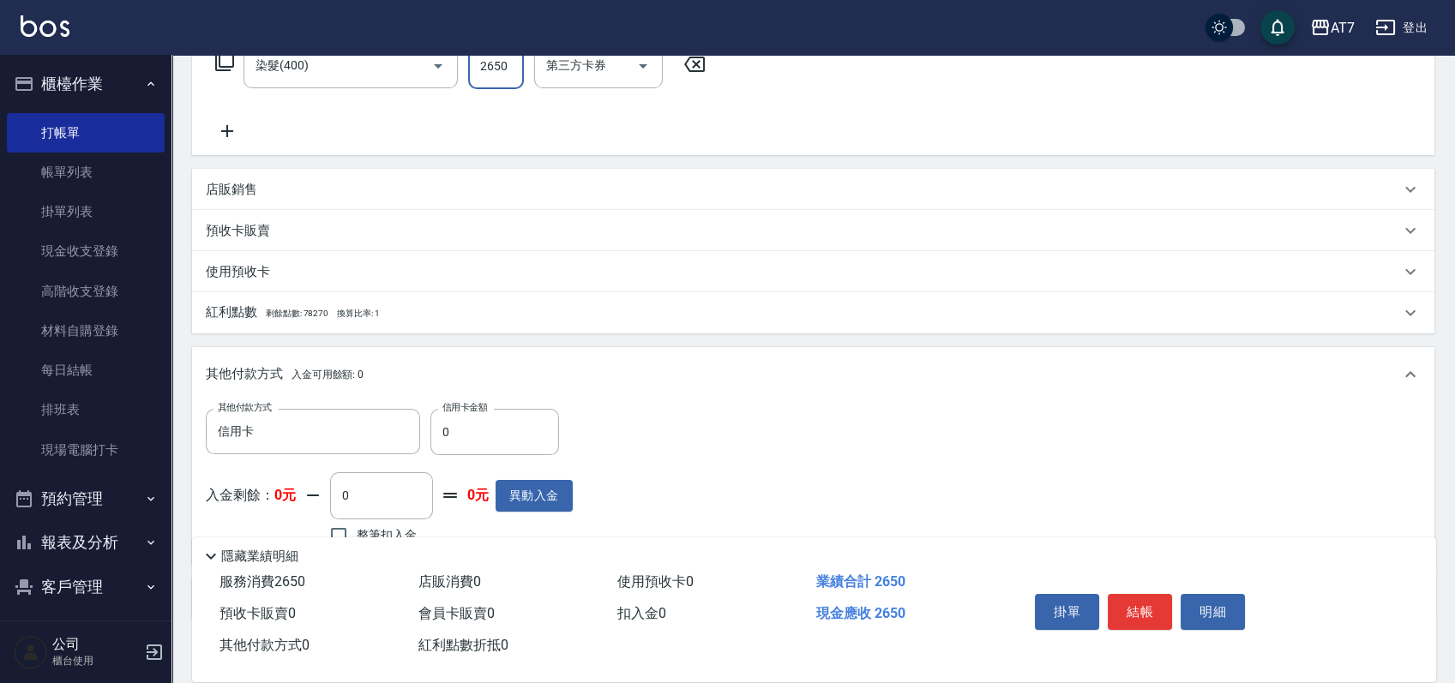
scroll to position [394, 0]
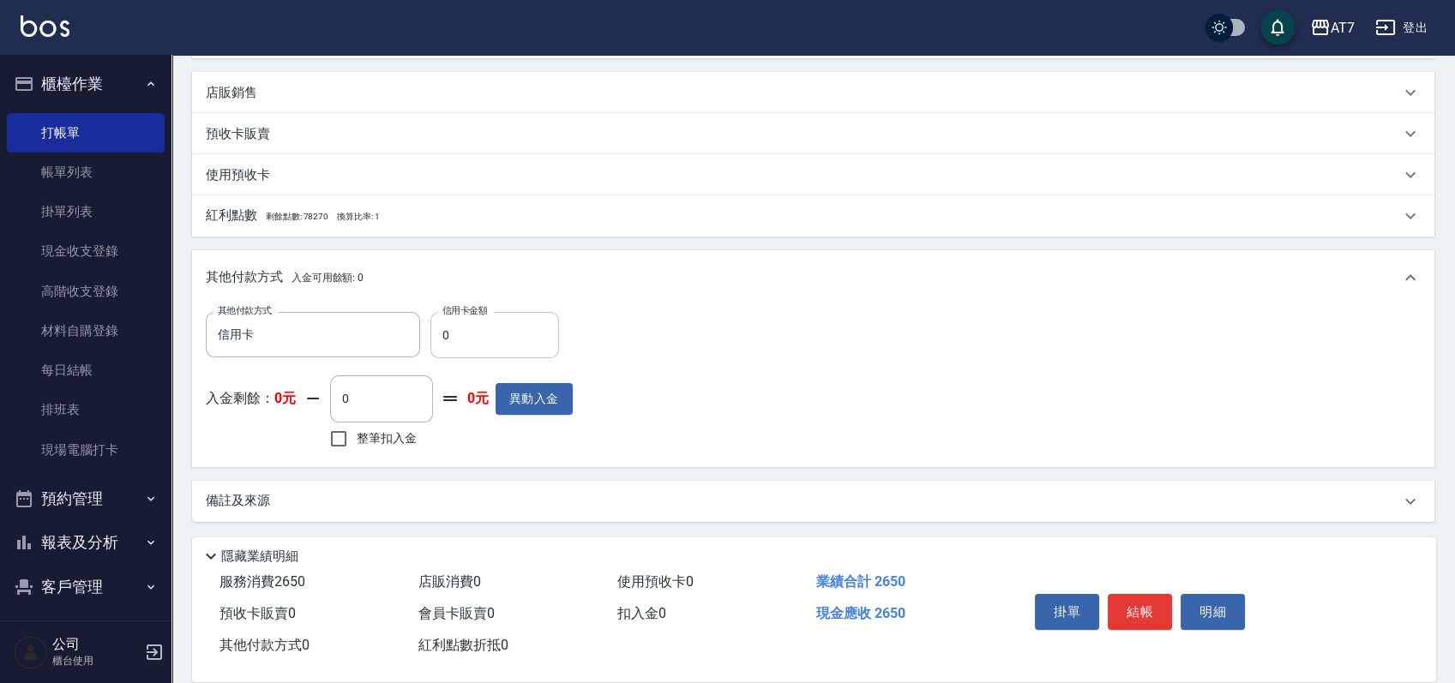
type input "2650"
click at [439, 342] on input "0" at bounding box center [494, 335] width 129 height 46
type input "260"
type input "230"
type input "2650"
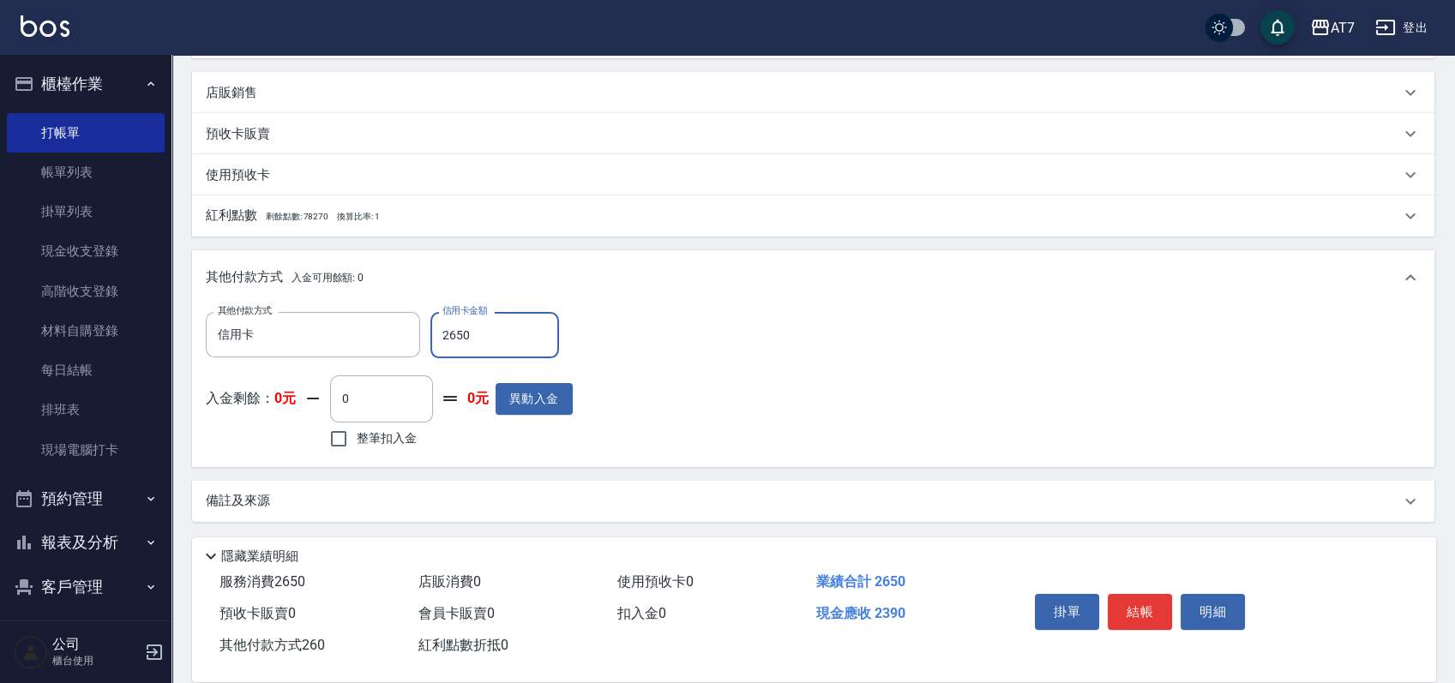
type input "0"
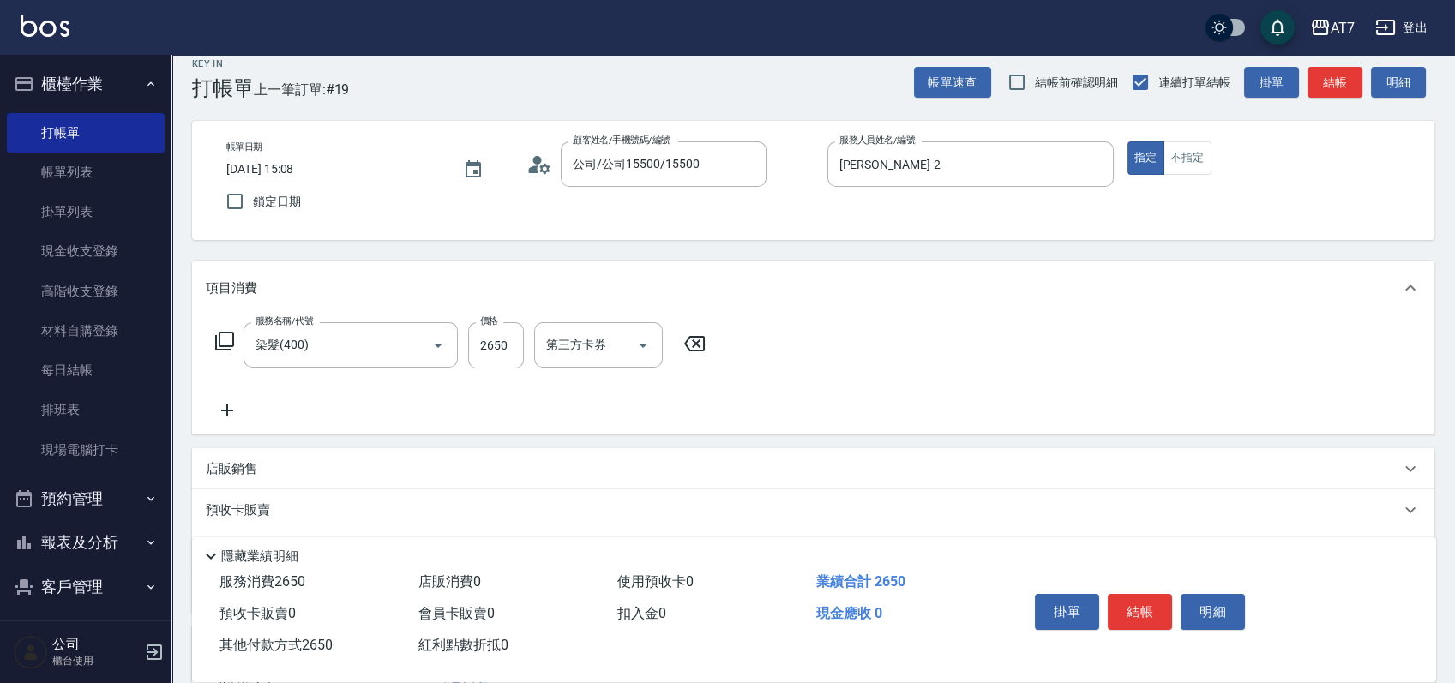
scroll to position [0, 0]
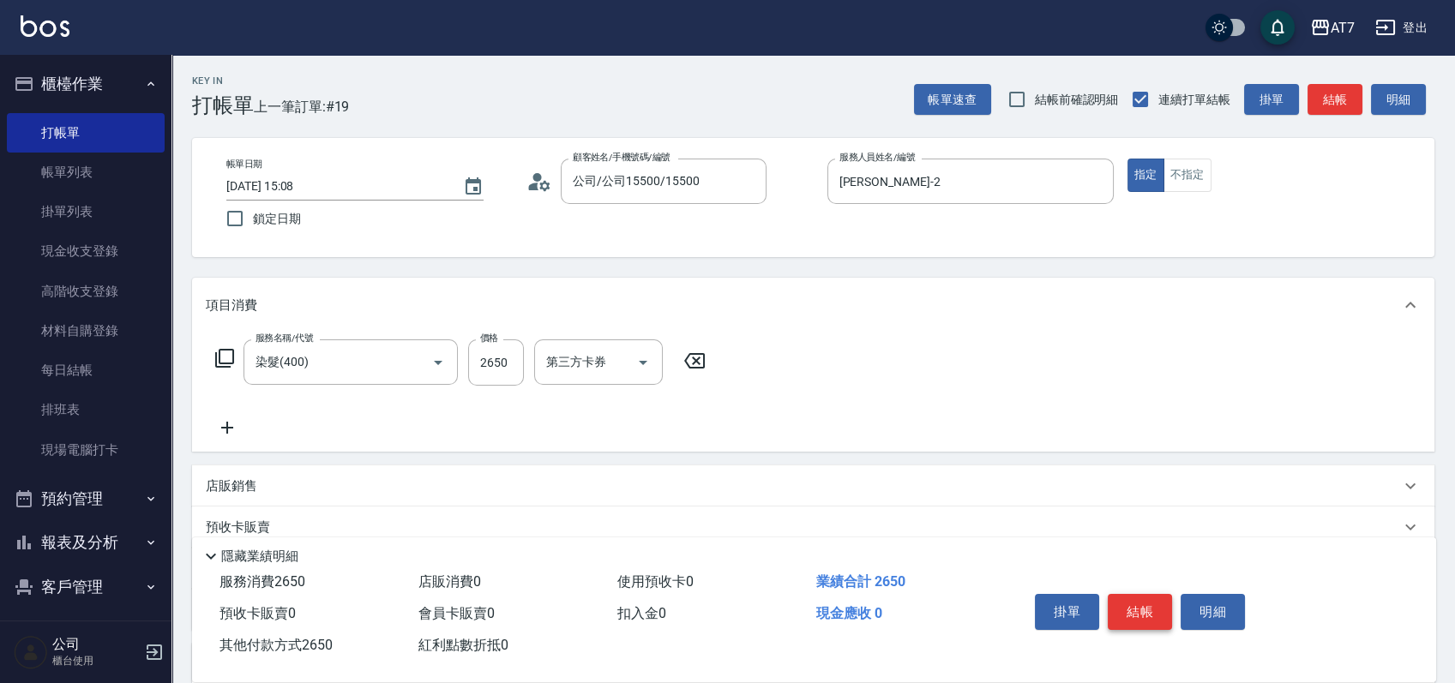
type input "2650"
click at [1124, 604] on button "結帳" at bounding box center [1140, 612] width 64 height 36
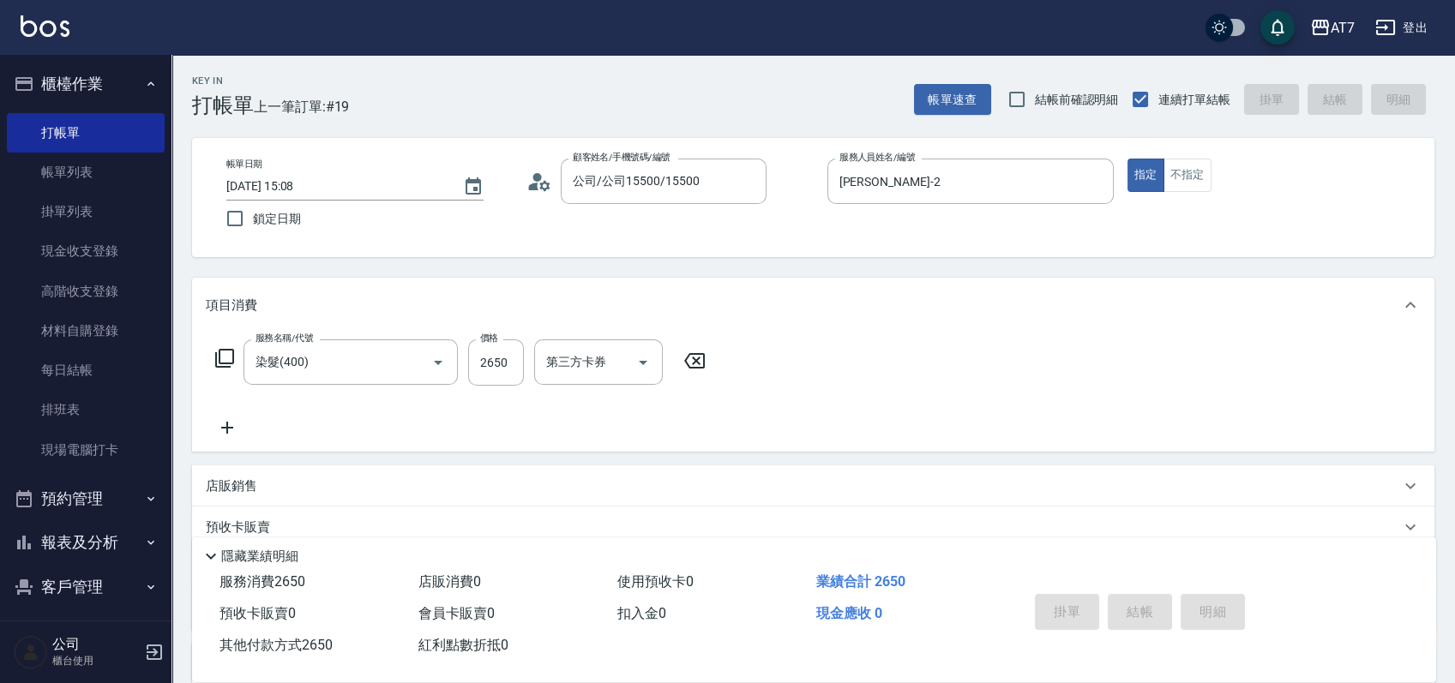
type input "2025/09/12 15:10"
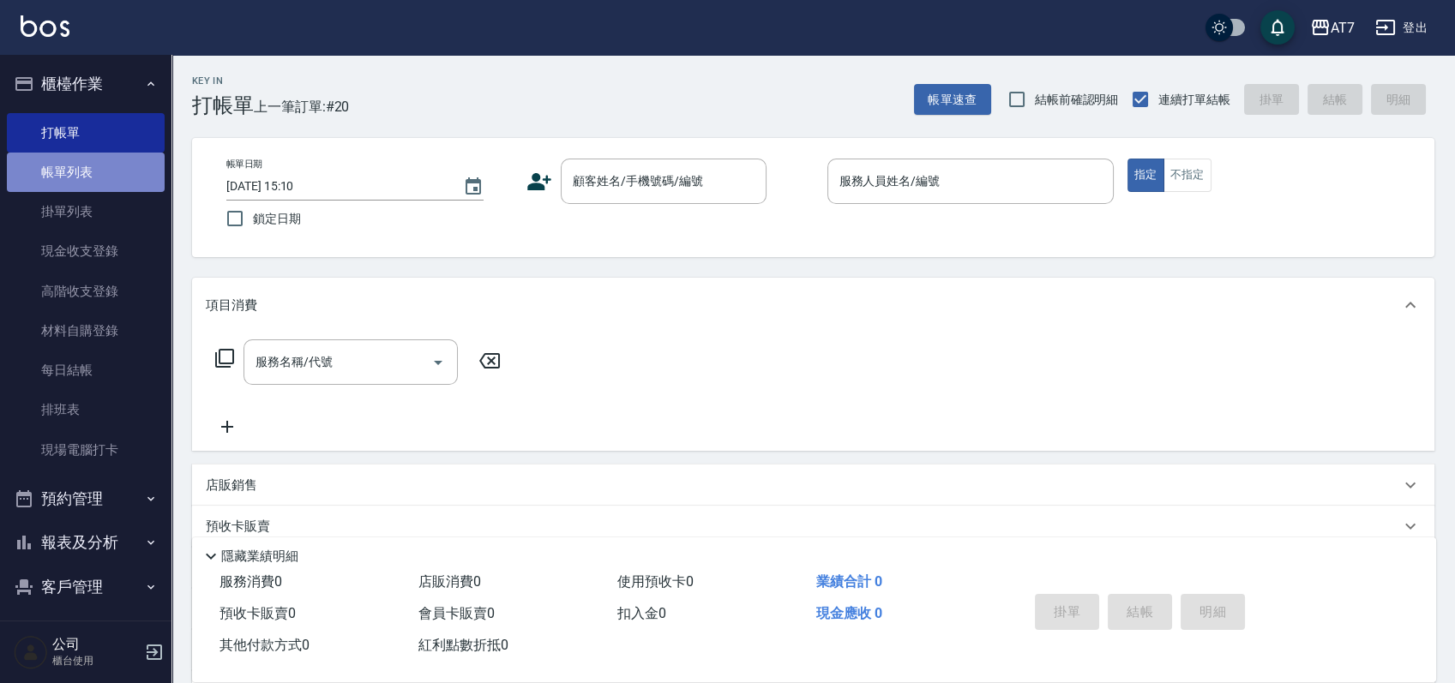
click at [99, 172] on link "帳單列表" at bounding box center [86, 172] width 158 height 39
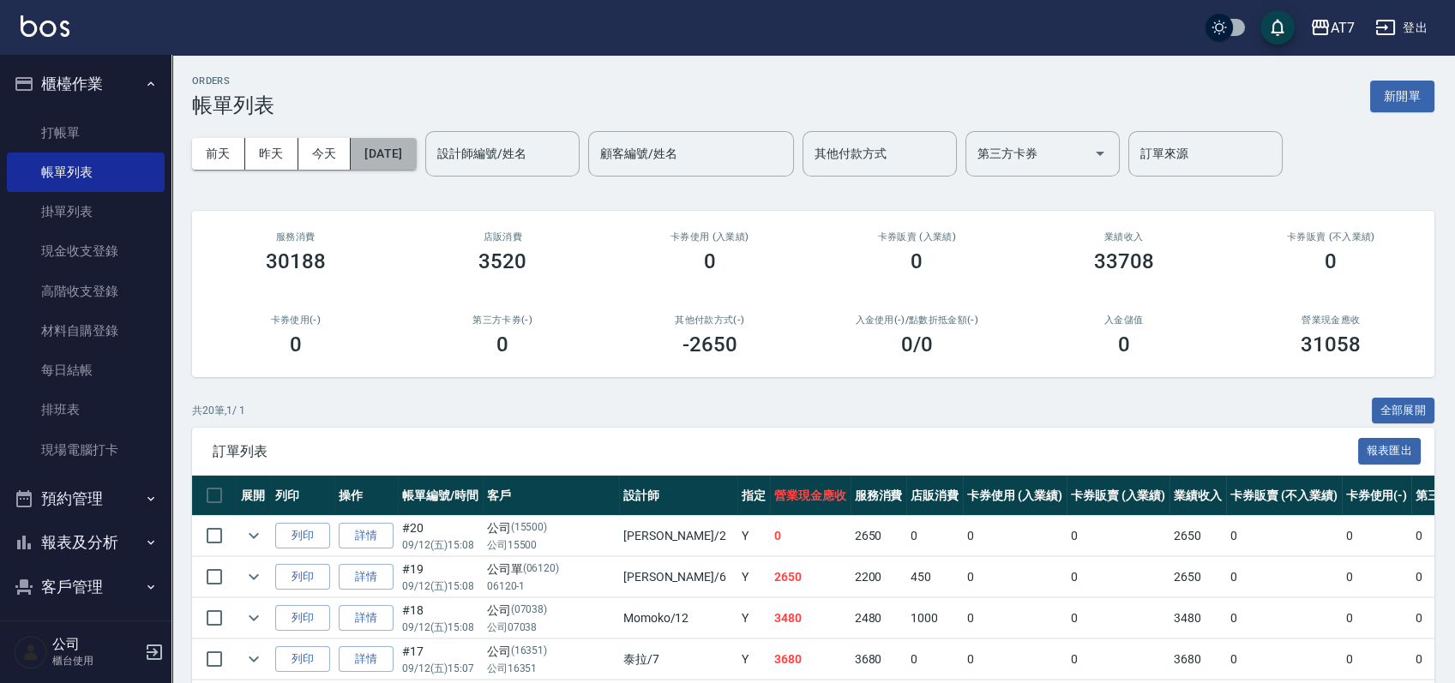
click at [416, 161] on button "2025/09/12" at bounding box center [383, 154] width 65 height 32
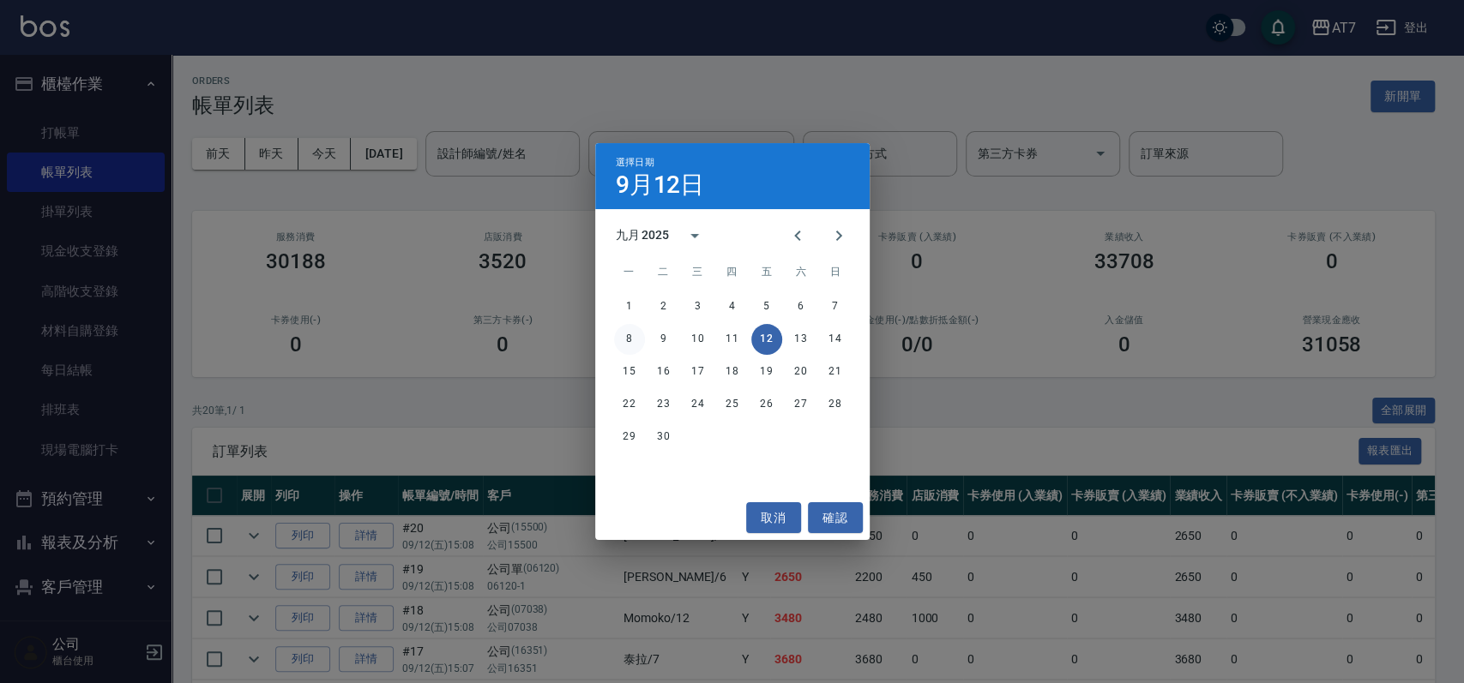
click at [624, 343] on button "8" at bounding box center [629, 339] width 31 height 31
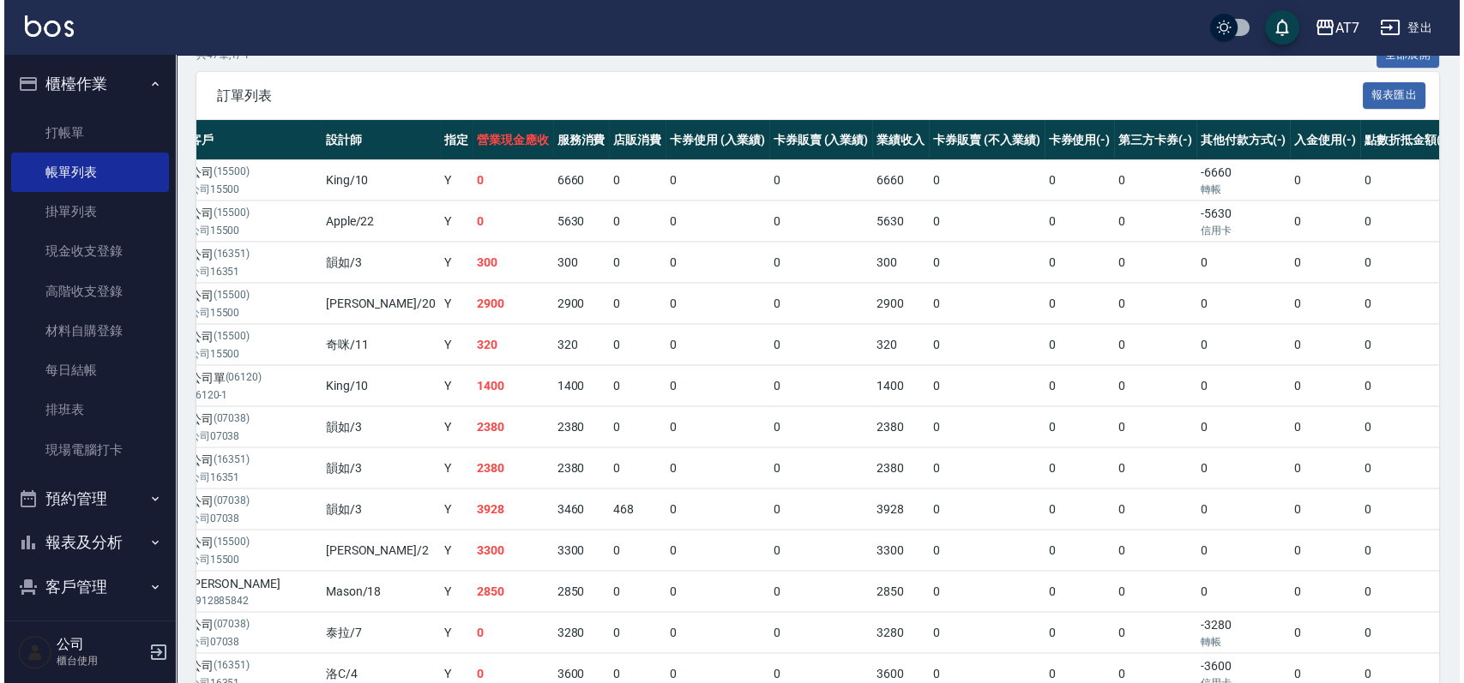
scroll to position [13, 0]
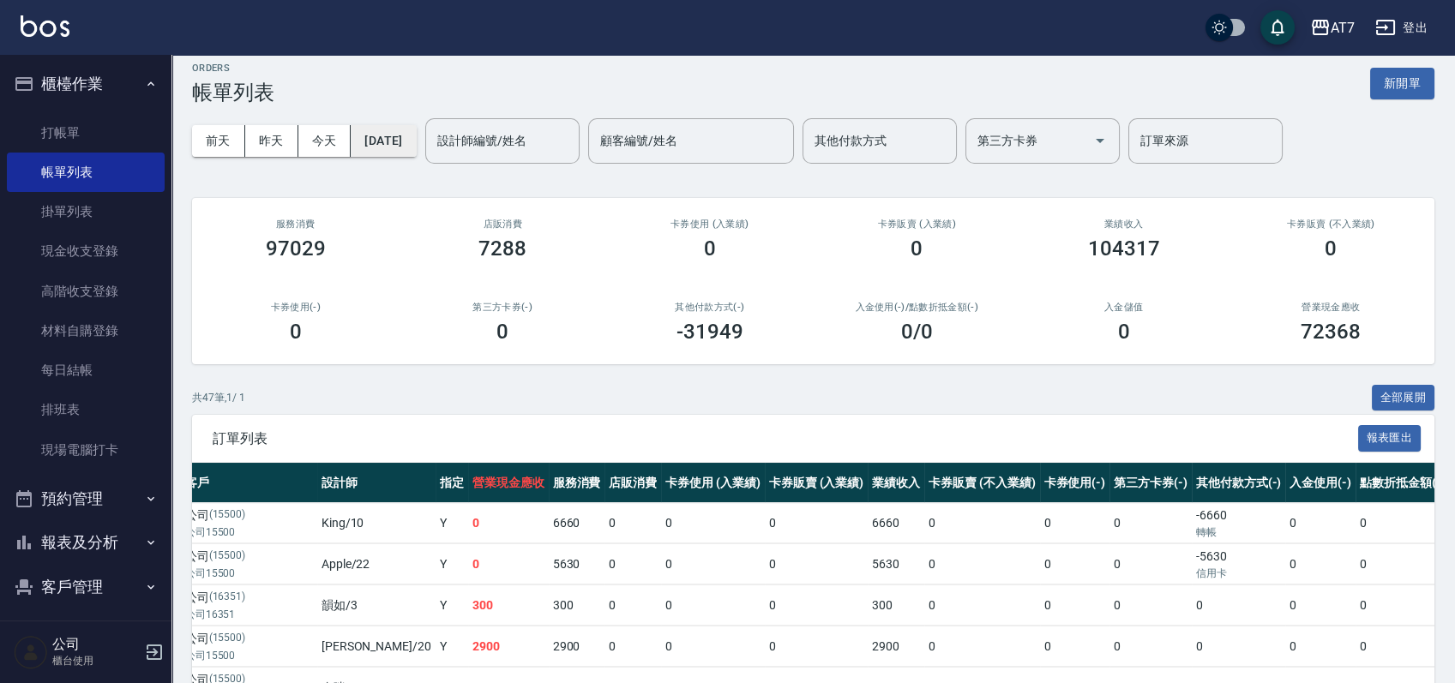
click at [414, 139] on button "2025/09/08" at bounding box center [383, 141] width 65 height 32
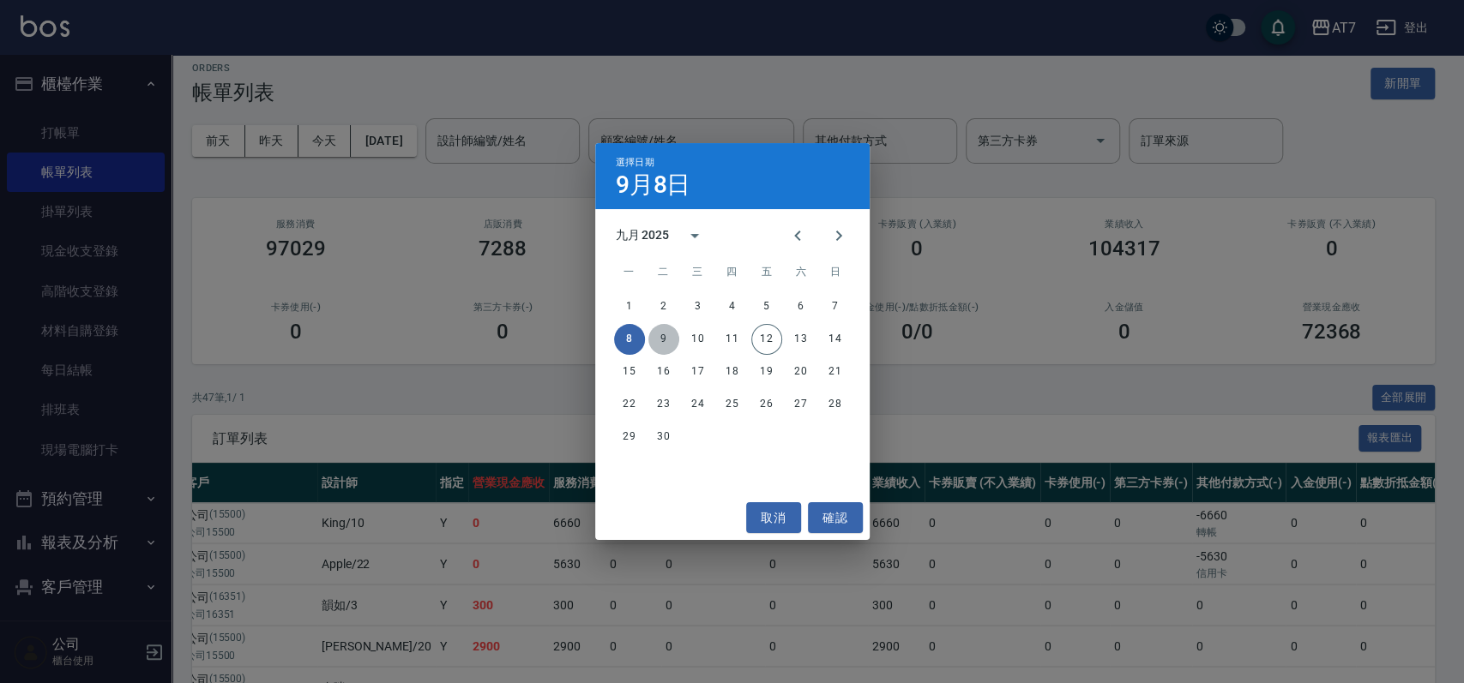
click at [667, 337] on button "9" at bounding box center [663, 339] width 31 height 31
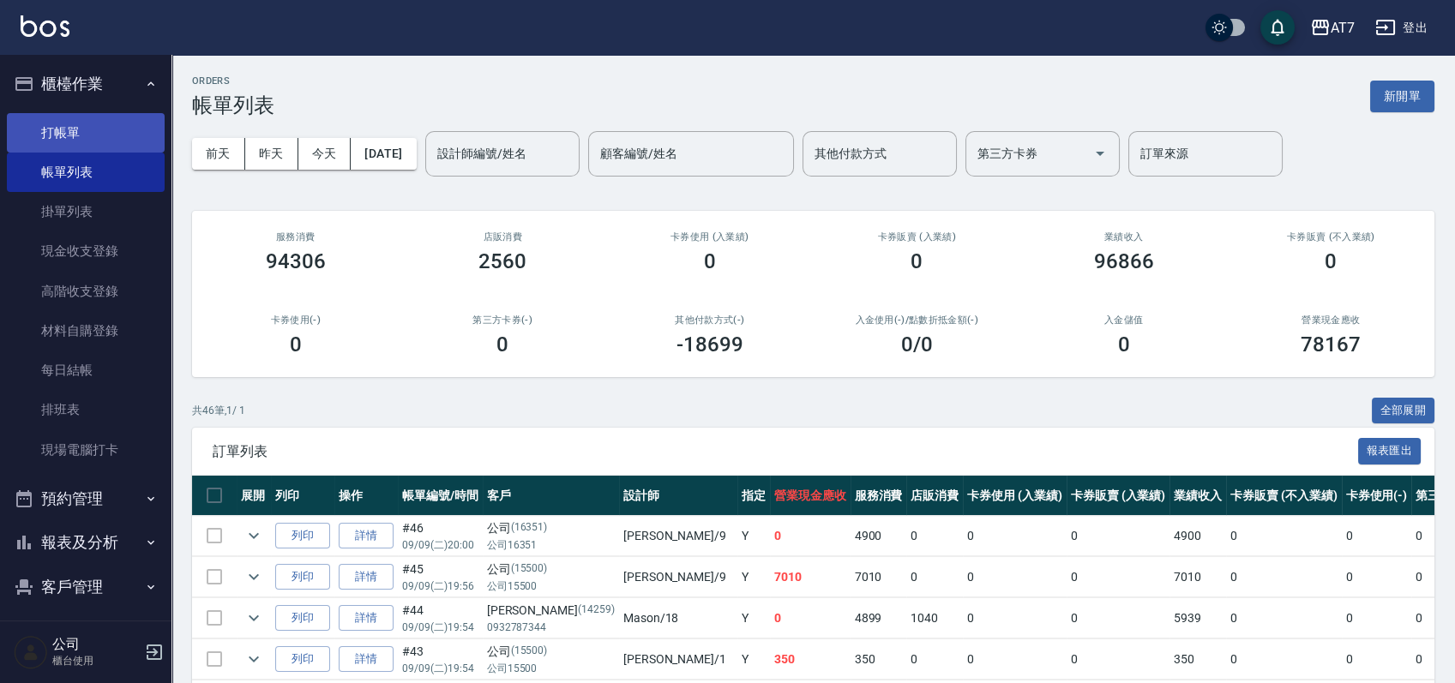
click at [71, 117] on link "打帳單" at bounding box center [86, 132] width 158 height 39
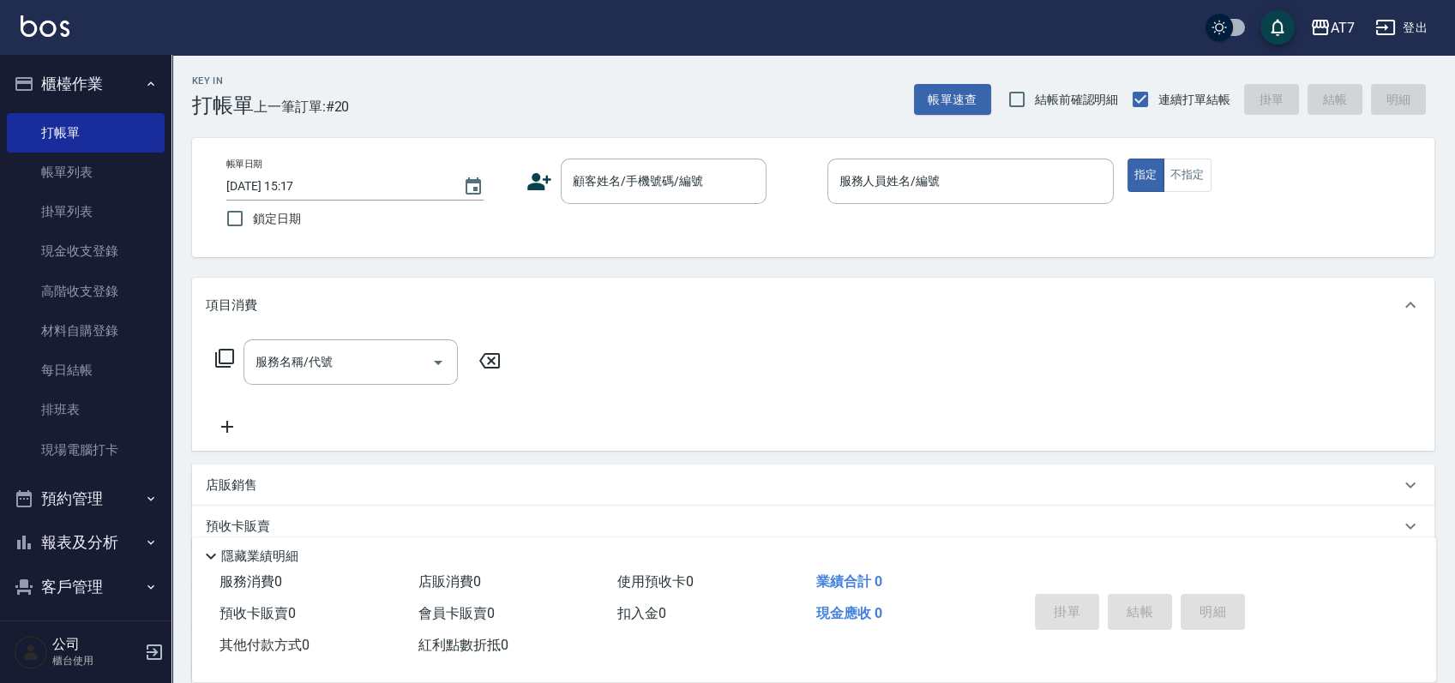
drag, startPoint x: 792, startPoint y: 223, endPoint x: 706, endPoint y: 11, distance: 228.5
click at [791, 216] on div "帳單日期 2025/09/12 15:17 鎖定日期 顧客姓名/手機號碼/編號 顧客姓名/手機號碼/編號 服務人員姓名/編號 服務人員姓名/編號 指定 不指定" at bounding box center [813, 198] width 1201 height 78
click at [572, 171] on input "顧客姓名/手機號碼/編號" at bounding box center [650, 181] width 165 height 30
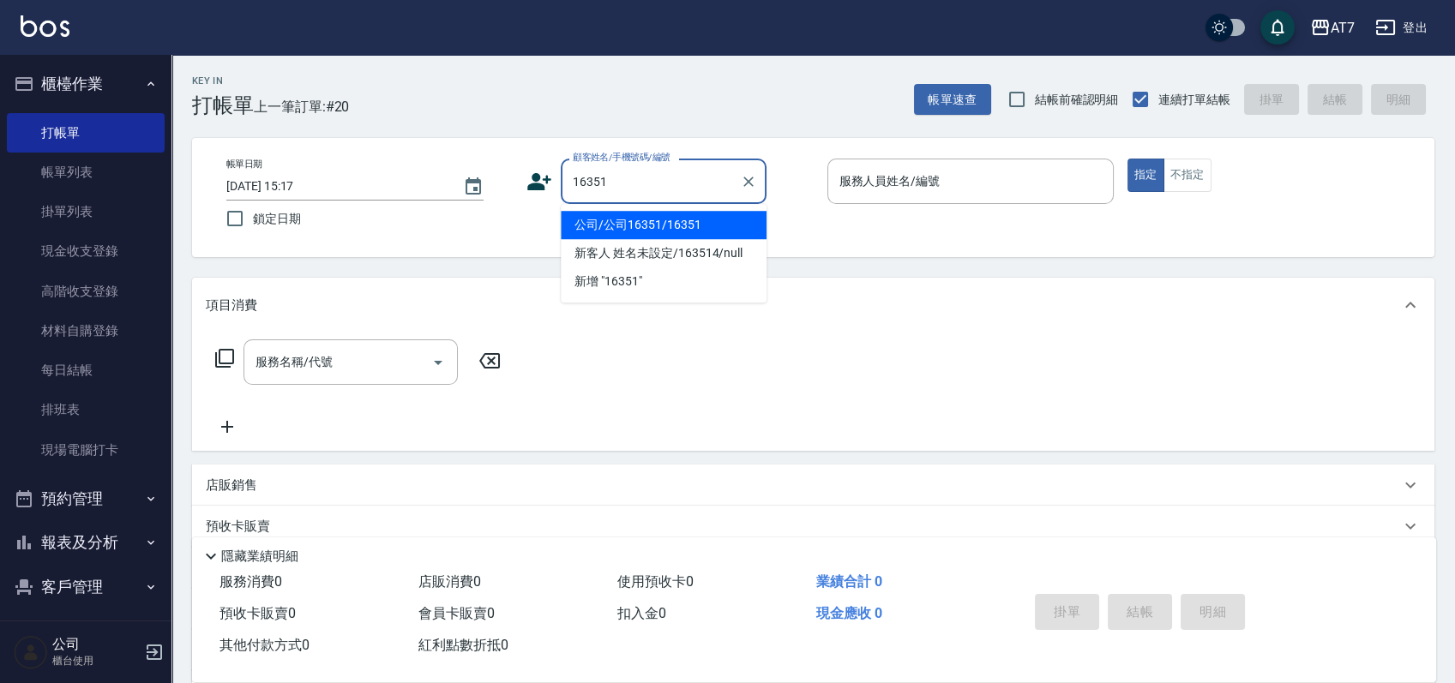
type input "公司/公司16351/16351"
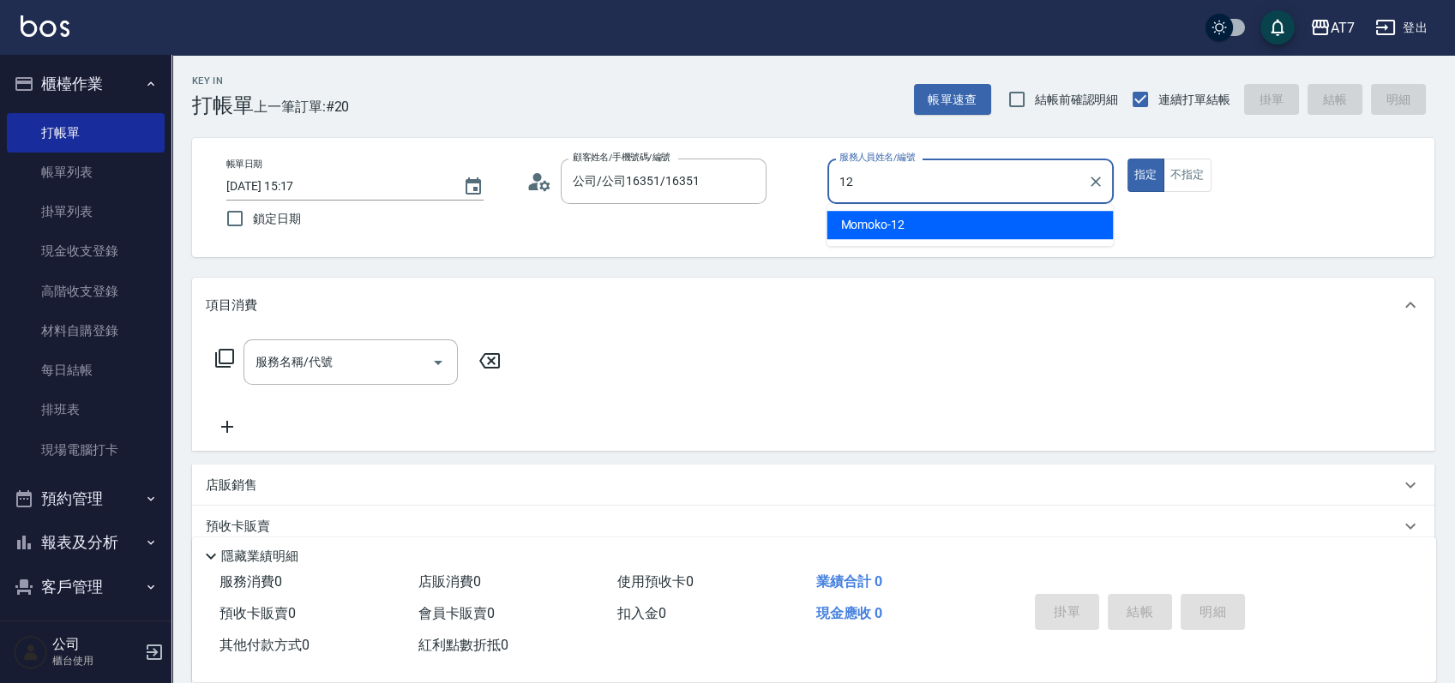
type input "Momoko-12"
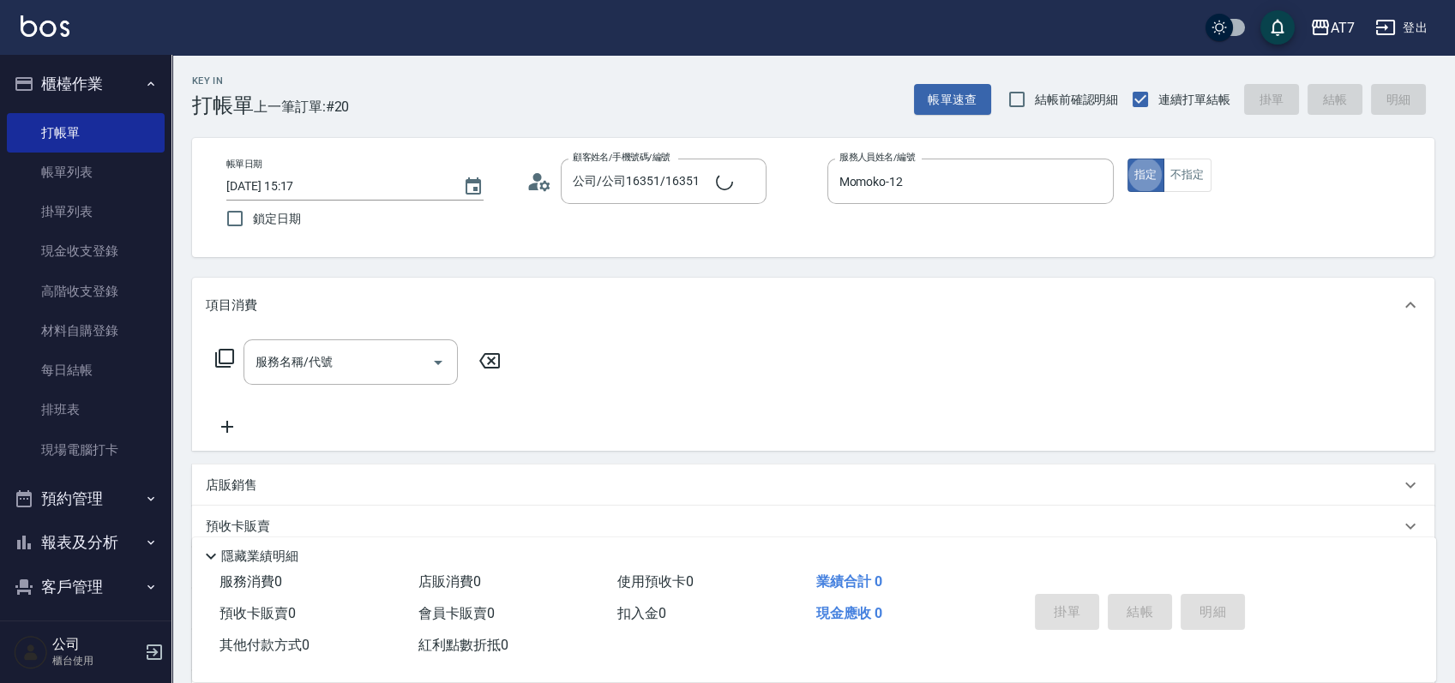
type button "true"
type input "304"
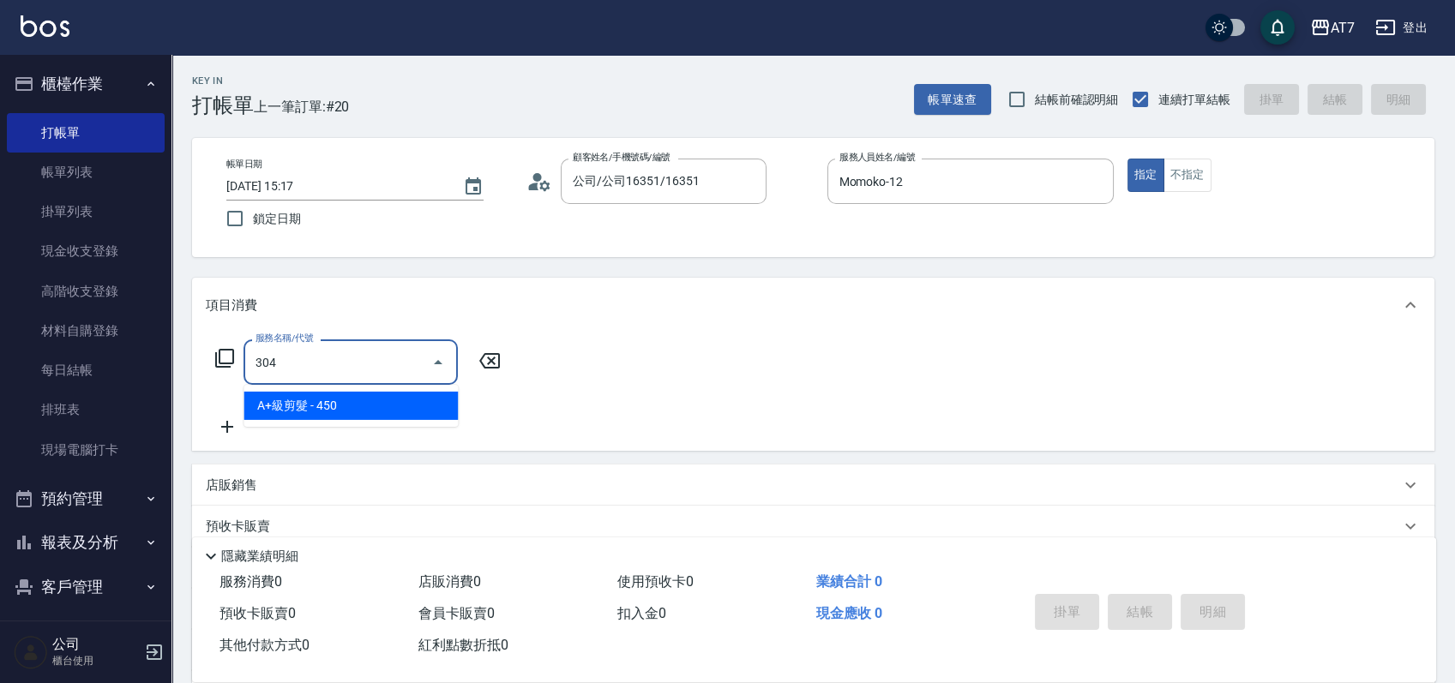
type input "40"
type input "A+級剪髮(304)"
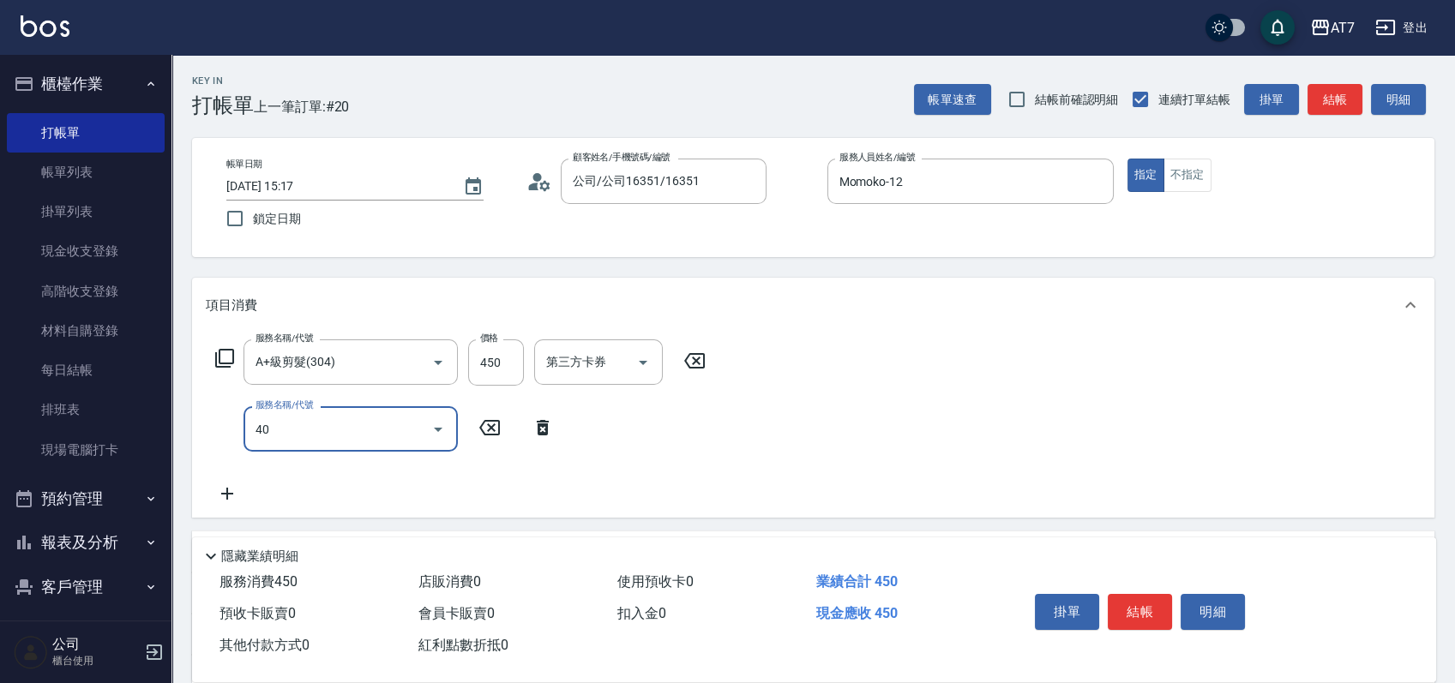
type input "401"
type input "190"
type input "染髮(互助)(401)"
type input "1"
type input "40"
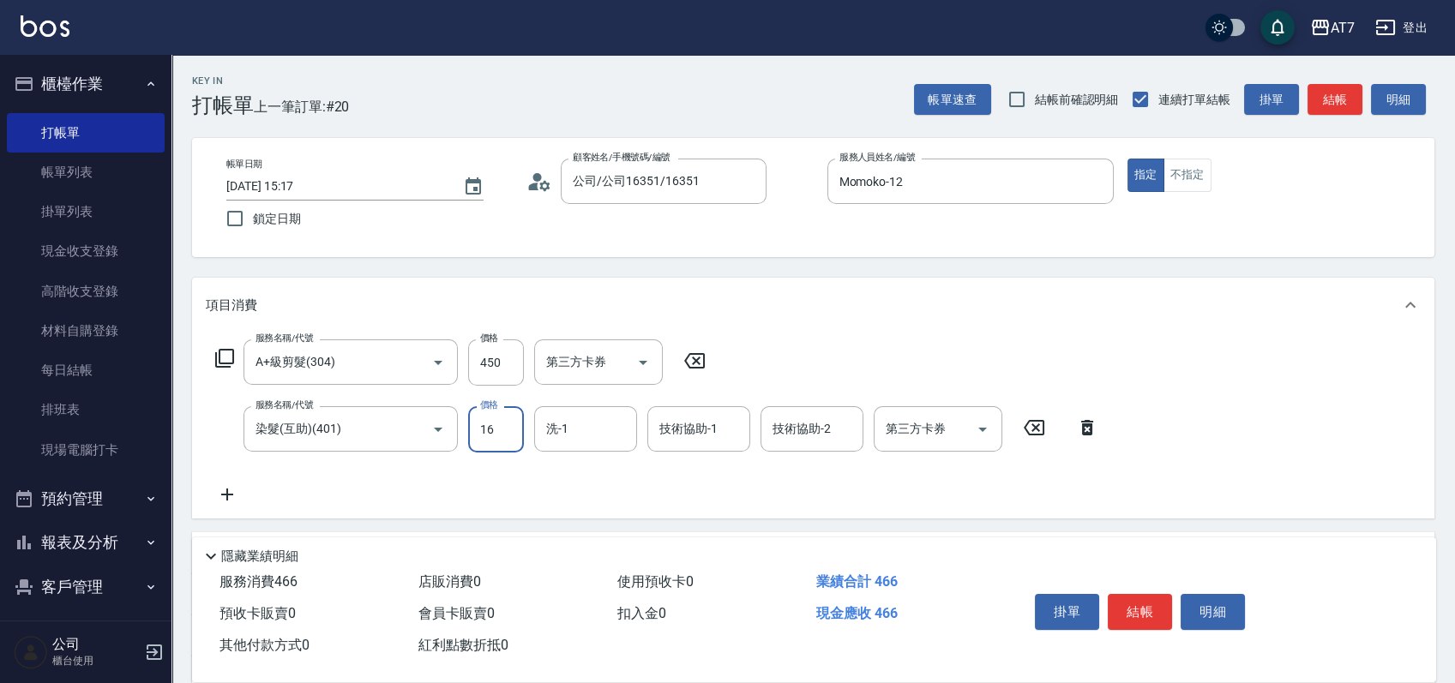
type input "168"
type input "60"
type input "1680"
type input "210"
type input "1680"
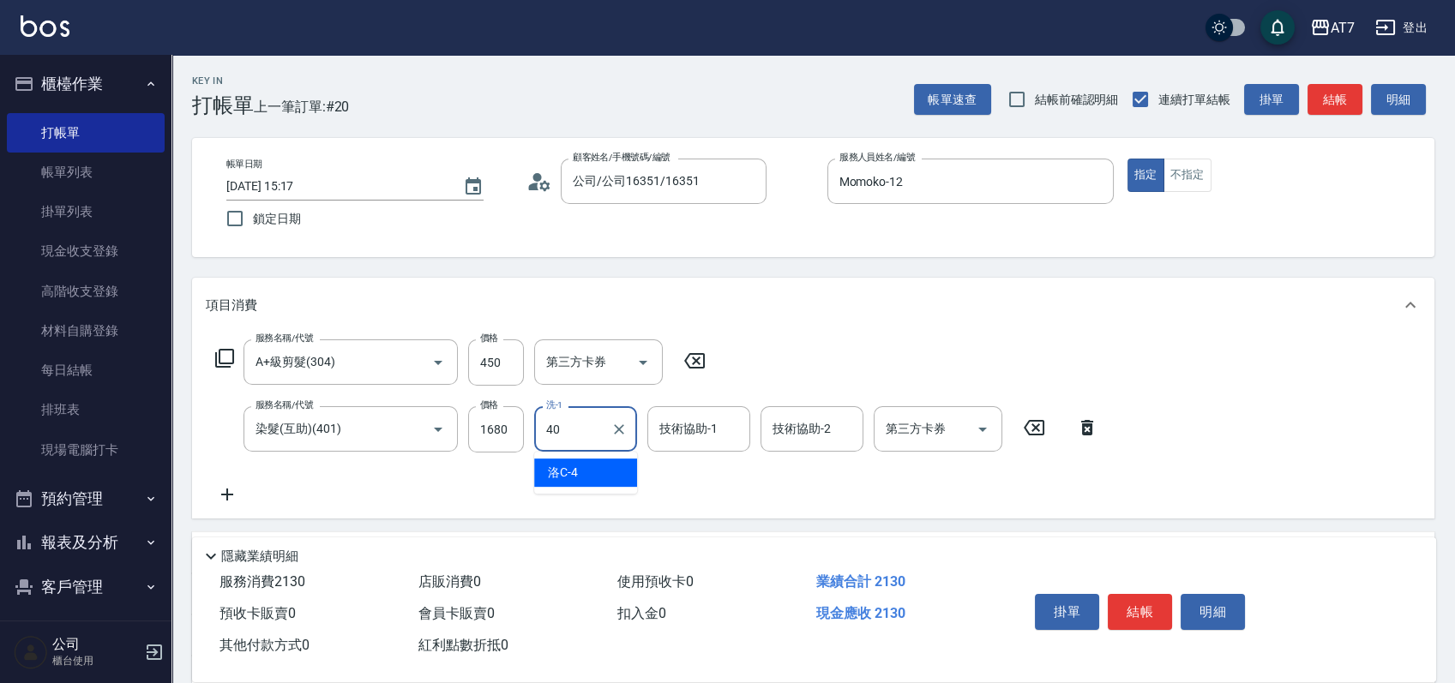
type input "YuYu-40"
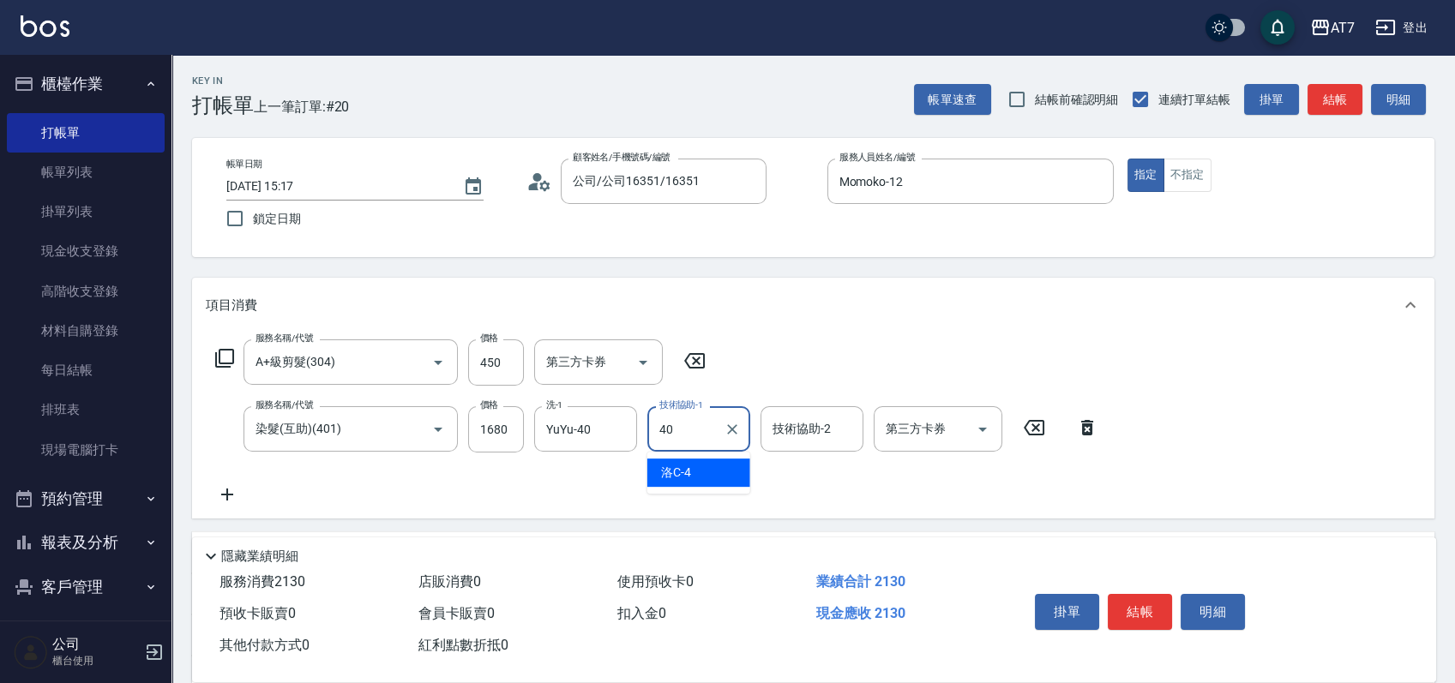
type input "YuYu-40"
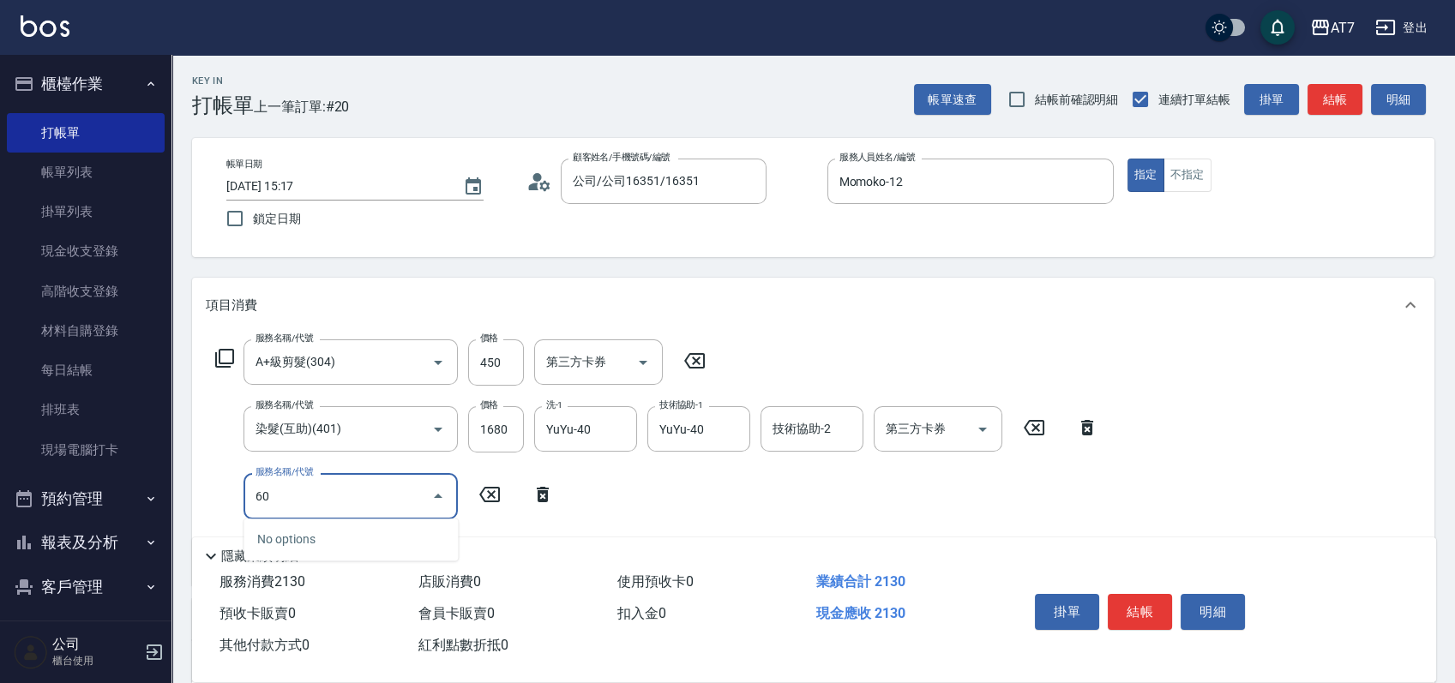
type input "603"
type input "290"
type input "TKO護髮（助(603)"
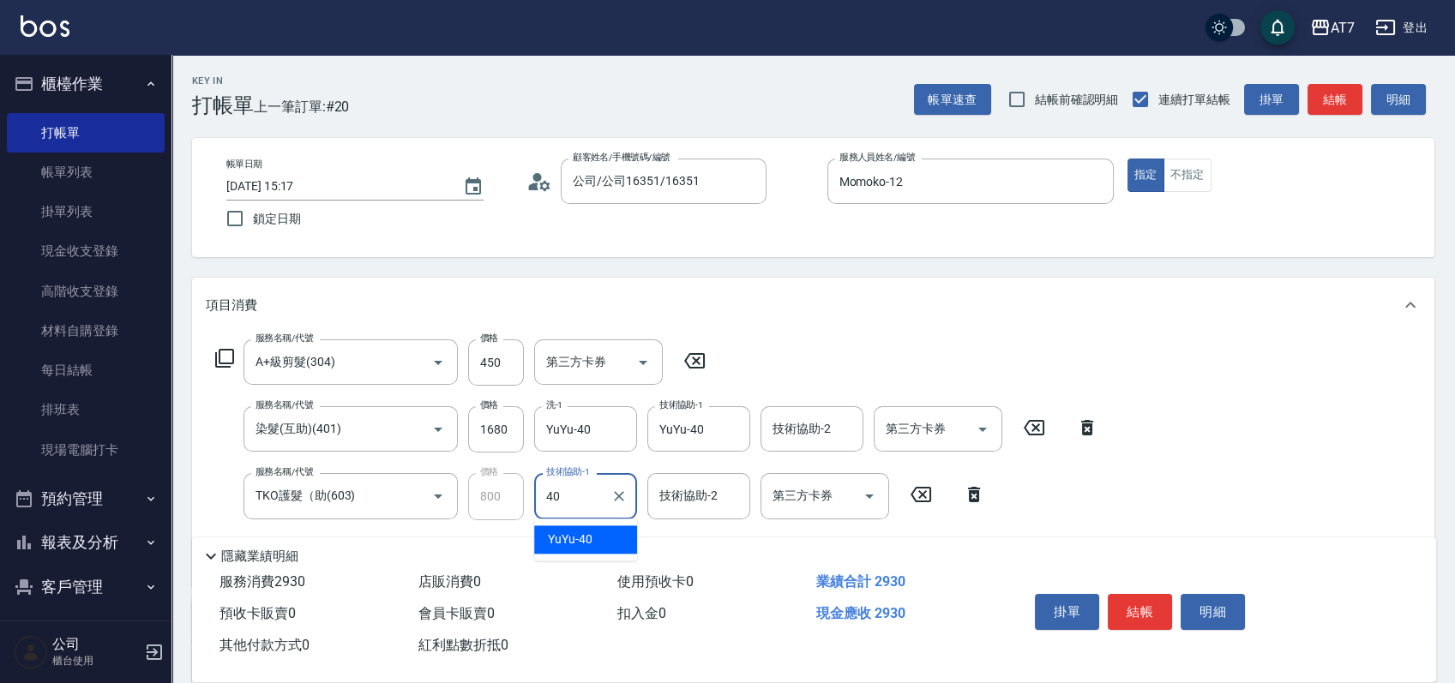
type input "YuYu-40"
click at [1139, 600] on button "結帳" at bounding box center [1140, 612] width 64 height 36
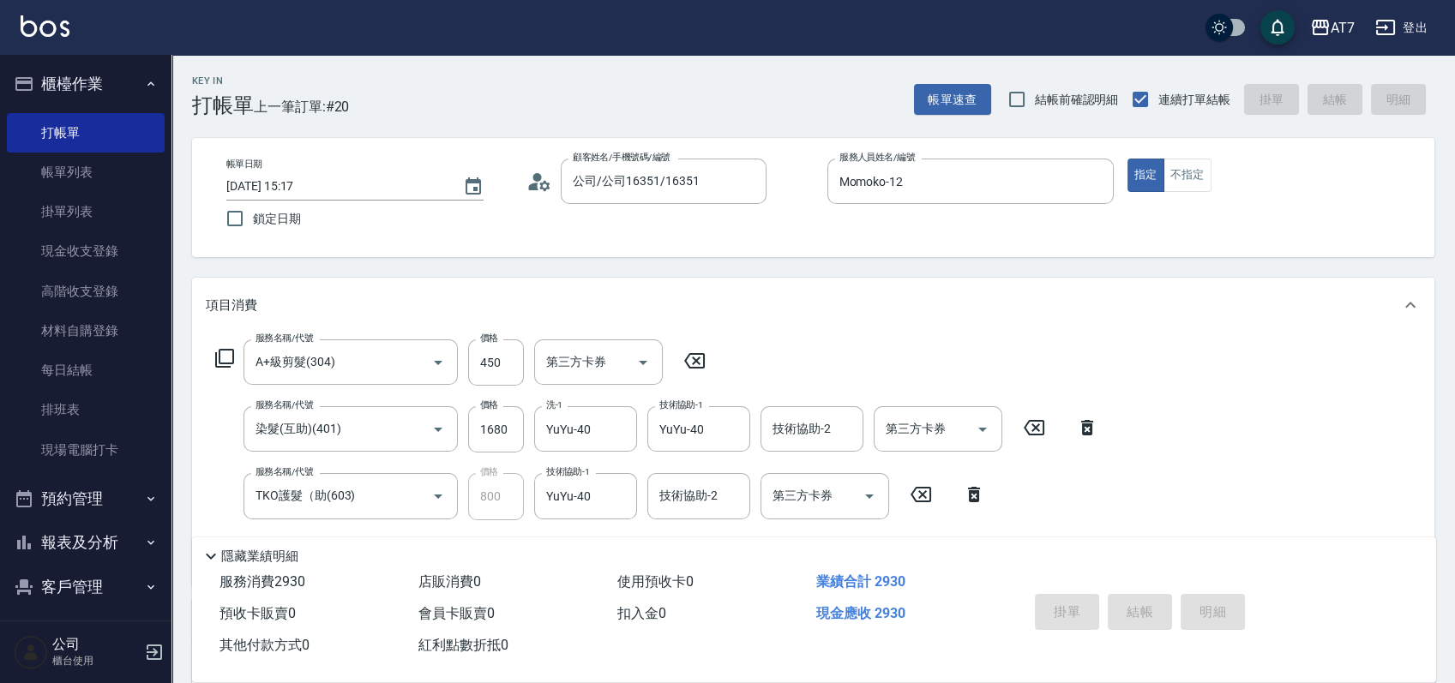
type input "2025/09/12 15:19"
type input "0"
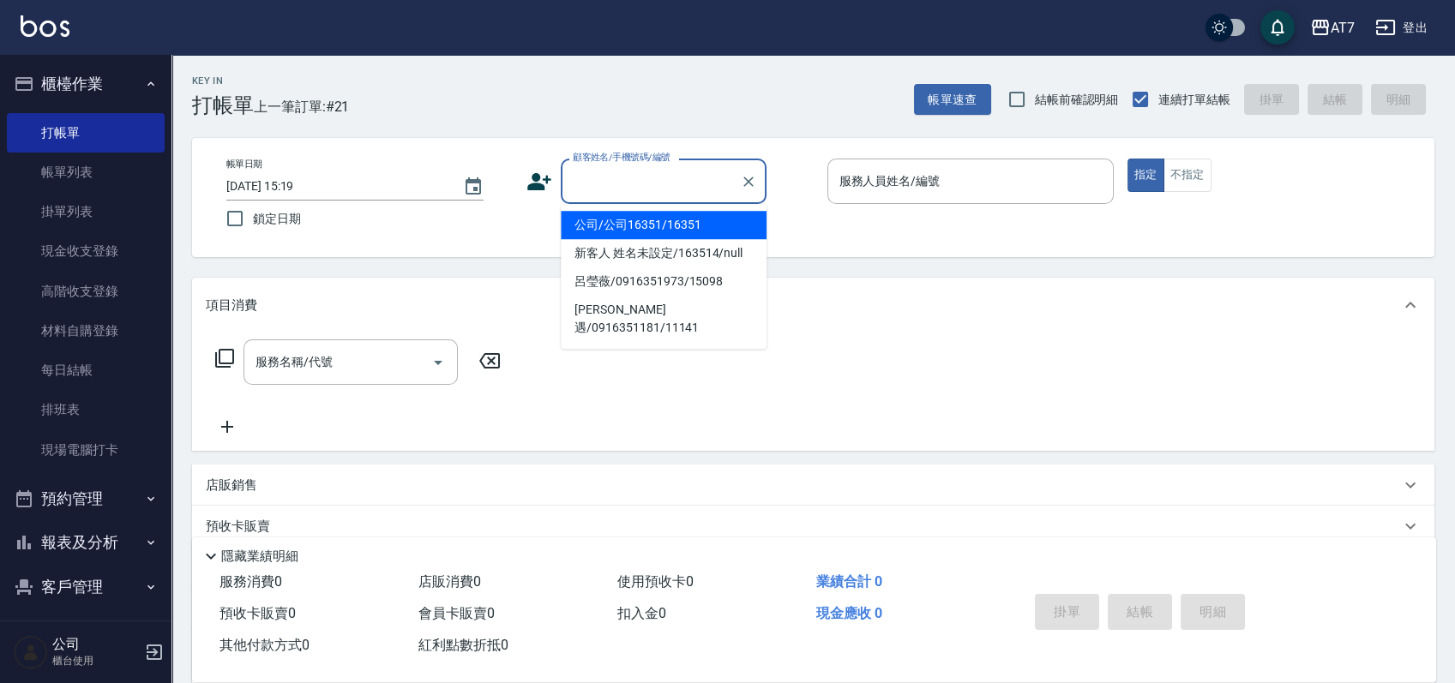
click at [705, 195] on input "顧客姓名/手機號碼/編號" at bounding box center [650, 181] width 165 height 30
type input "07038"
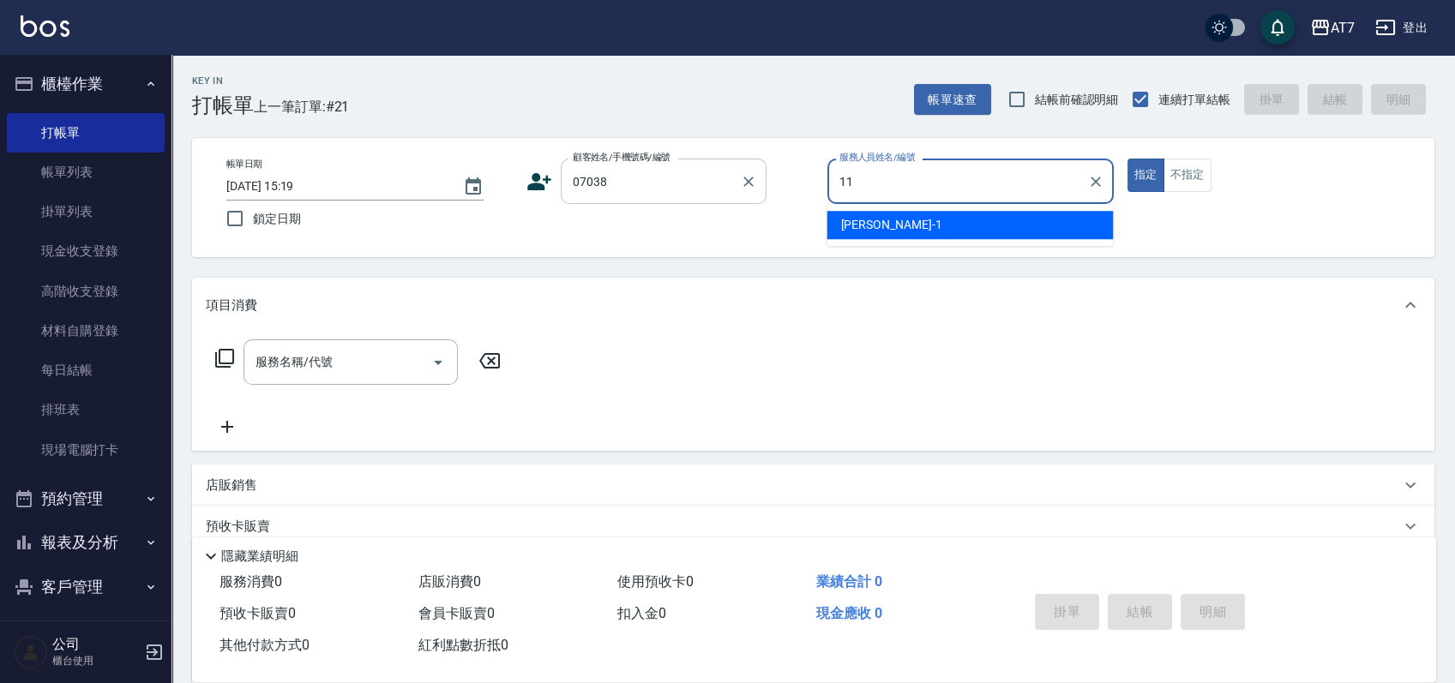
type input "11"
type input "公司/公司07038/07038"
type input "奇咪-11"
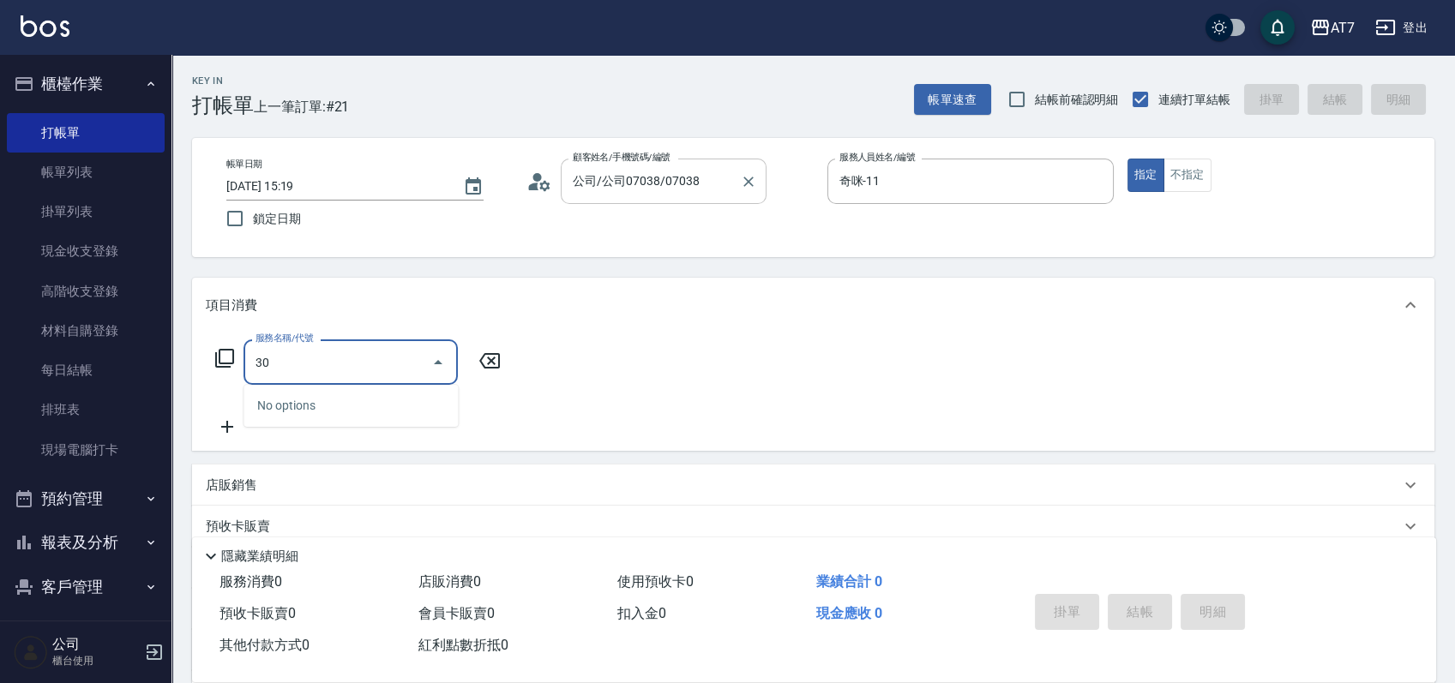
type input "301"
type input "30"
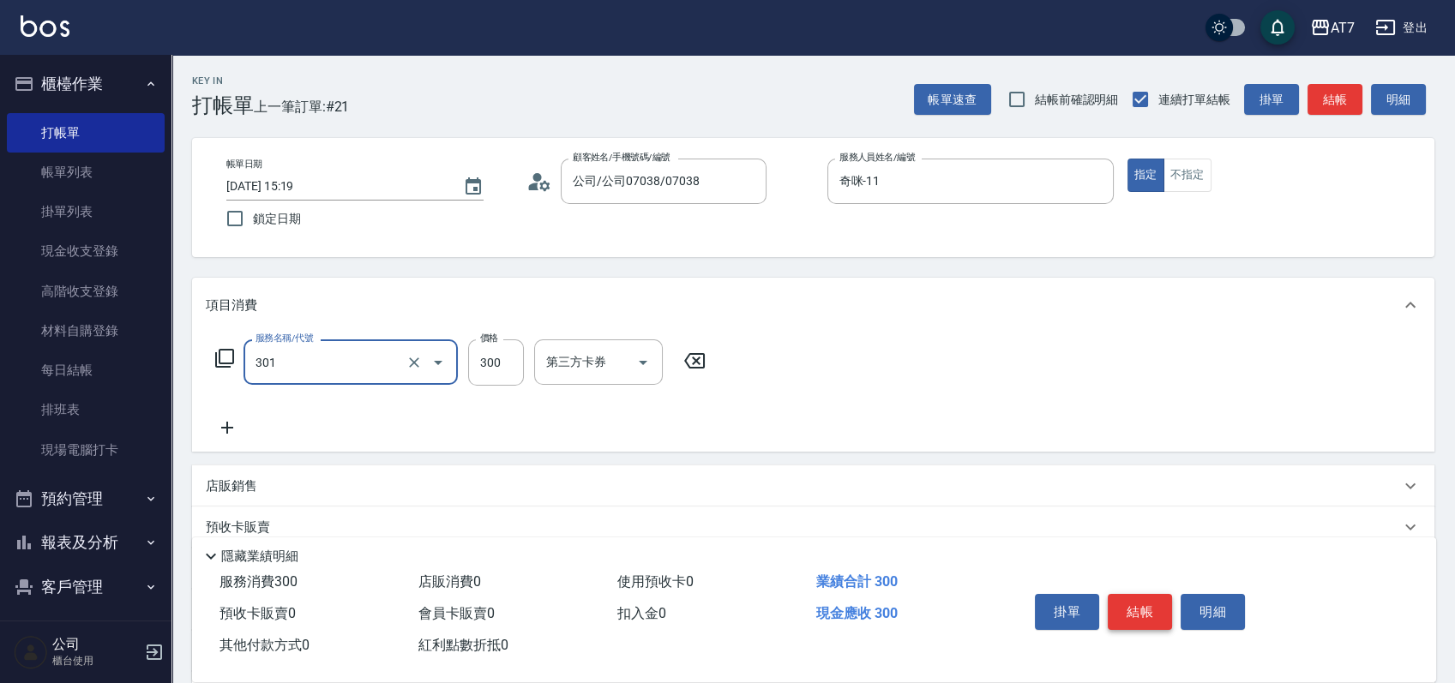
type input "學生剪髮(301)"
click at [1135, 610] on button "結帳" at bounding box center [1140, 612] width 64 height 36
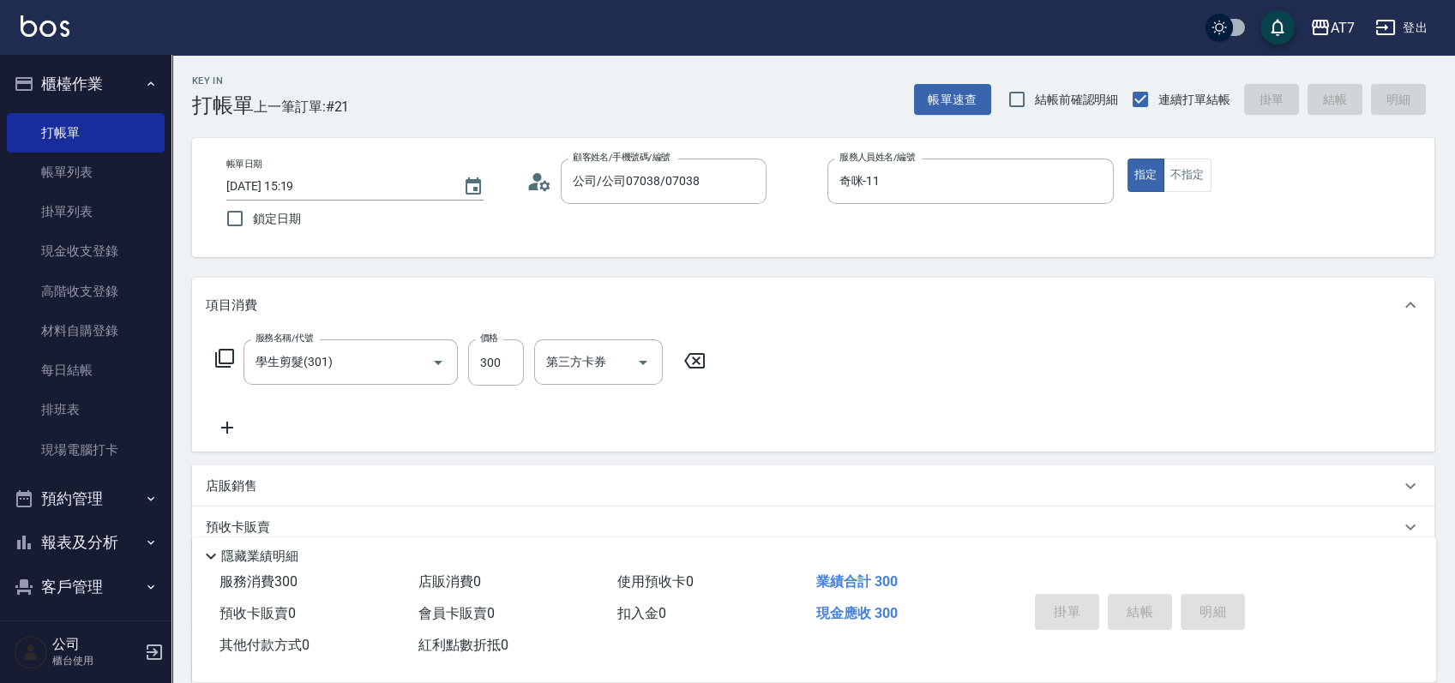
type input "0"
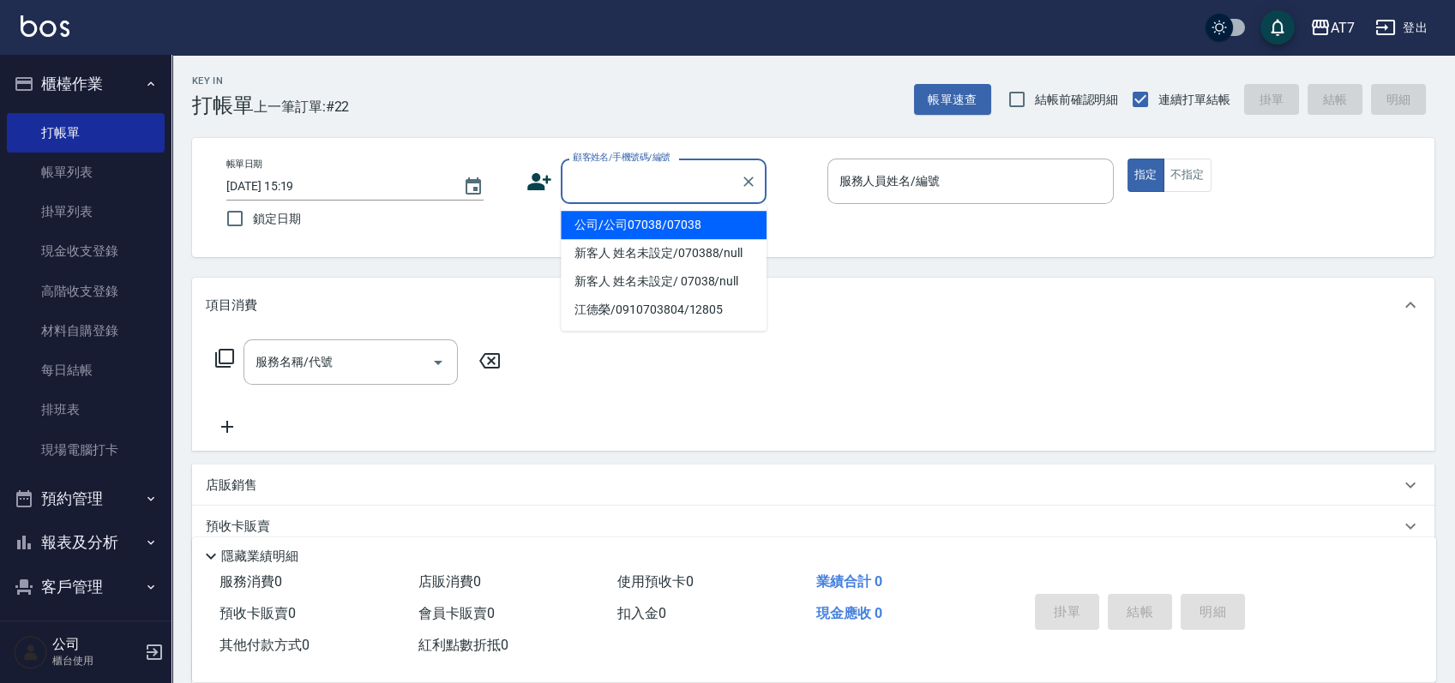
click at [658, 176] on input "顧客姓名/手機號碼/編號" at bounding box center [650, 181] width 165 height 30
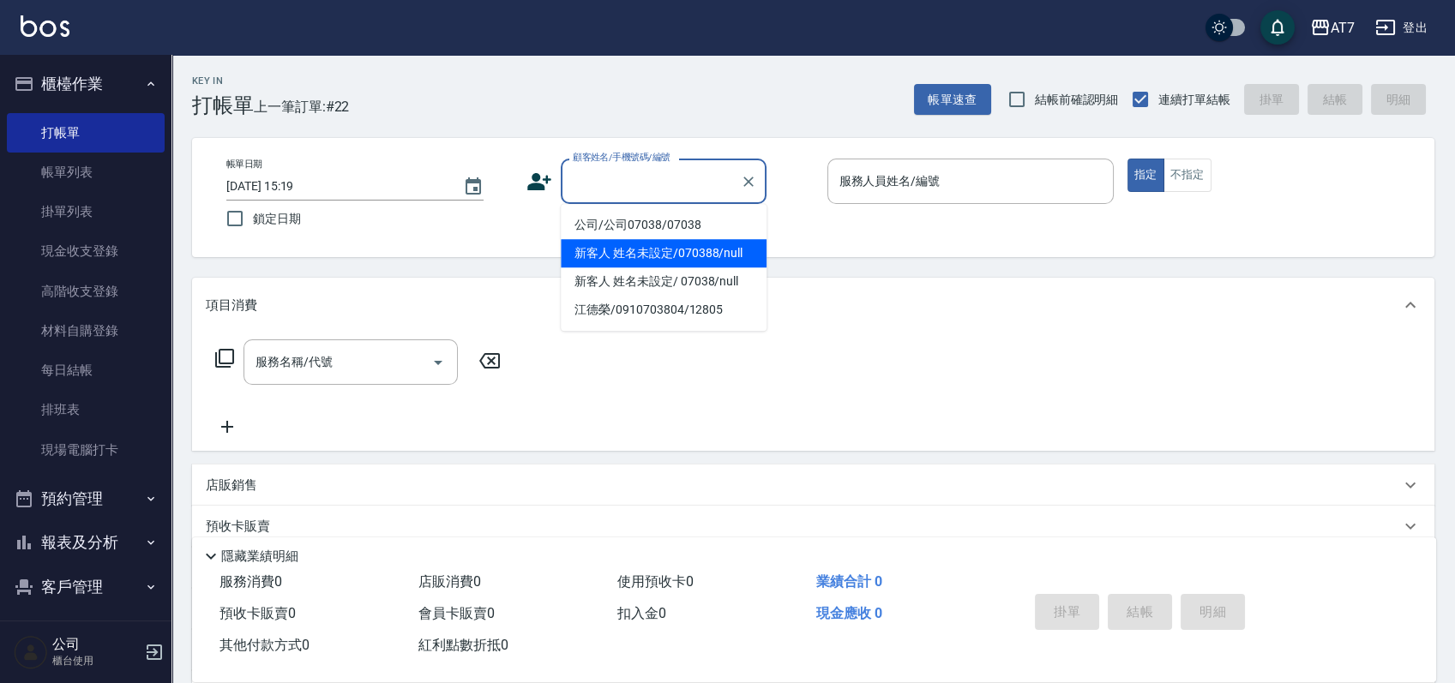
click at [665, 245] on li "新客人 姓名未設定/070388/null" at bounding box center [664, 253] width 206 height 28
type input "新客人 姓名未設定/070388/null"
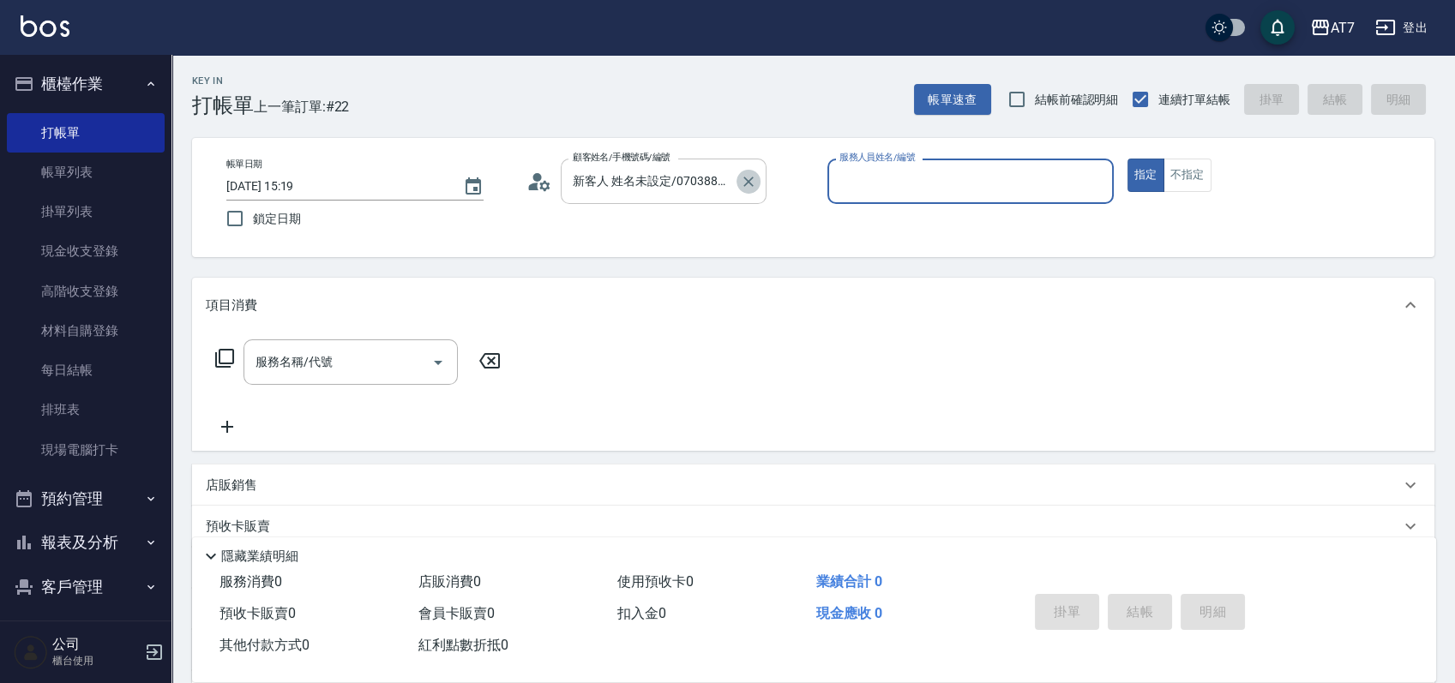
click at [743, 181] on icon "Clear" at bounding box center [748, 181] width 17 height 17
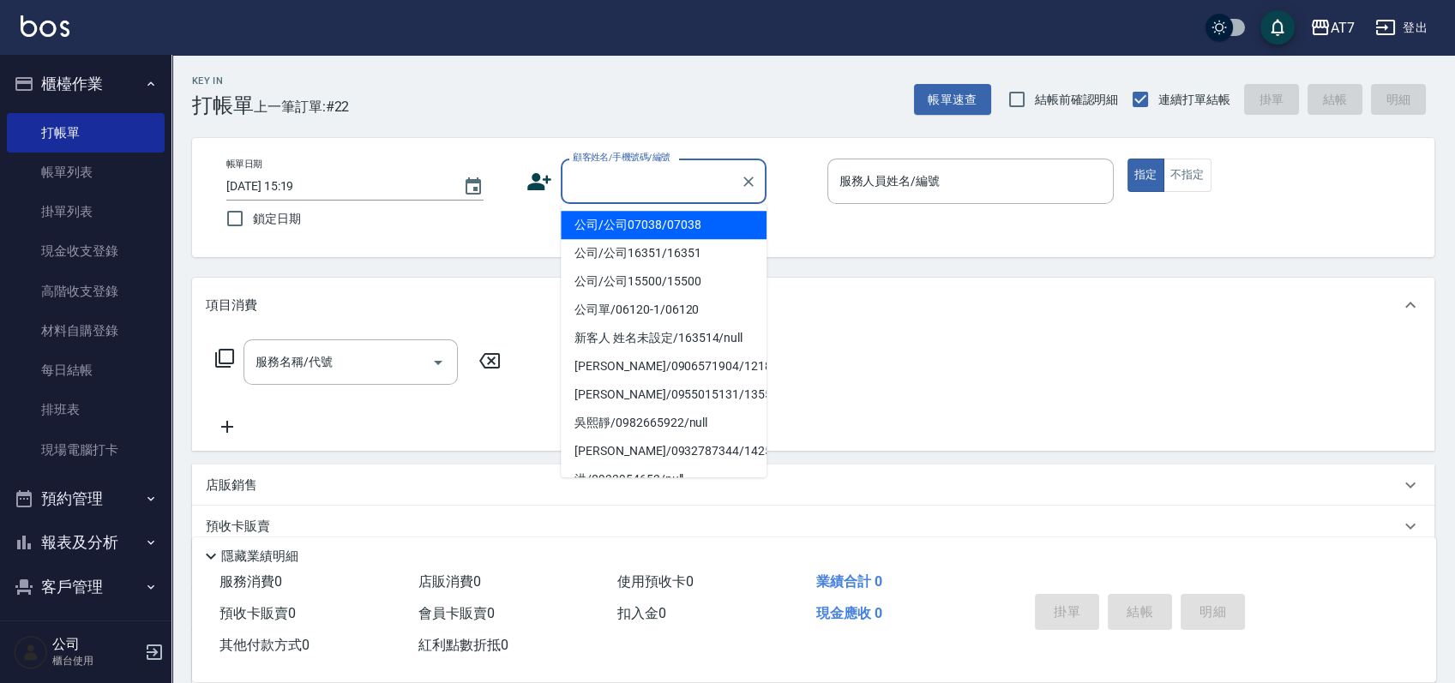
click at [619, 182] on input "顧客姓名/手機號碼/編號" at bounding box center [650, 181] width 165 height 30
click at [894, 185] on input "服務人員姓名/編號" at bounding box center [970, 181] width 271 height 30
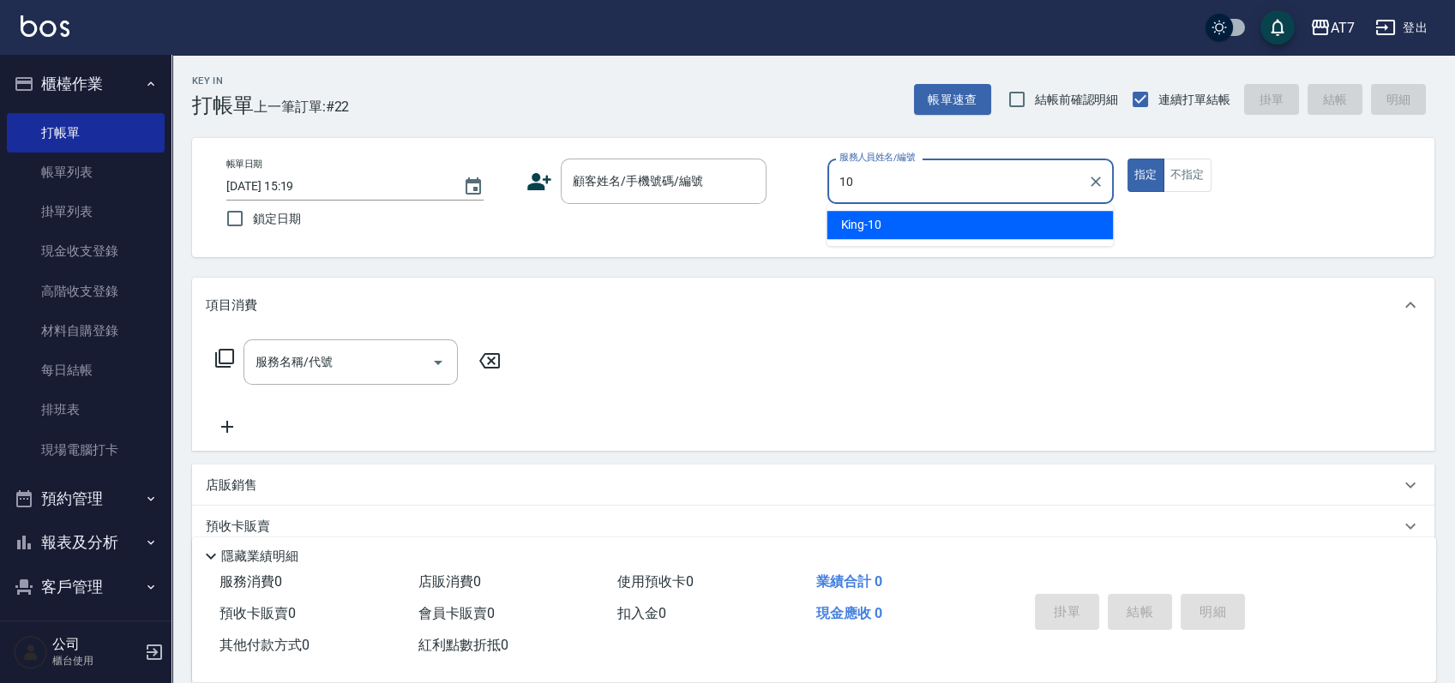
type input "King-10"
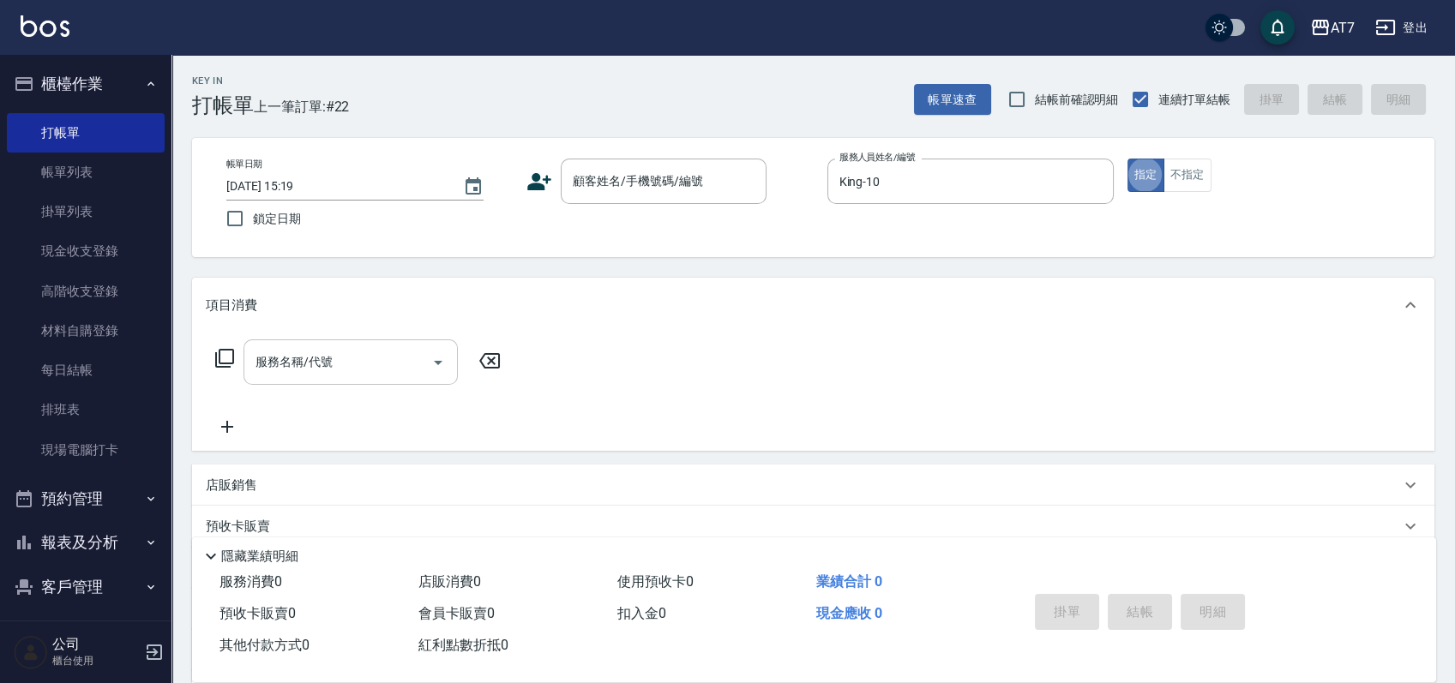
click at [330, 369] on input "服務名稱/代號" at bounding box center [337, 362] width 173 height 30
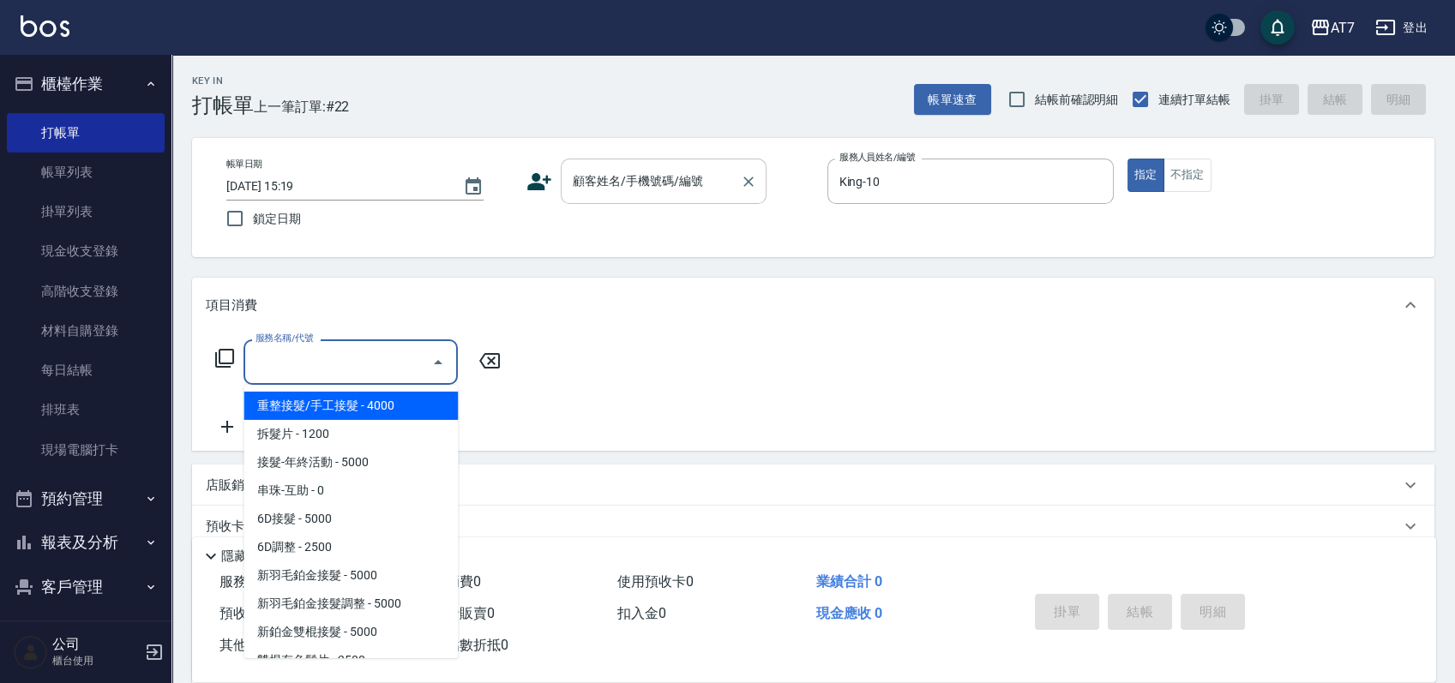
click at [695, 176] on input "顧客姓名/手機號碼/編號" at bounding box center [650, 181] width 165 height 30
click at [308, 369] on input "服務名稱/代號" at bounding box center [337, 362] width 173 height 30
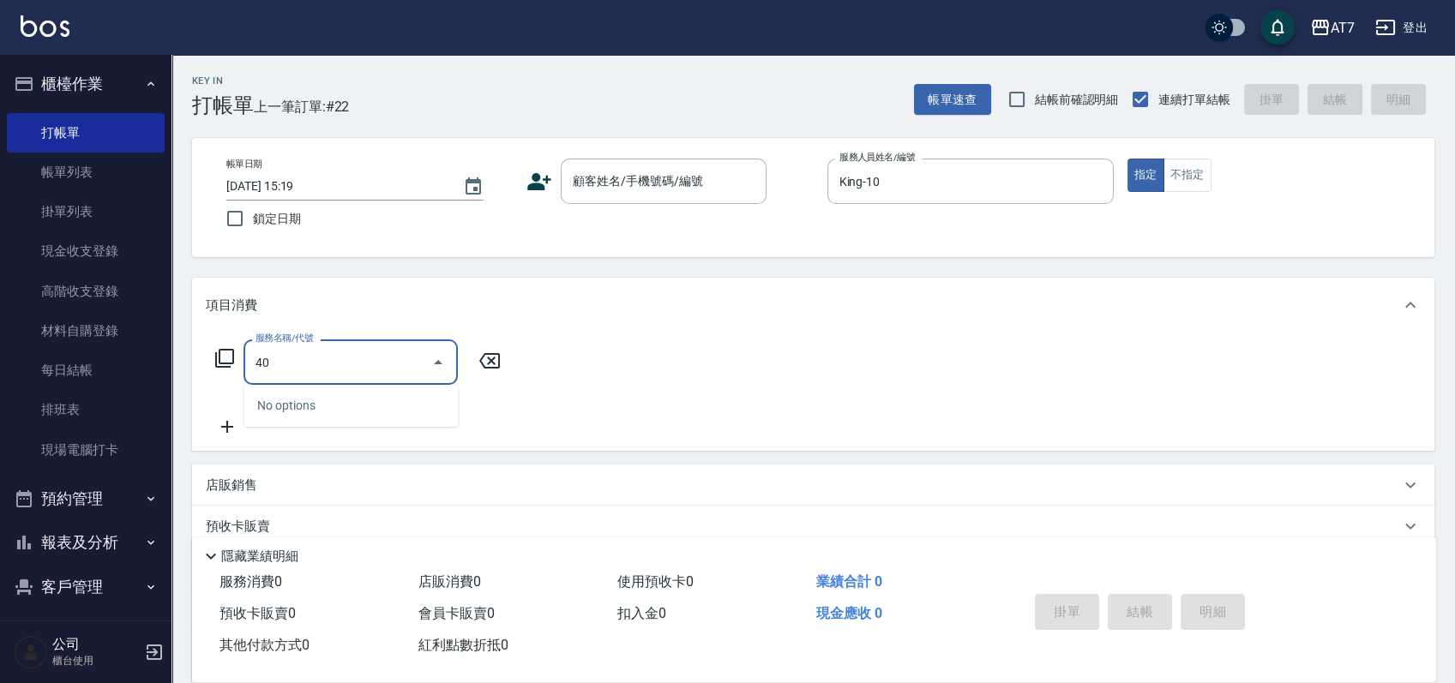
type input "401"
type input "150"
type input "染髮(互助)(401)"
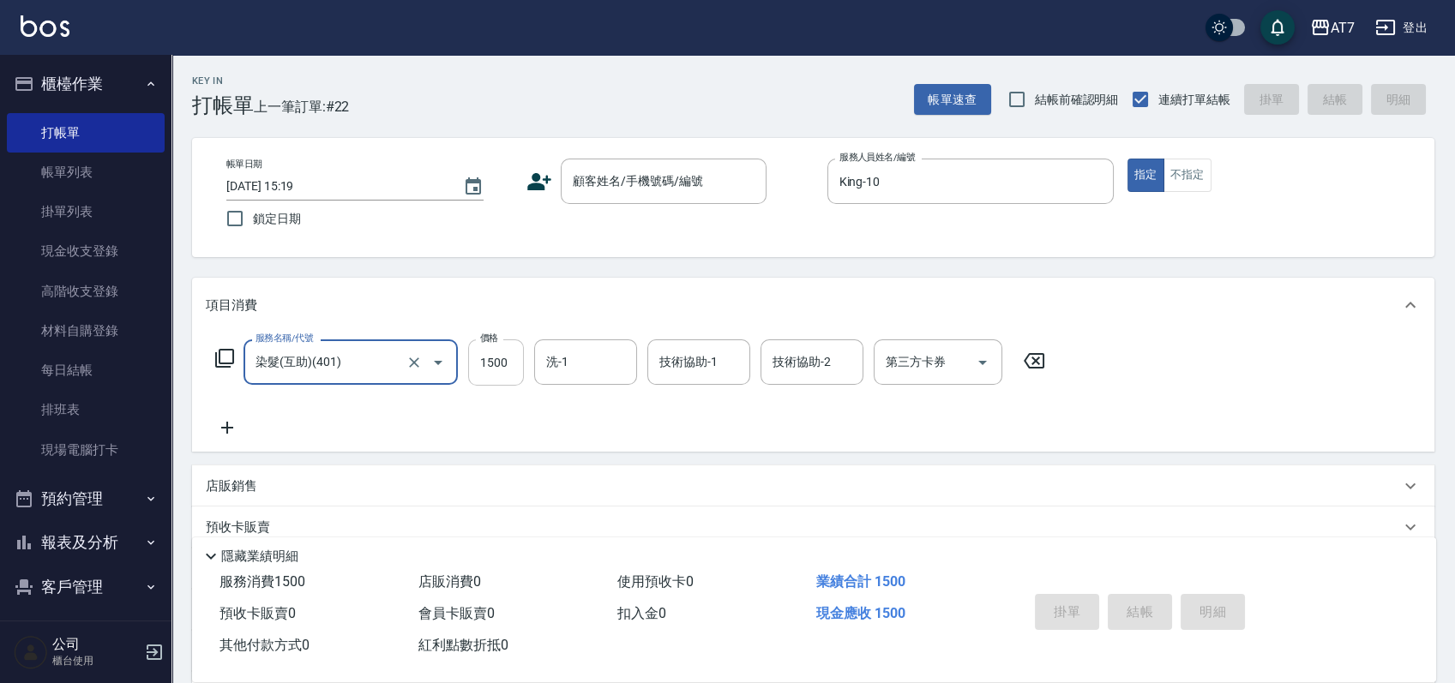
click at [494, 364] on input "1500" at bounding box center [496, 363] width 56 height 46
type input "0"
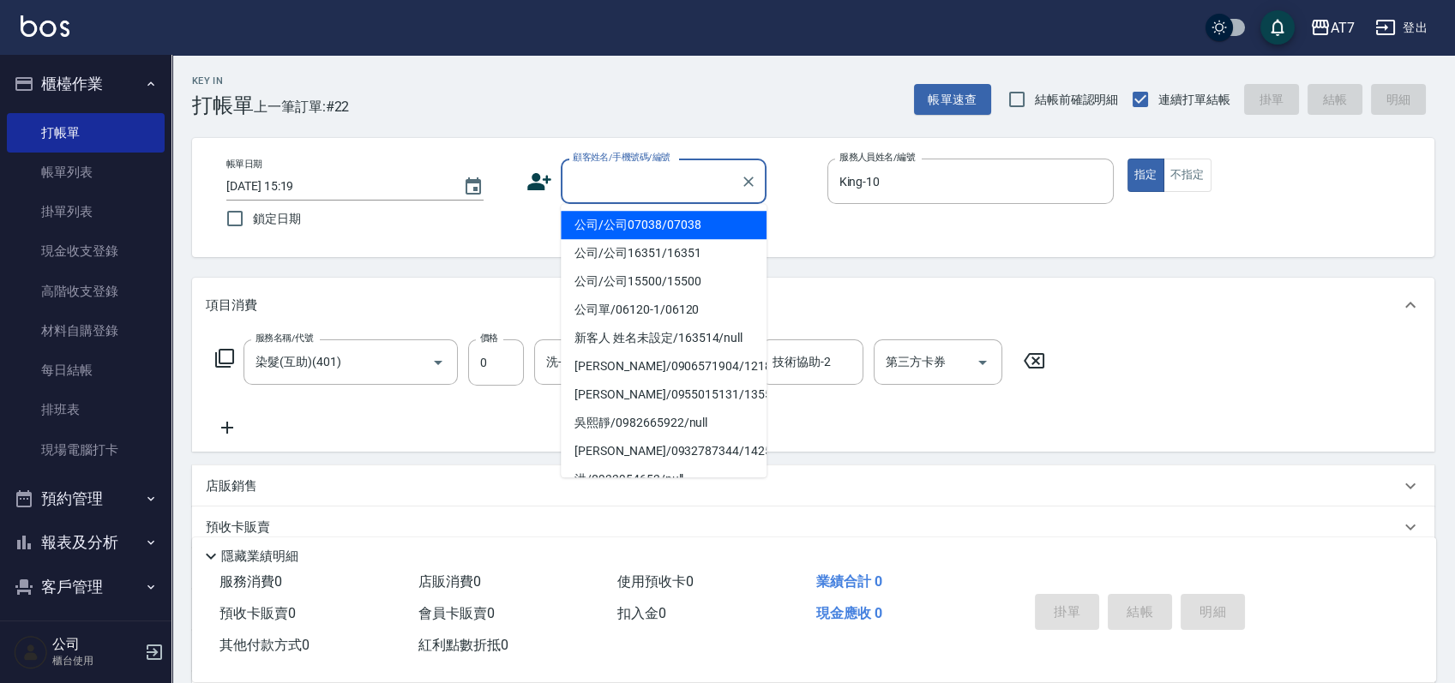
click at [624, 191] on input "顧客姓名/手機號碼/編號" at bounding box center [650, 181] width 165 height 30
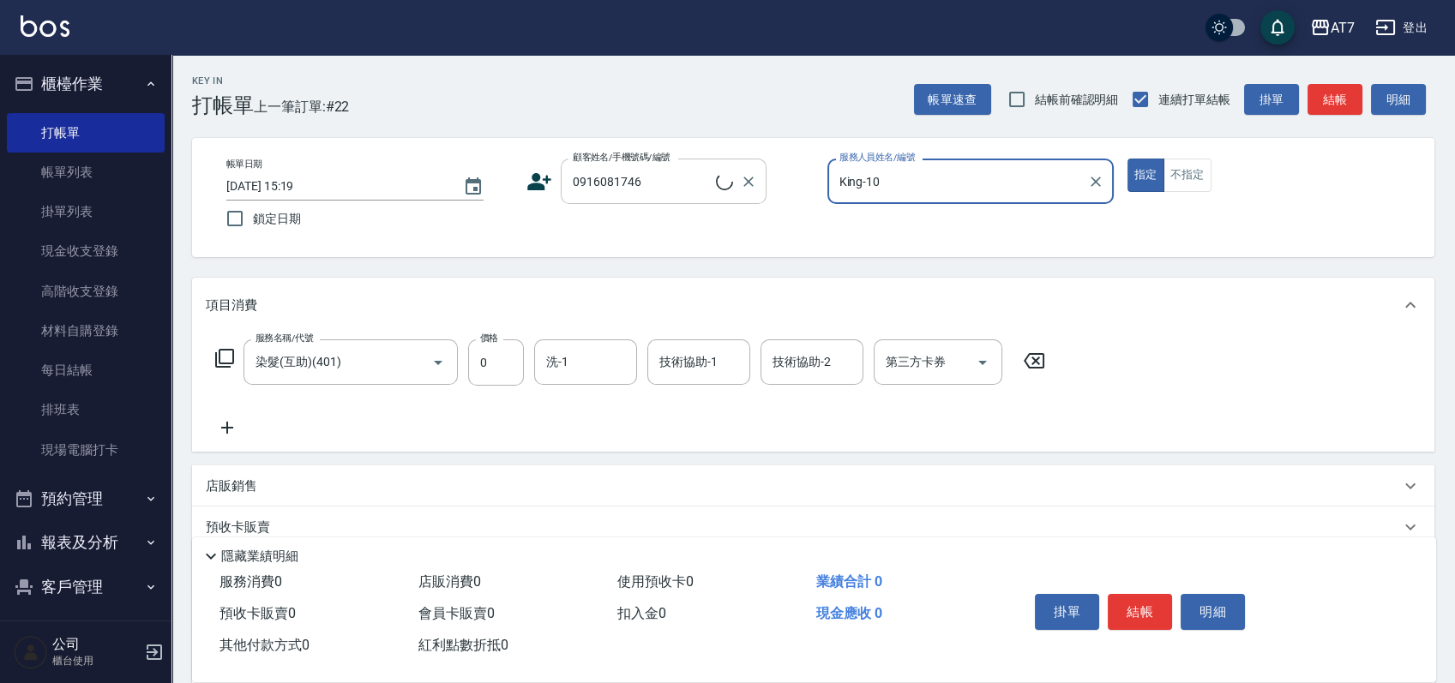
type input "王麗秋/0916081746/18759"
click at [1127, 159] on button "指定" at bounding box center [1145, 175] width 37 height 33
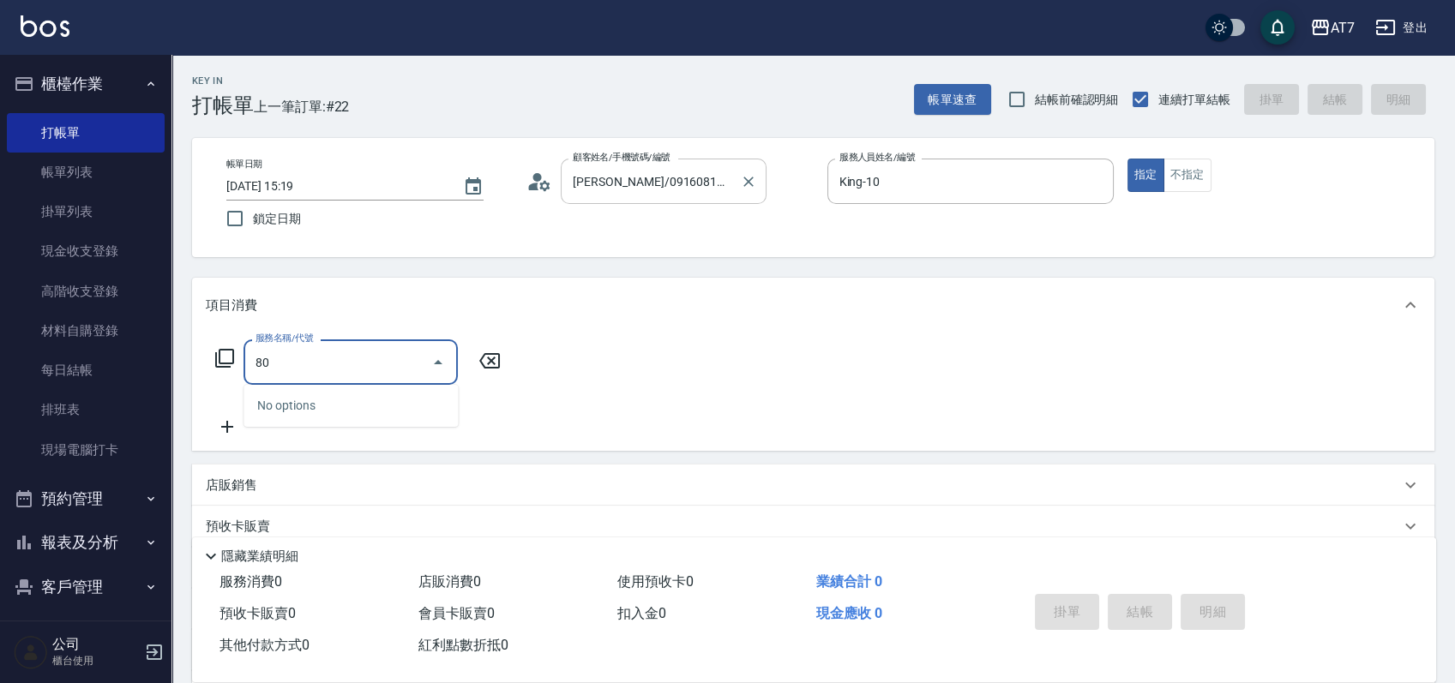
type input "807"
type input "100"
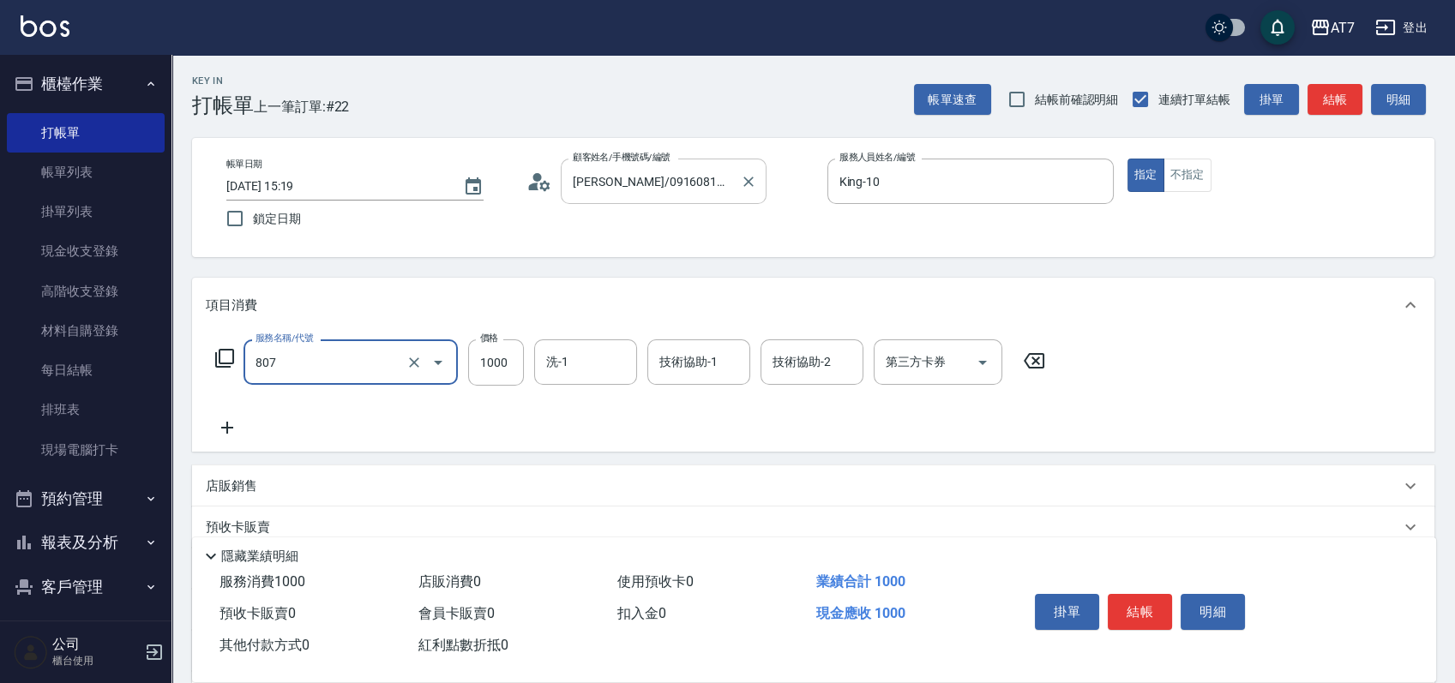
type input "髮原素去角質深層(互助)(807)"
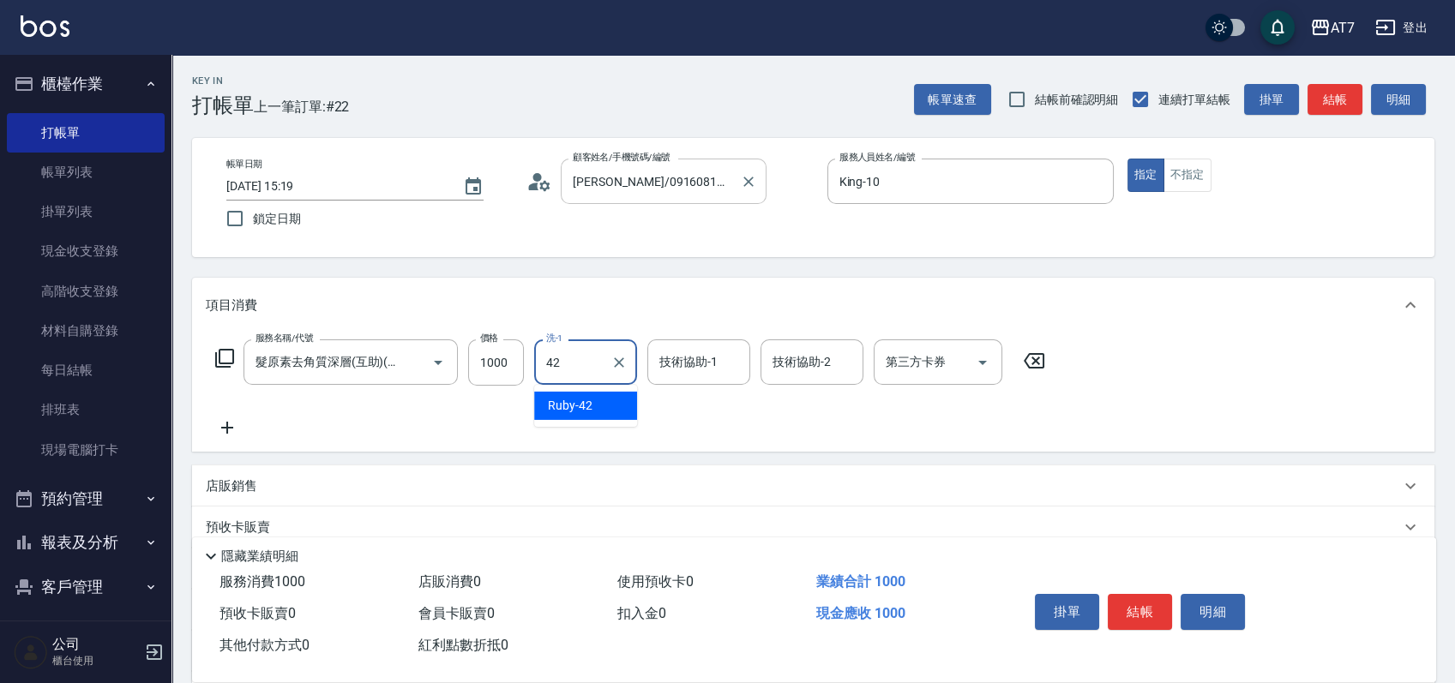
type input "Ruby-42"
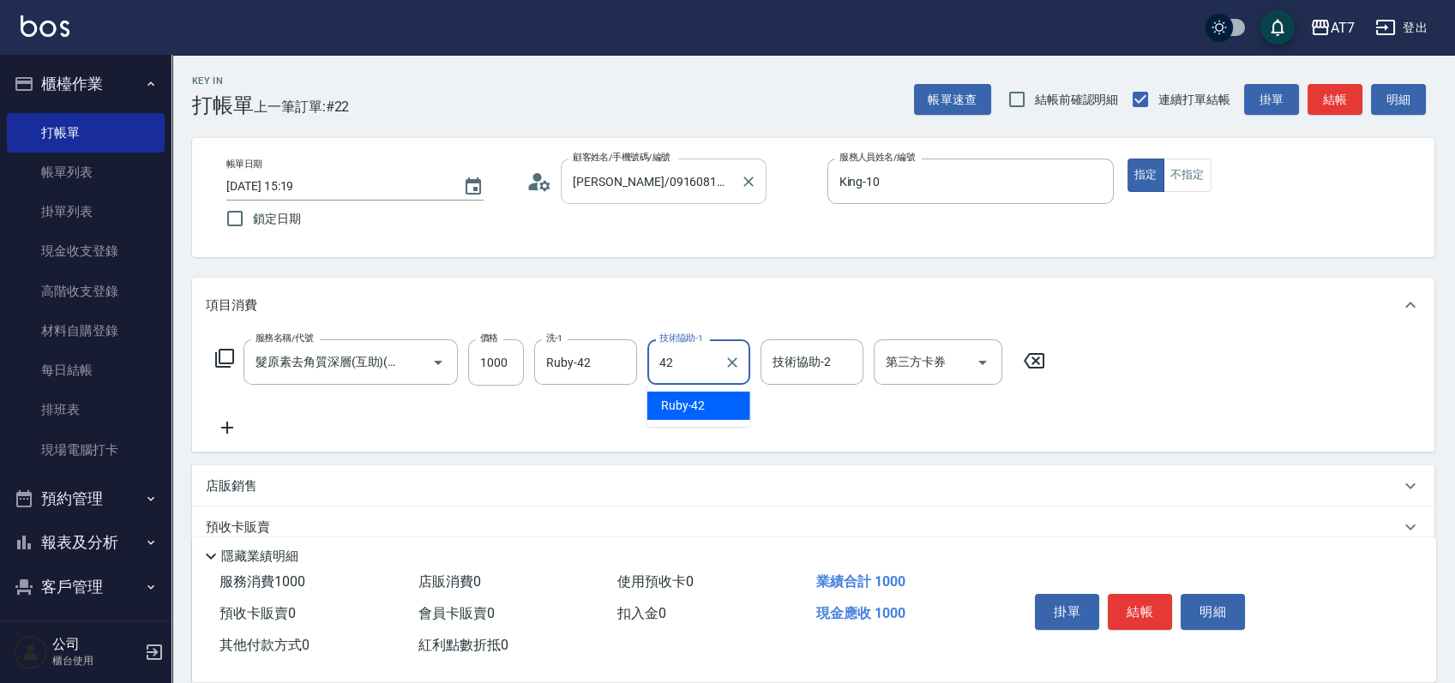
type input "Ruby-42"
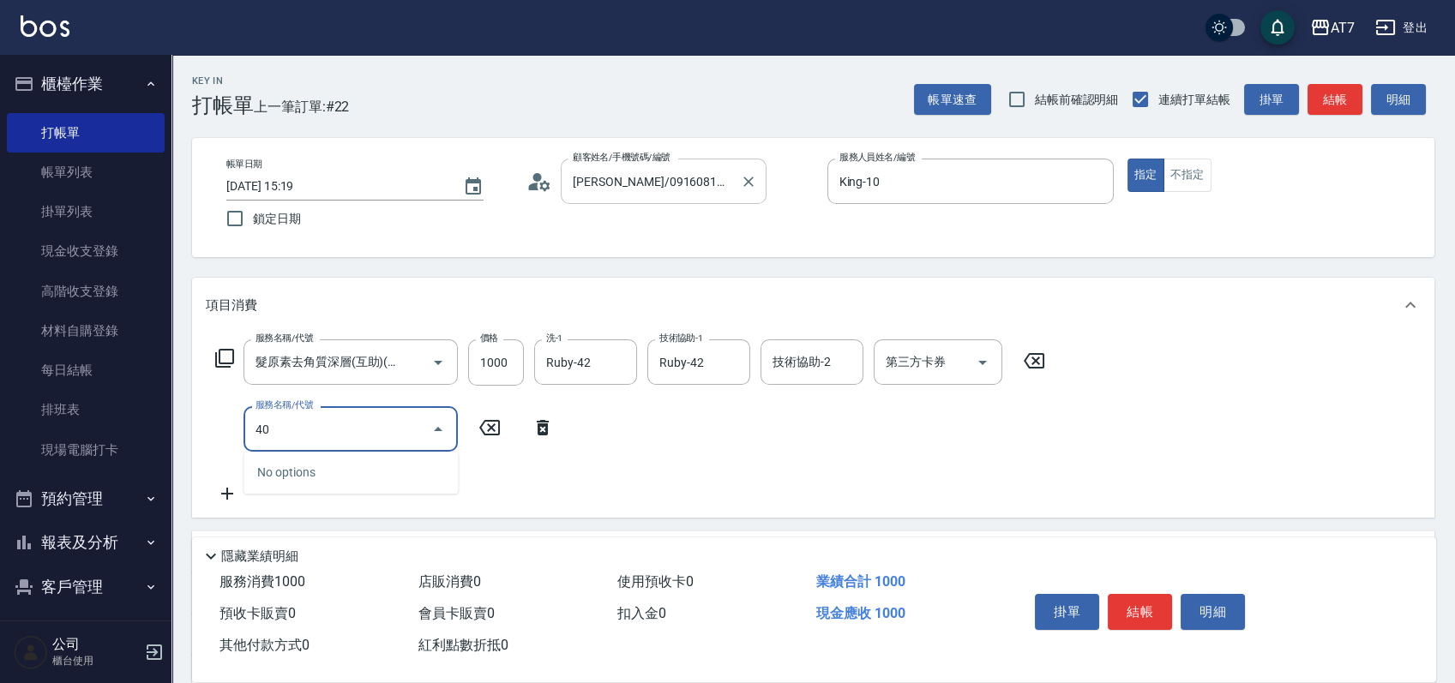
type input "401"
type input "250"
type input "染髮(互助)(401)"
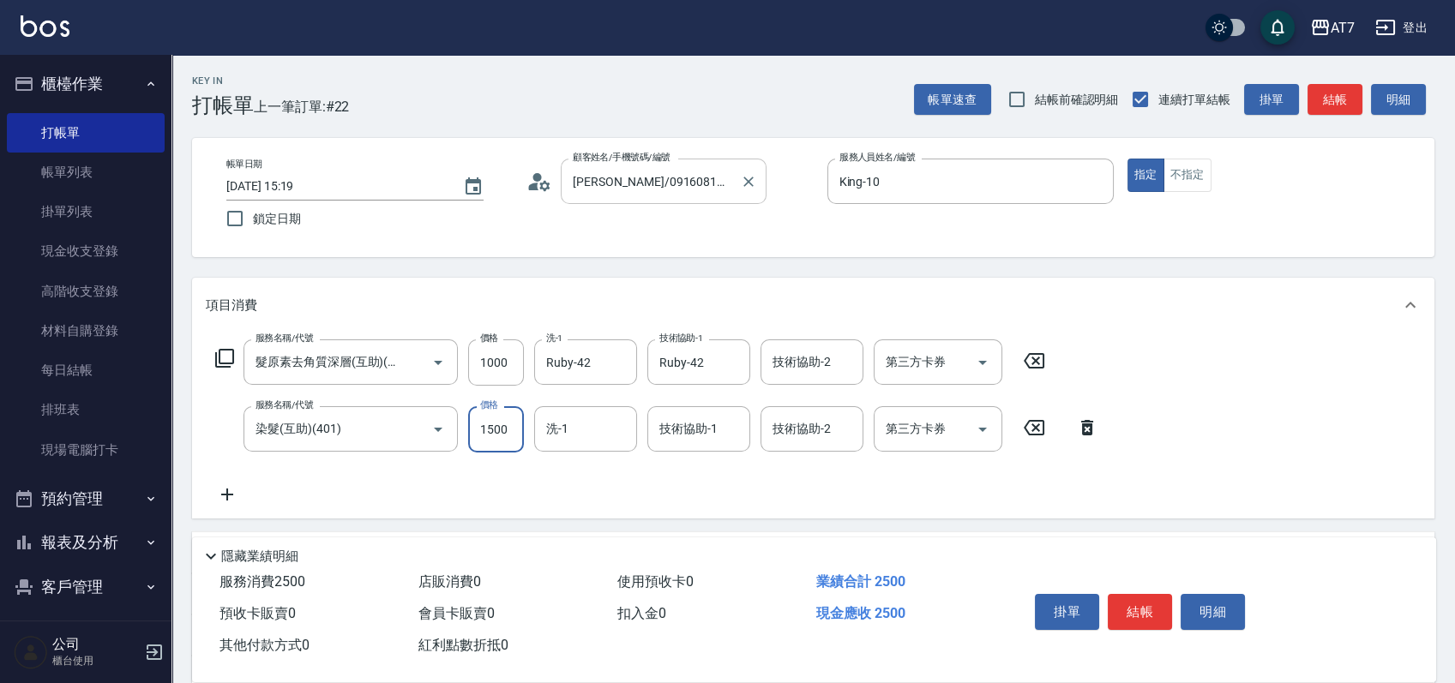
type input "1"
type input "100"
type input "168"
type input "110"
type input "1680"
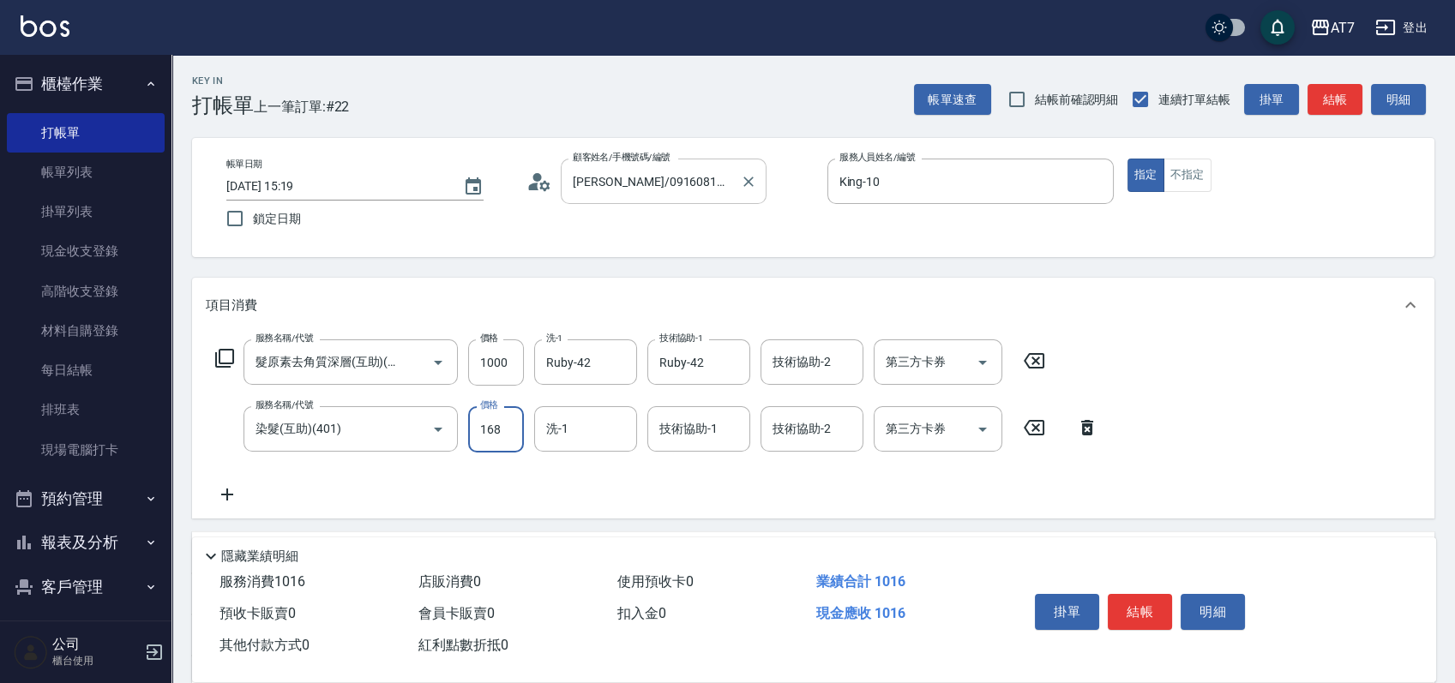
type input "260"
type input "1680"
type input "Ivy-36"
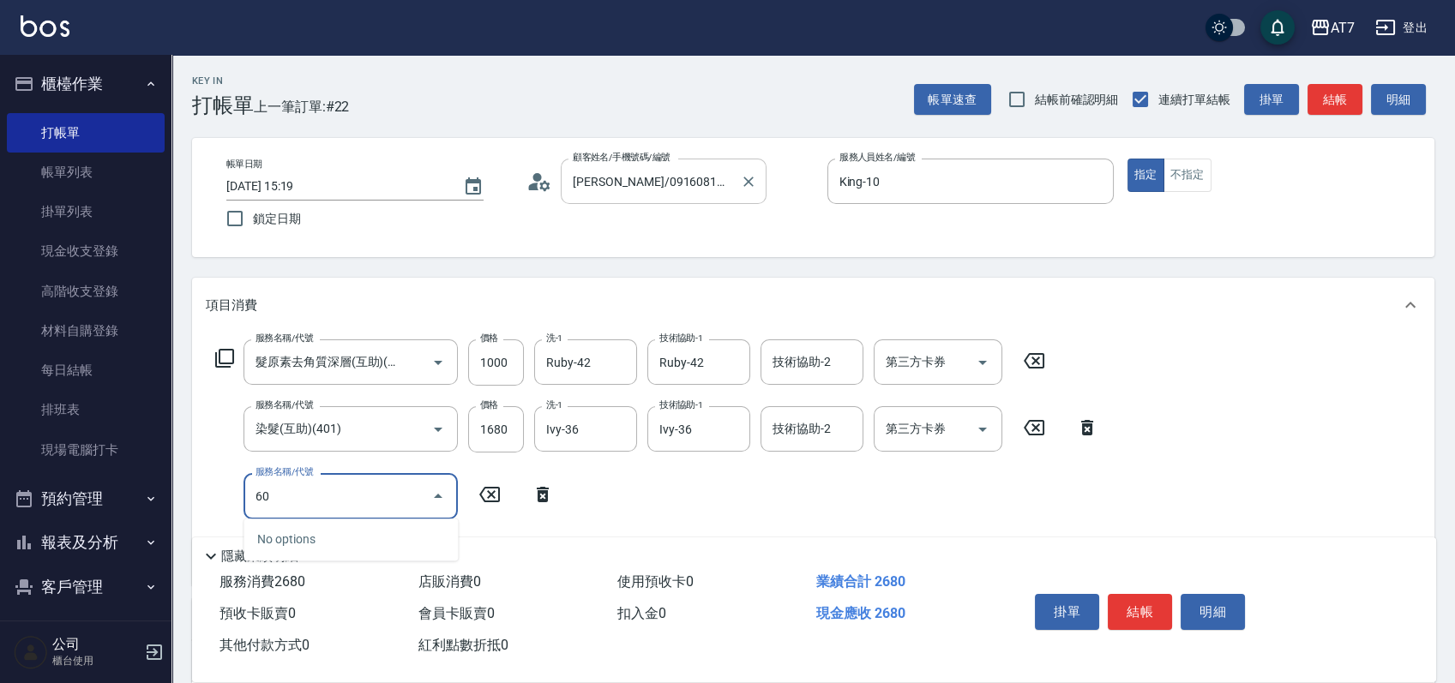
type input "603"
type input "340"
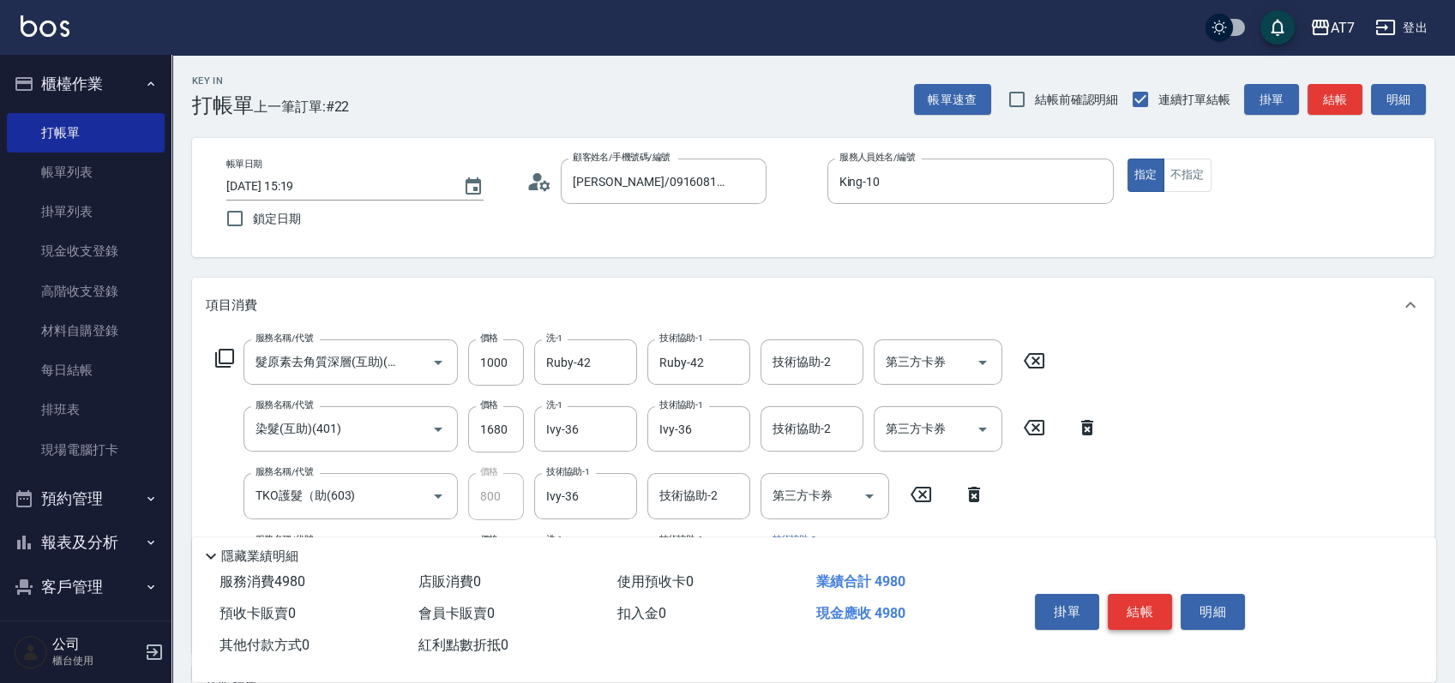
click at [1139, 610] on button "結帳" at bounding box center [1140, 612] width 64 height 36
